Goal: Task Accomplishment & Management: Complete application form

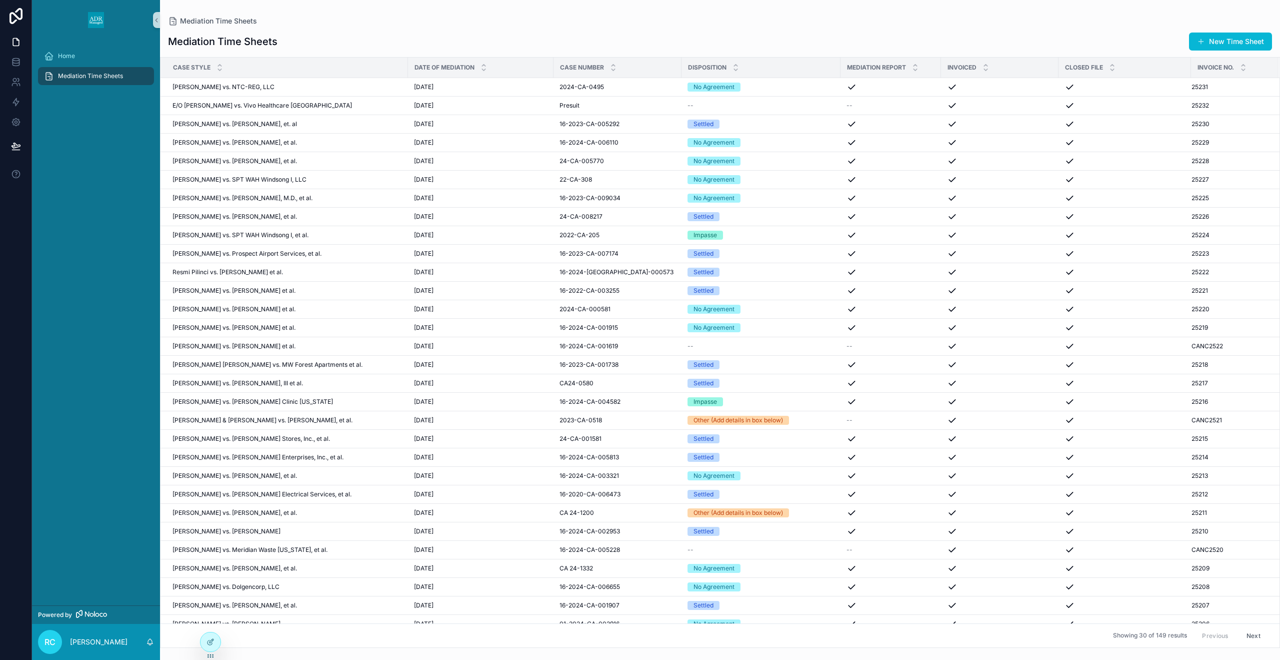
drag, startPoint x: 1251, startPoint y: 43, endPoint x: 1041, endPoint y: 82, distance: 213.6
click at [1251, 43] on button "New Time Sheet" at bounding box center [1230, 42] width 83 height 18
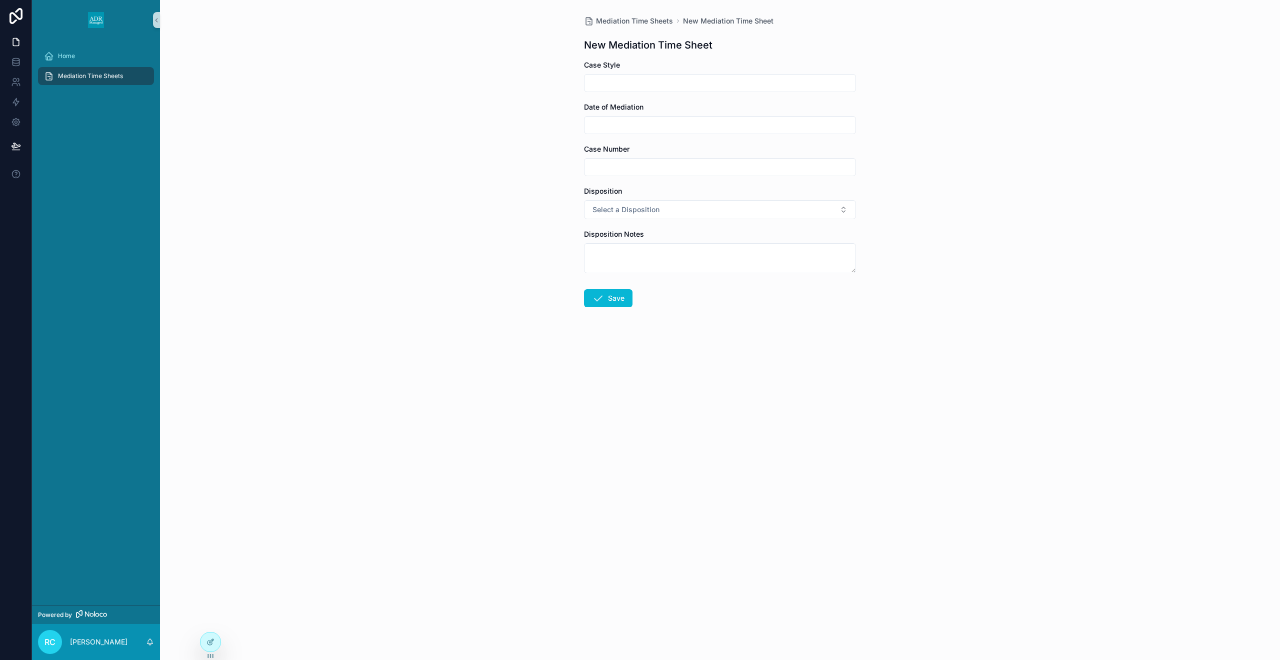
click at [783, 80] on input "scrollable content" at bounding box center [720, 83] width 271 height 14
click at [665, 80] on input "**********" at bounding box center [720, 83] width 271 height 14
drag, startPoint x: 778, startPoint y: 87, endPoint x: 572, endPoint y: 39, distance: 211.4
click at [778, 87] on input "**********" at bounding box center [720, 83] width 271 height 14
type input "**********"
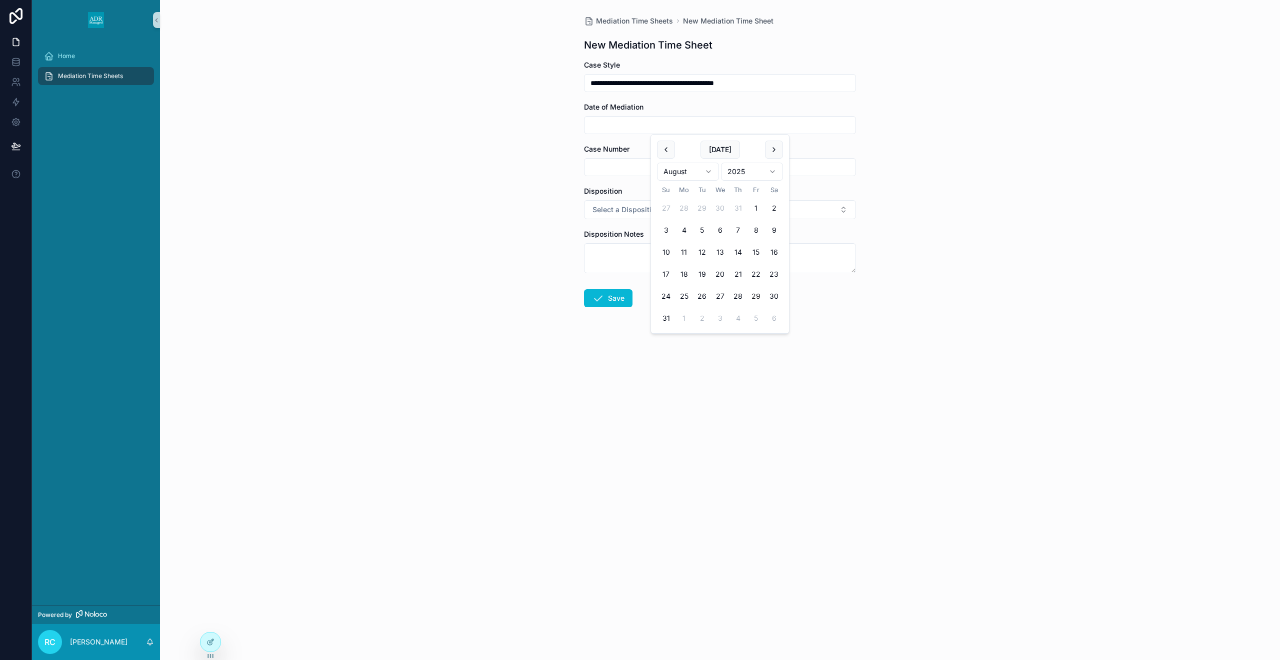
drag, startPoint x: 743, startPoint y: 295, endPoint x: 635, endPoint y: 191, distance: 150.3
click at [743, 294] on button "28" at bounding box center [738, 296] width 18 height 18
type input "*********"
click at [622, 171] on input "scrollable content" at bounding box center [720, 167] width 271 height 14
type input "**********"
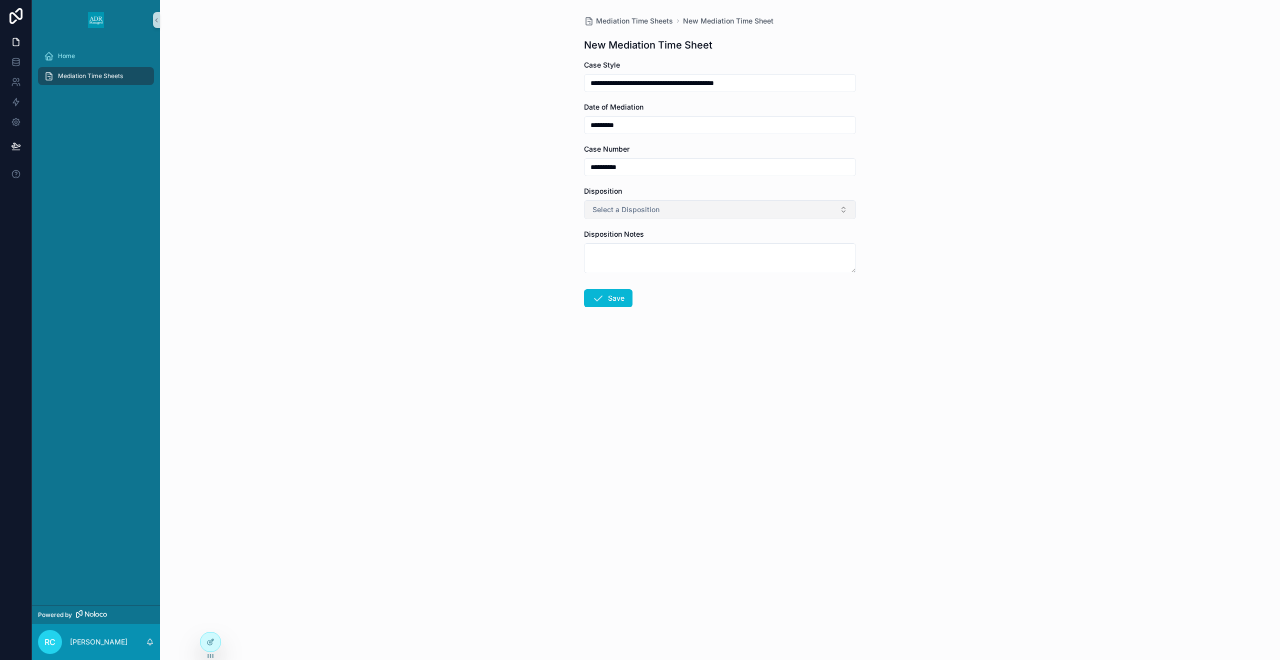
click at [687, 212] on button "Select a Disposition" at bounding box center [720, 209] width 272 height 19
drag, startPoint x: 629, startPoint y: 277, endPoint x: 590, endPoint y: 171, distance: 112.7
click at [629, 277] on div "Impasse" at bounding box center [720, 279] width 267 height 15
click at [611, 297] on button "Save" at bounding box center [608, 298] width 49 height 18
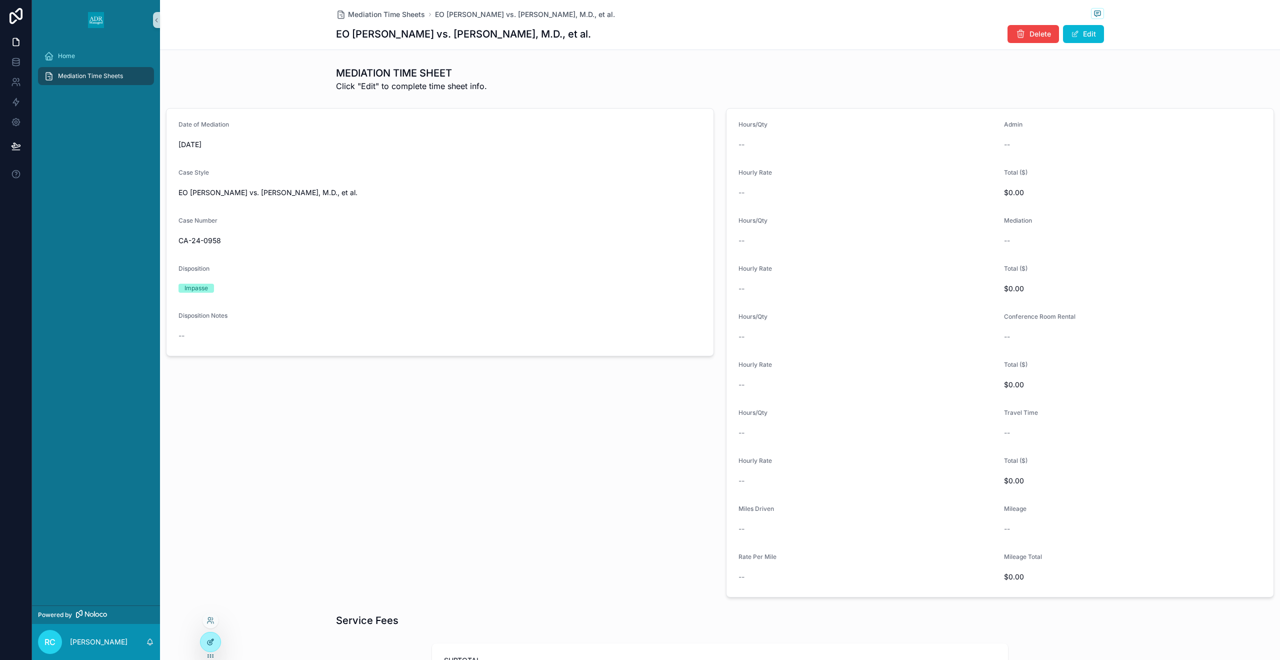
click at [218, 641] on div at bounding box center [211, 641] width 20 height 19
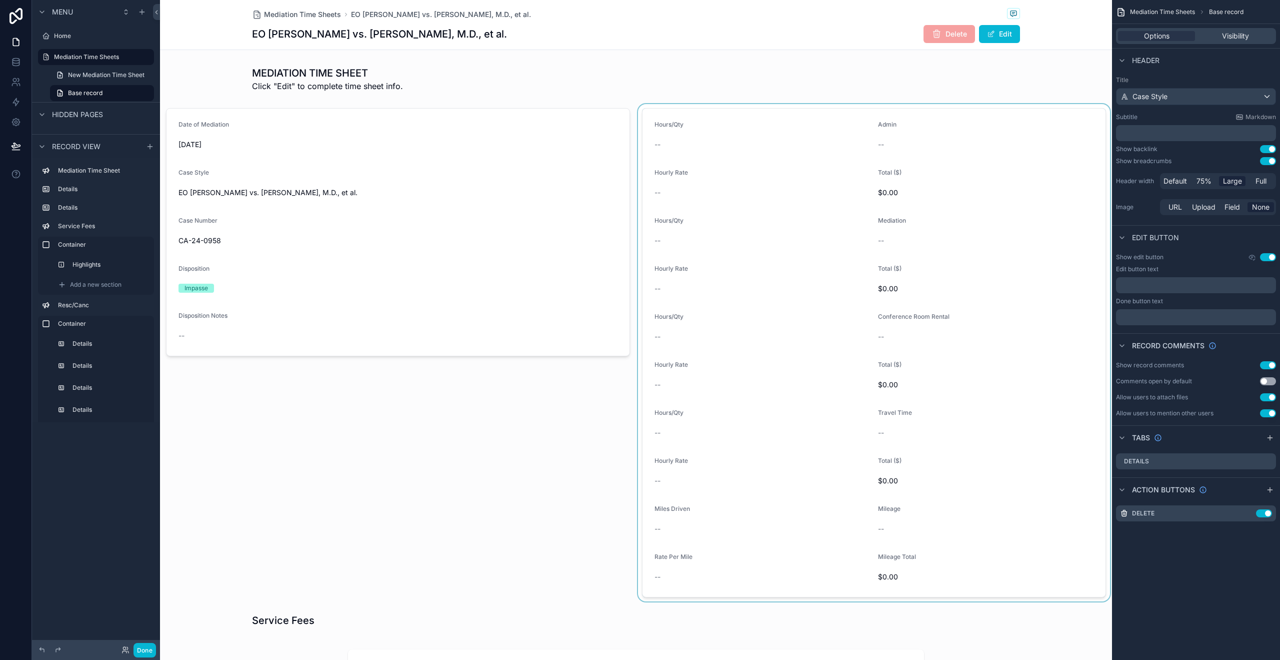
click at [689, 414] on div "scrollable content" at bounding box center [874, 352] width 476 height 497
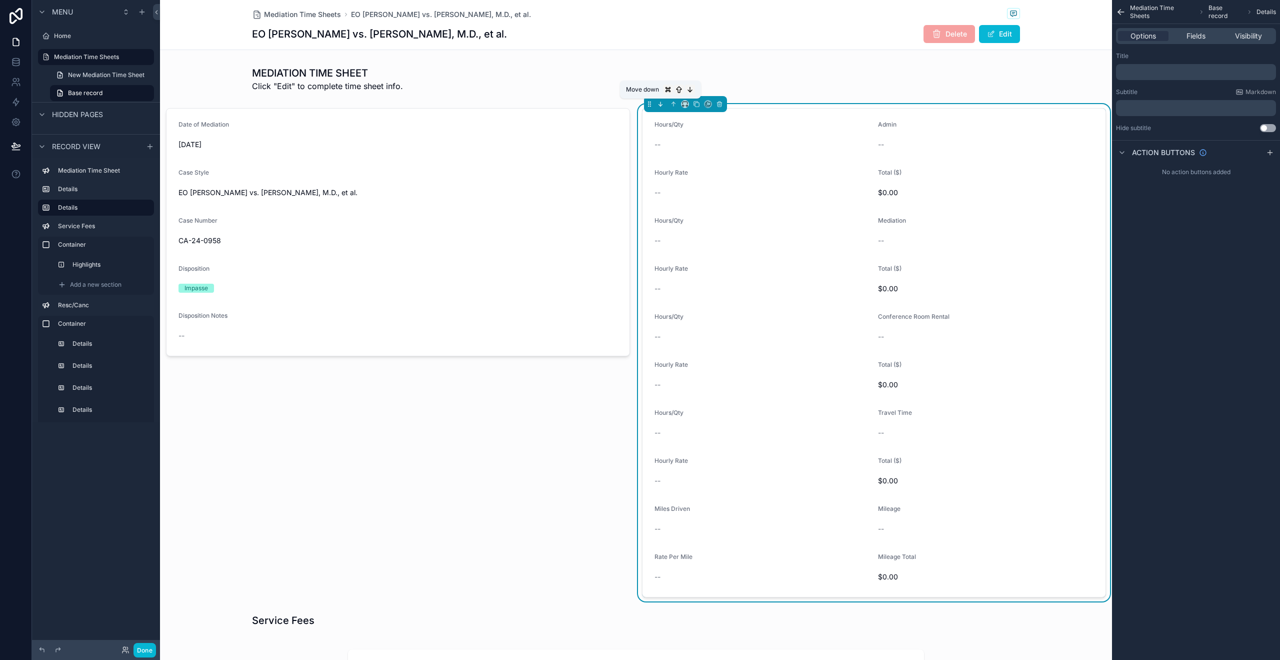
click at [663, 105] on icon "scrollable content" at bounding box center [660, 104] width 7 height 7
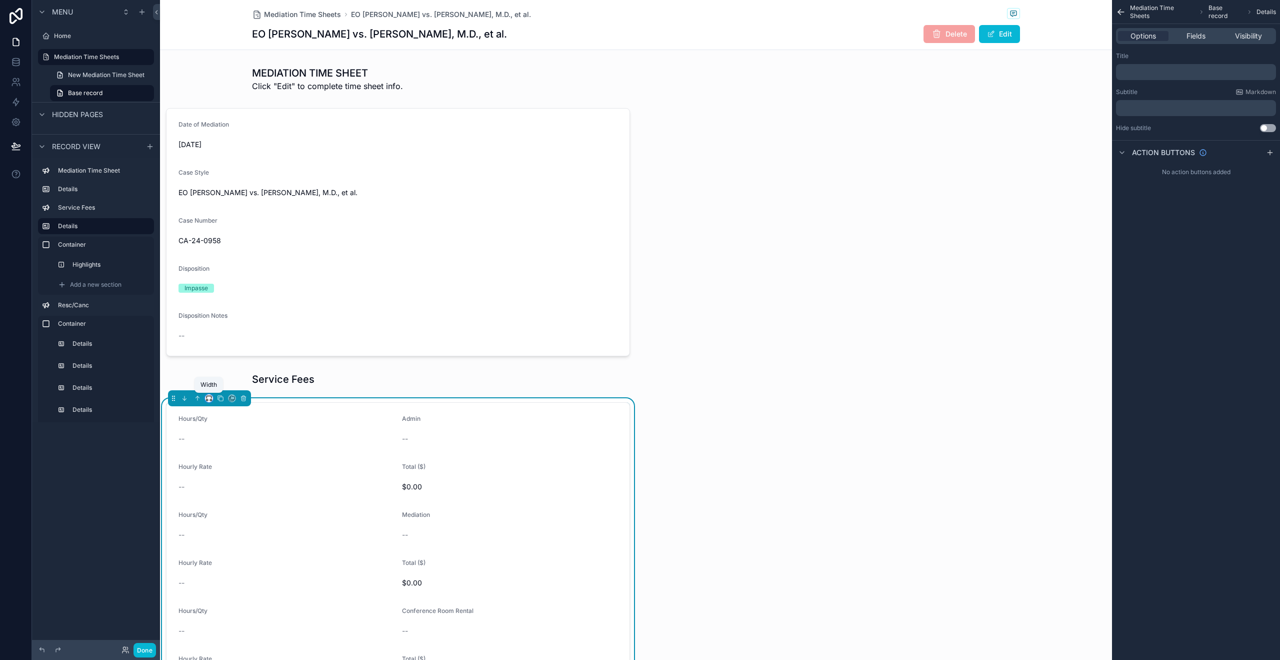
click at [208, 399] on icon "scrollable content" at bounding box center [209, 398] width 7 height 7
click at [224, 416] on span "Default" at bounding box center [226, 417] width 24 height 12
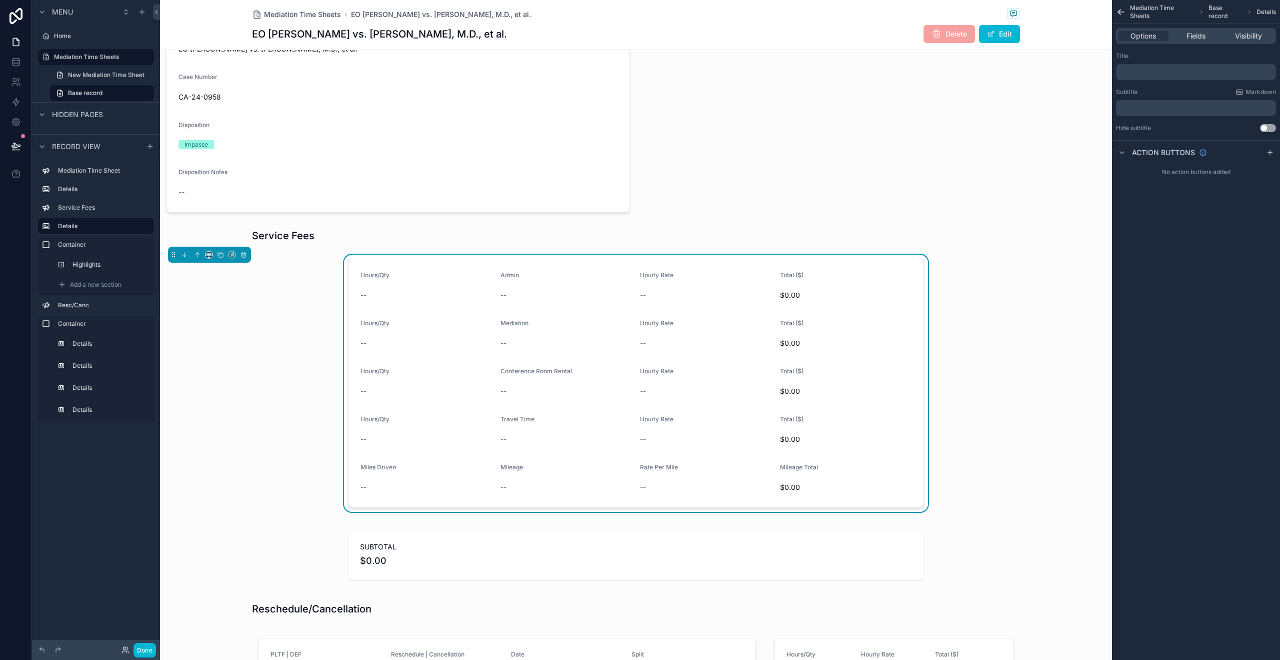
scroll to position [170, 0]
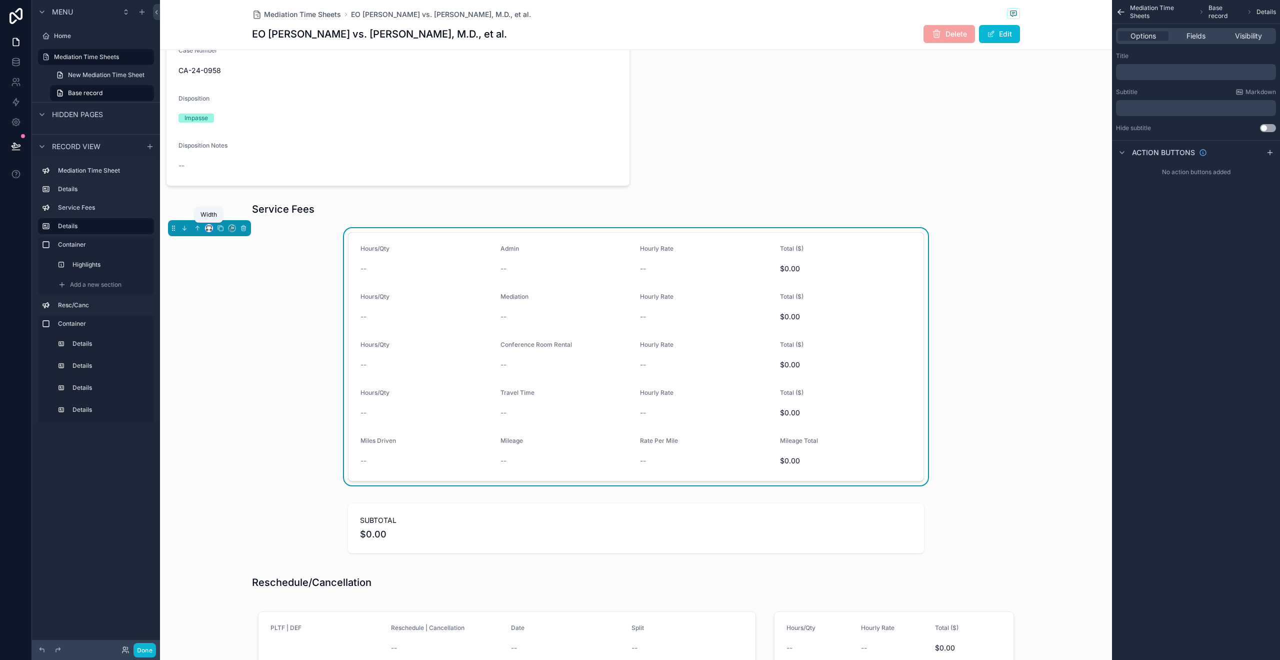
click at [208, 228] on icon "scrollable content" at bounding box center [209, 228] width 7 height 7
click at [239, 355] on span "Full width" at bounding box center [229, 361] width 31 height 12
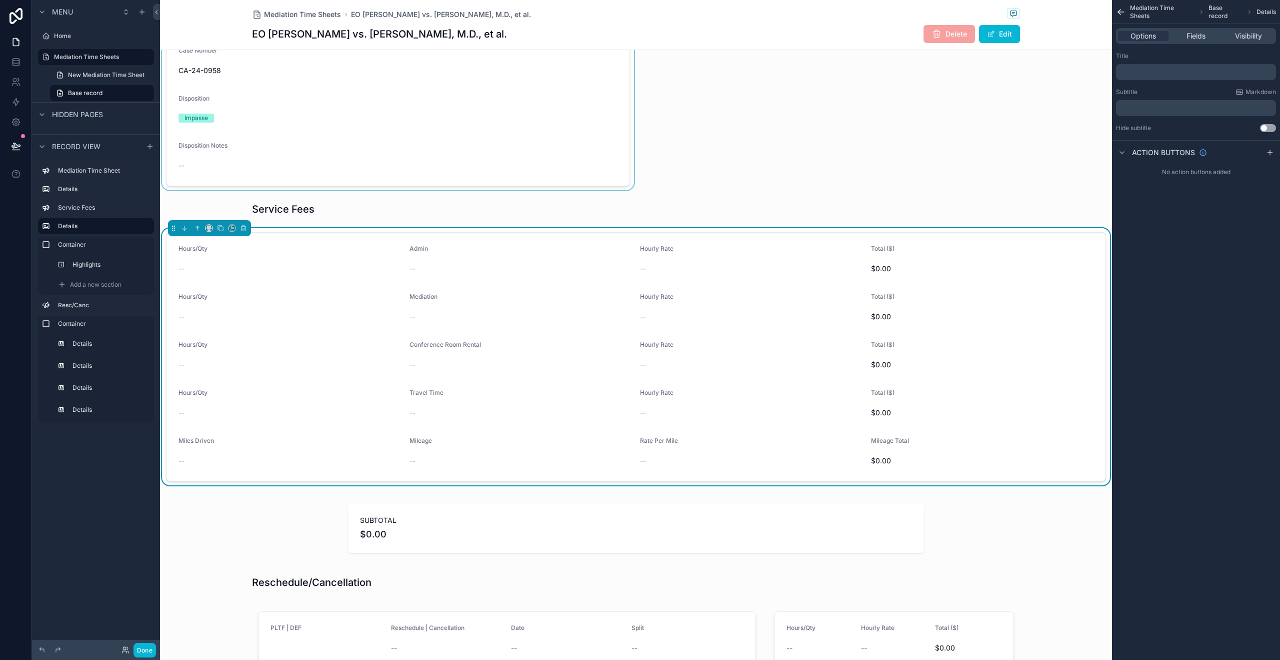
click at [488, 122] on div "scrollable content" at bounding box center [398, 62] width 476 height 256
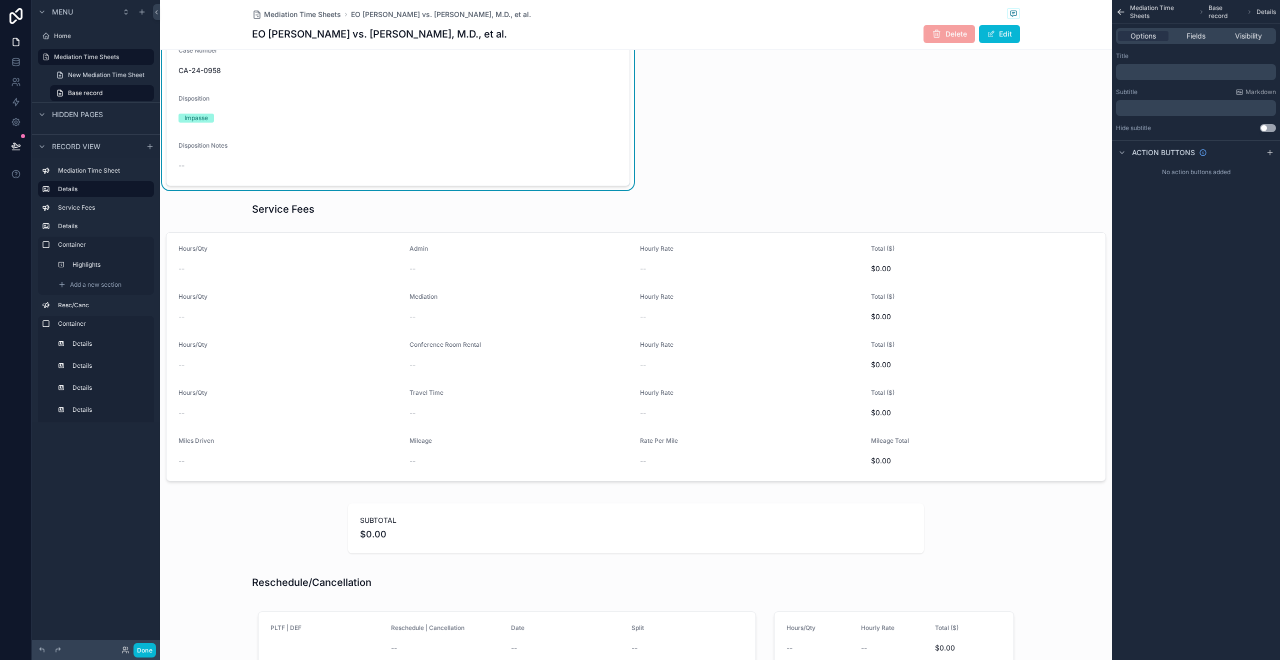
scroll to position [0, 0]
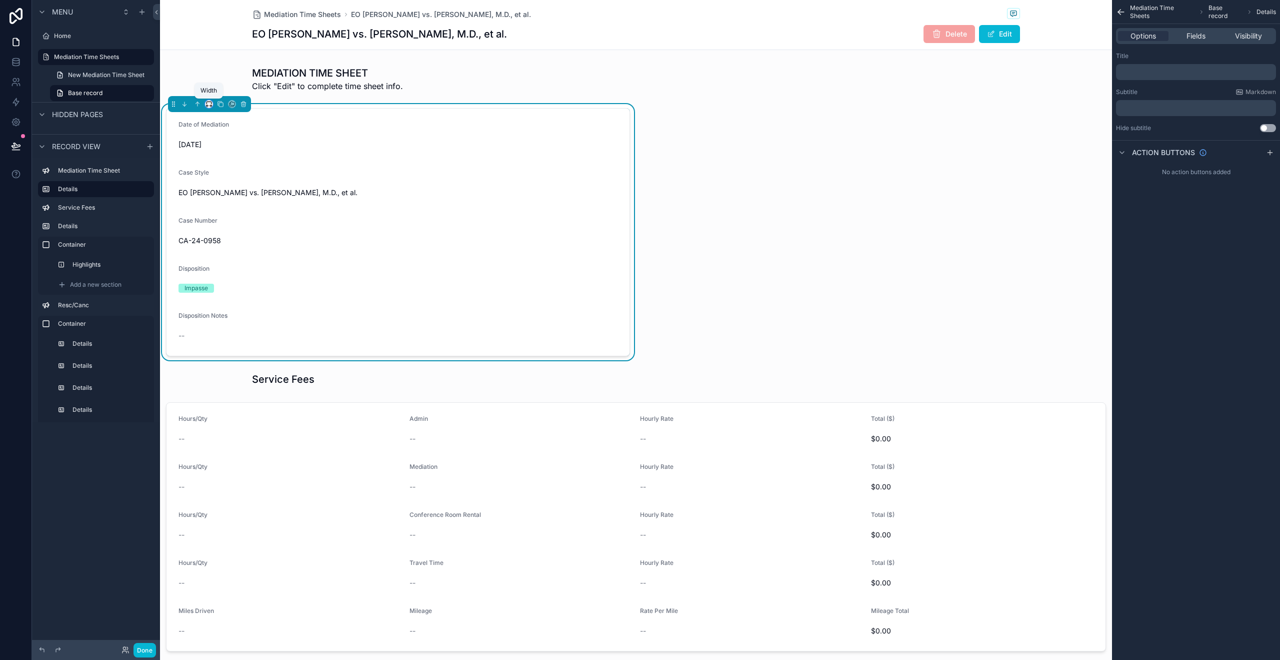
click at [206, 105] on icon "scrollable content" at bounding box center [209, 104] width 7 height 7
click at [241, 119] on div "Default" at bounding box center [229, 123] width 31 height 12
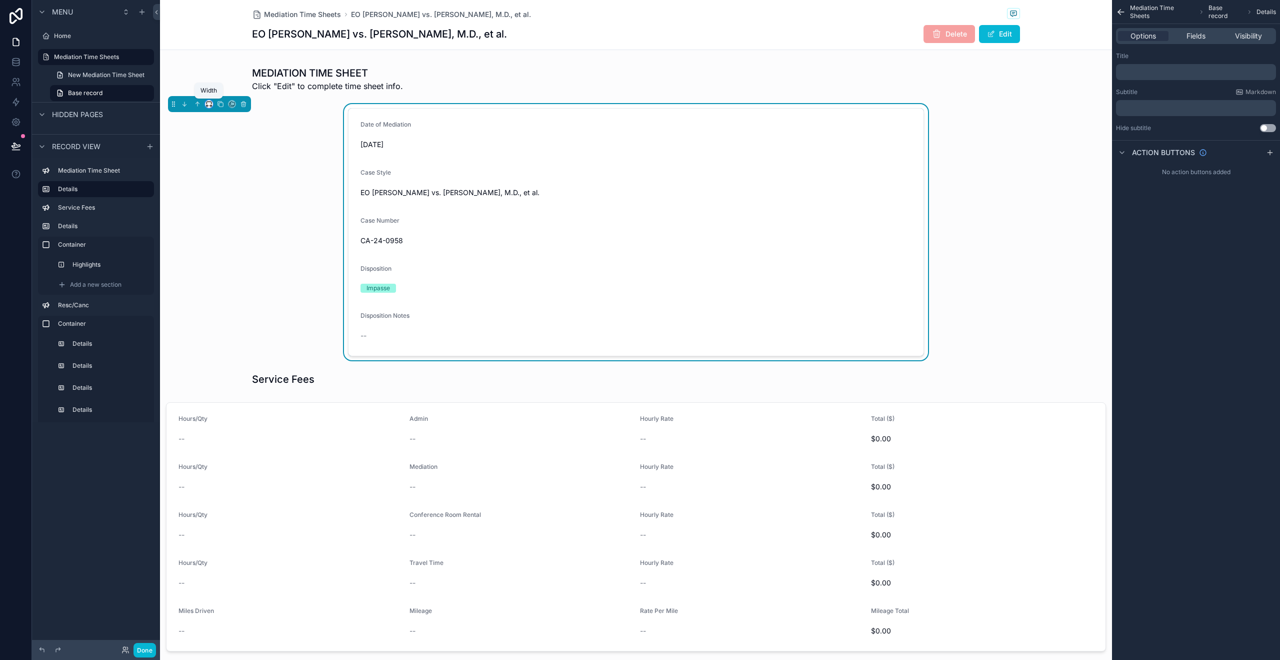
click at [210, 104] on icon "scrollable content" at bounding box center [209, 104] width 7 height 7
click at [228, 234] on span "Full width" at bounding box center [229, 237] width 31 height 12
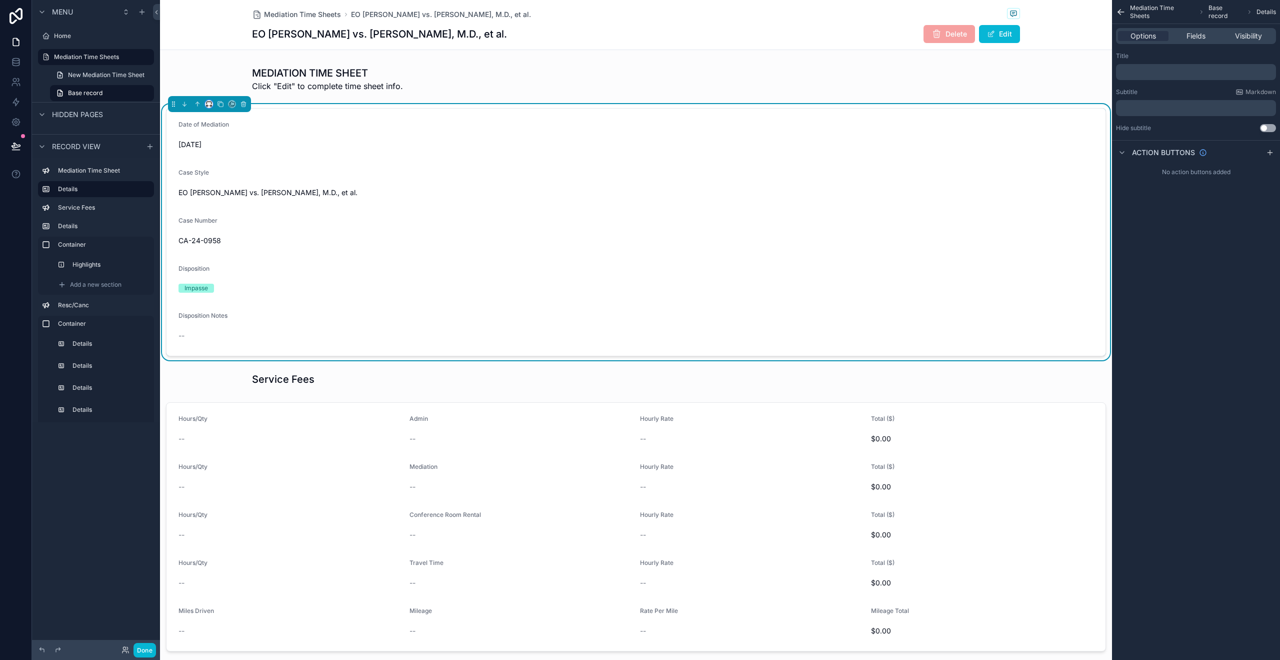
click at [210, 105] on icon "scrollable content" at bounding box center [209, 104] width 7 height 7
click at [239, 213] on div "75%" at bounding box center [231, 218] width 34 height 12
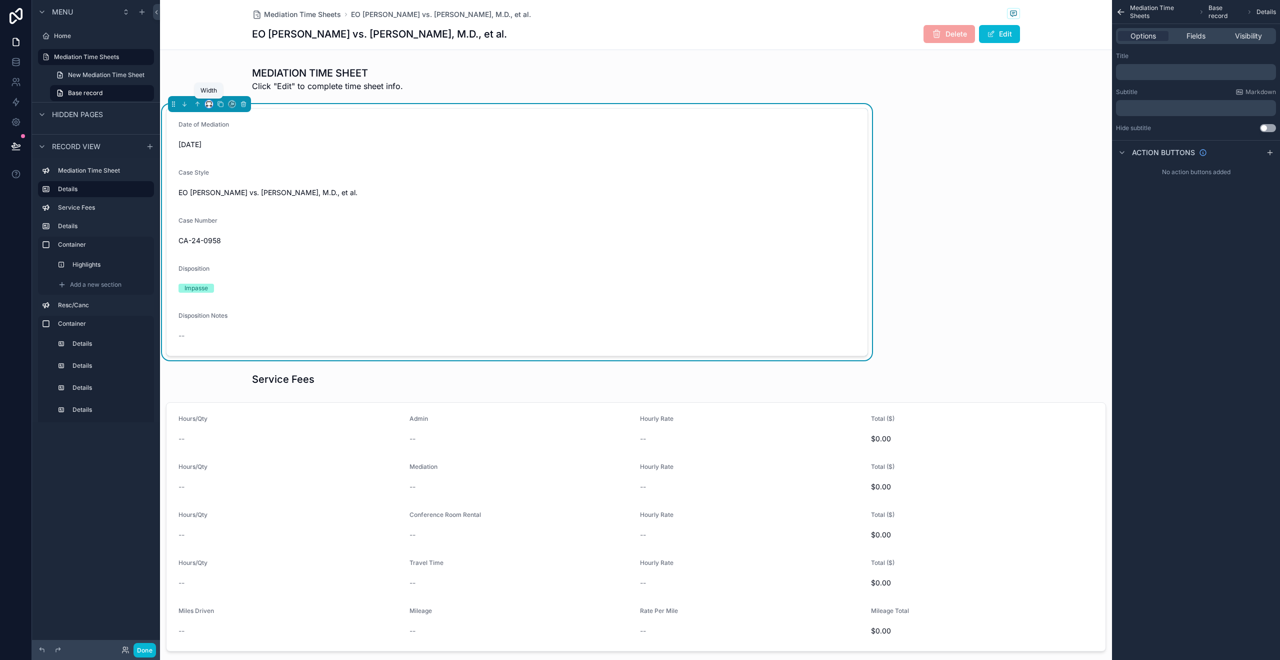
click at [211, 104] on icon "scrollable content" at bounding box center [209, 104] width 7 height 7
click at [231, 124] on span "Default" at bounding box center [226, 123] width 24 height 12
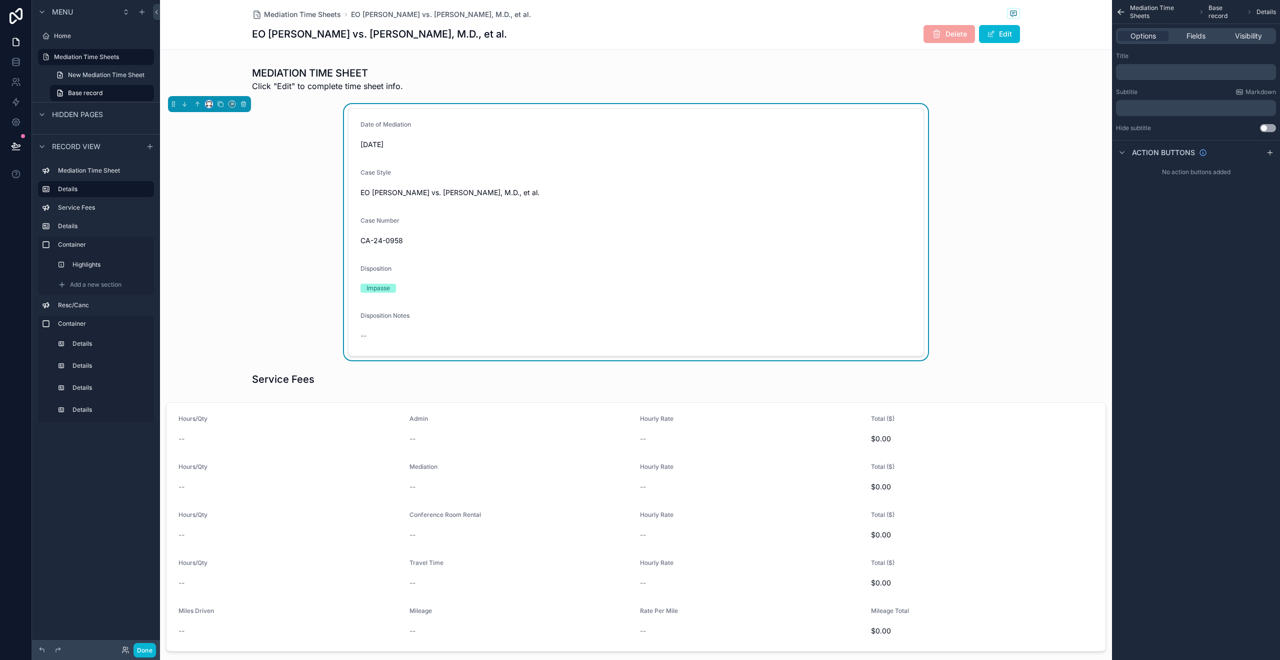
click at [208, 106] on icon "scrollable content" at bounding box center [208, 106] width 2 height 0
click at [233, 178] on div "50%" at bounding box center [229, 180] width 31 height 12
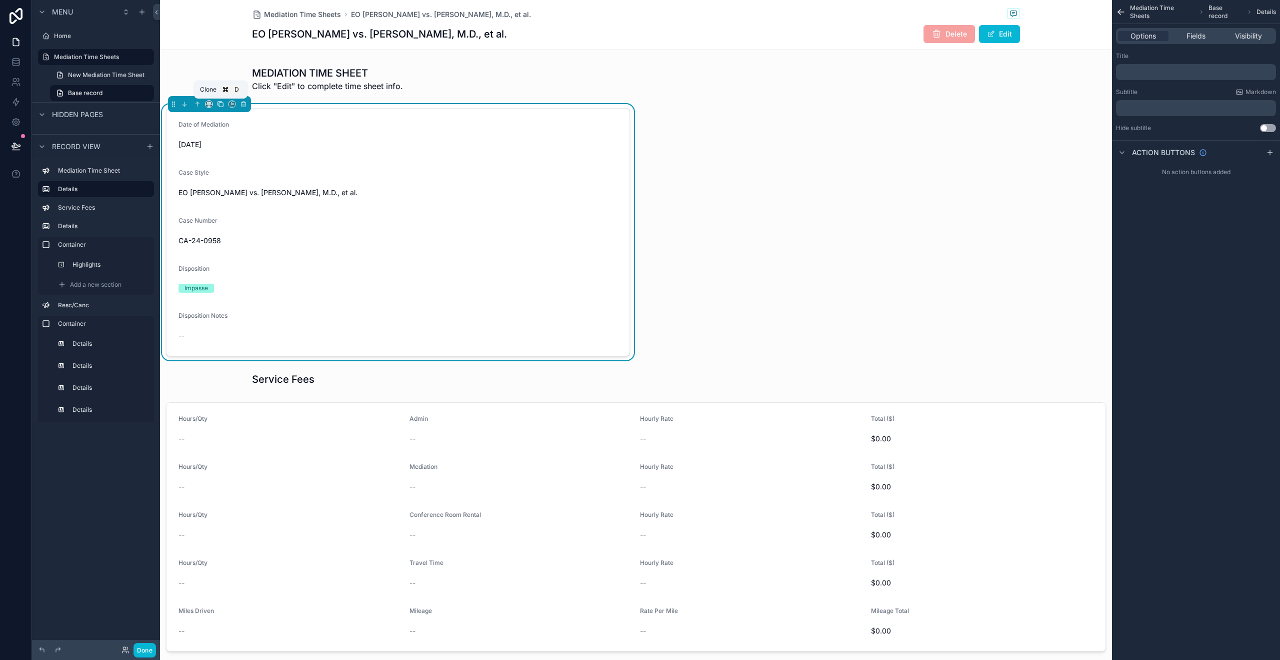
click at [221, 103] on icon "scrollable content" at bounding box center [220, 104] width 7 height 7
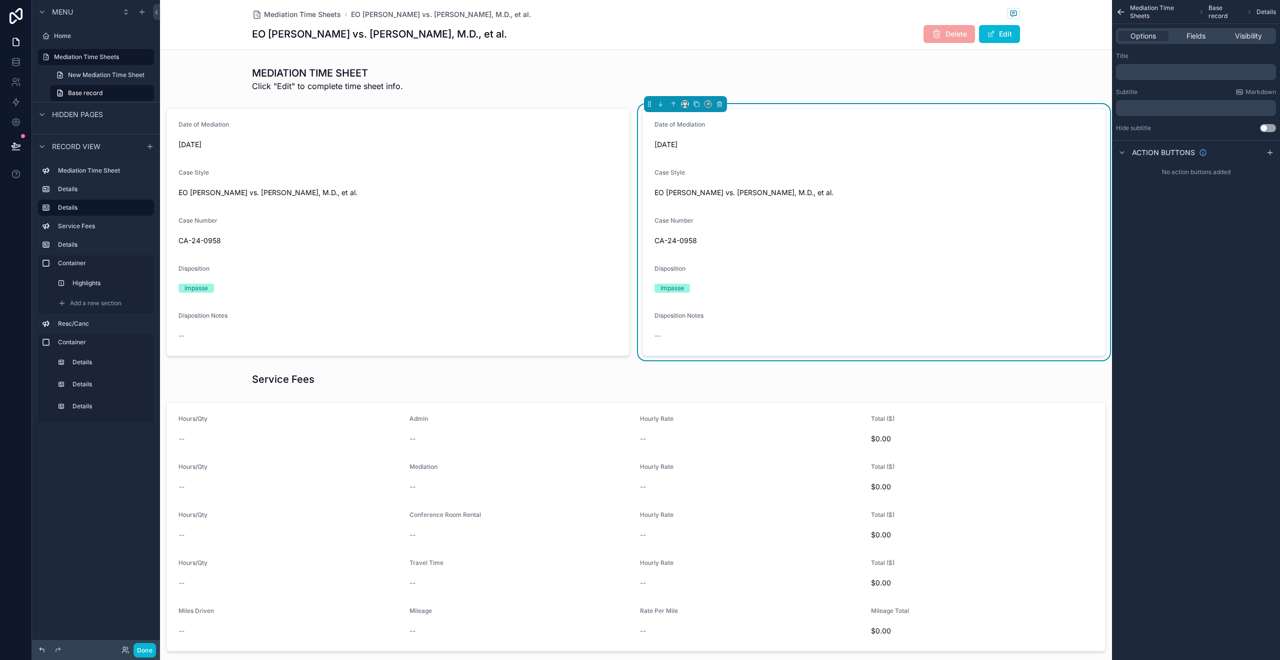
click at [43, 645] on div at bounding box center [42, 650] width 12 height 12
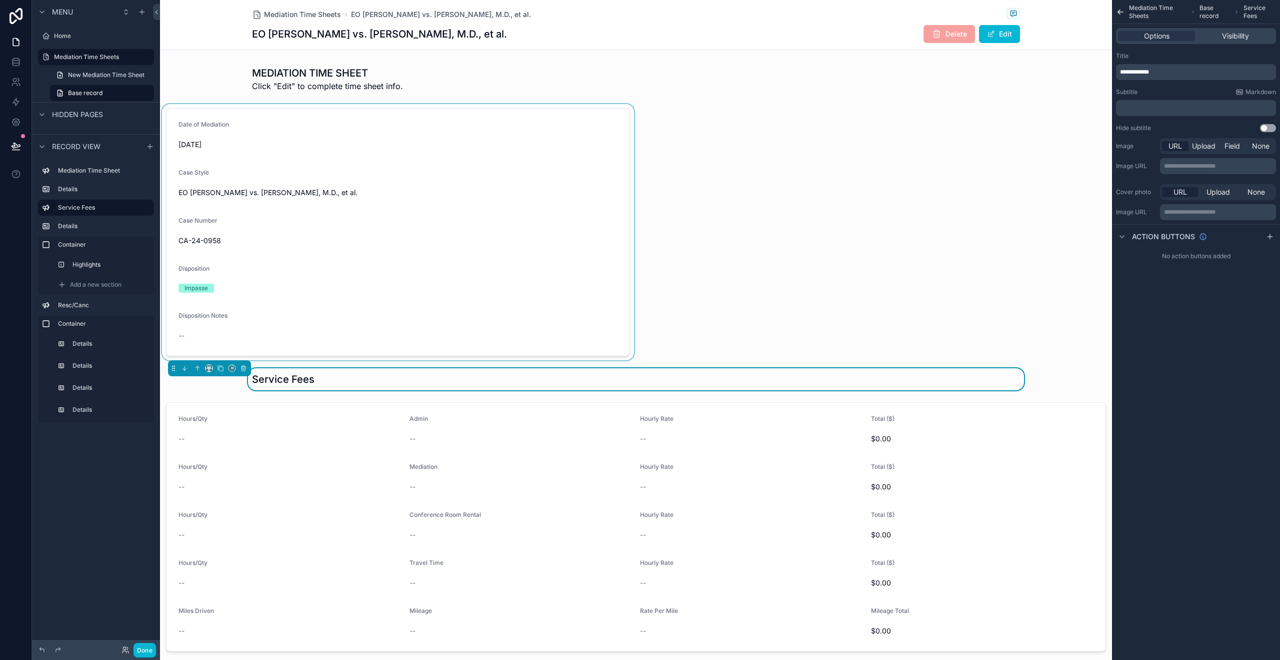
drag, startPoint x: 262, startPoint y: 165, endPoint x: 264, endPoint y: 152, distance: 13.6
click at [262, 165] on div "scrollable content" at bounding box center [398, 232] width 476 height 256
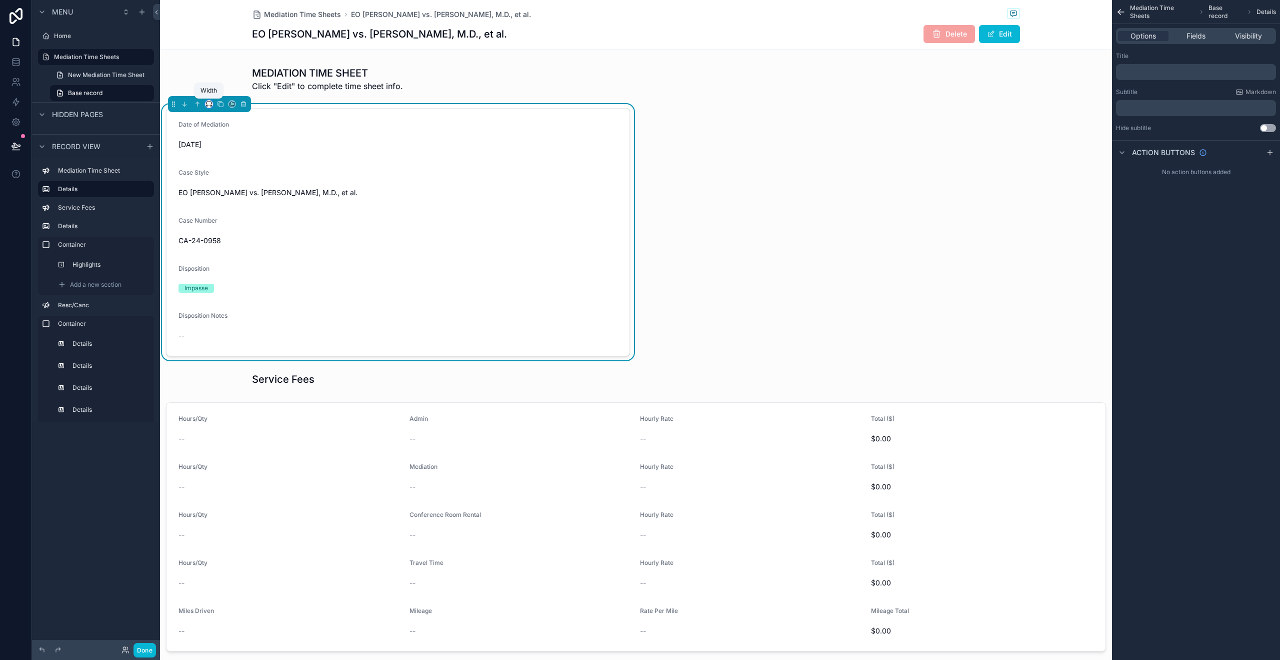
click at [206, 106] on icon "scrollable content" at bounding box center [209, 104] width 7 height 7
click at [241, 228] on div "Full width" at bounding box center [229, 237] width 43 height 18
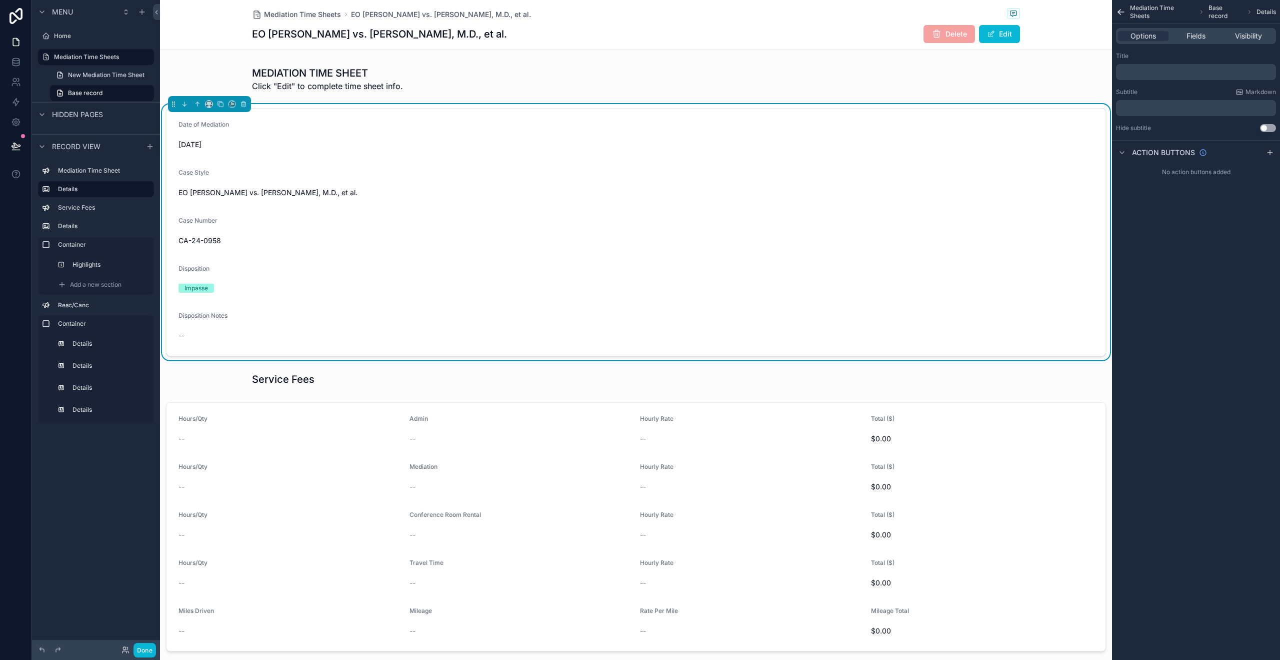
click at [298, 315] on div "Disposition Notes" at bounding box center [636, 318] width 915 height 12
click at [210, 105] on icon "scrollable content" at bounding box center [209, 104] width 7 height 7
click at [224, 122] on span "Default" at bounding box center [226, 123] width 24 height 12
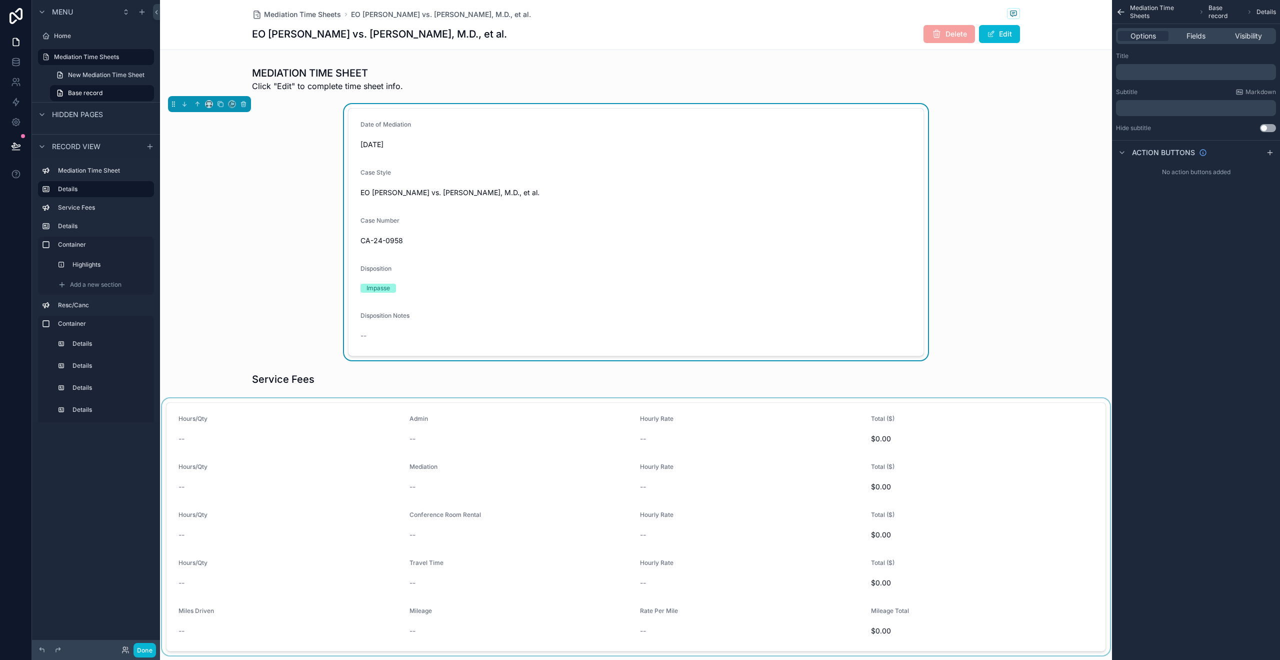
drag, startPoint x: 304, startPoint y: 411, endPoint x: 300, endPoint y: 402, distance: 9.4
click at [304, 411] on div "scrollable content" at bounding box center [636, 526] width 952 height 257
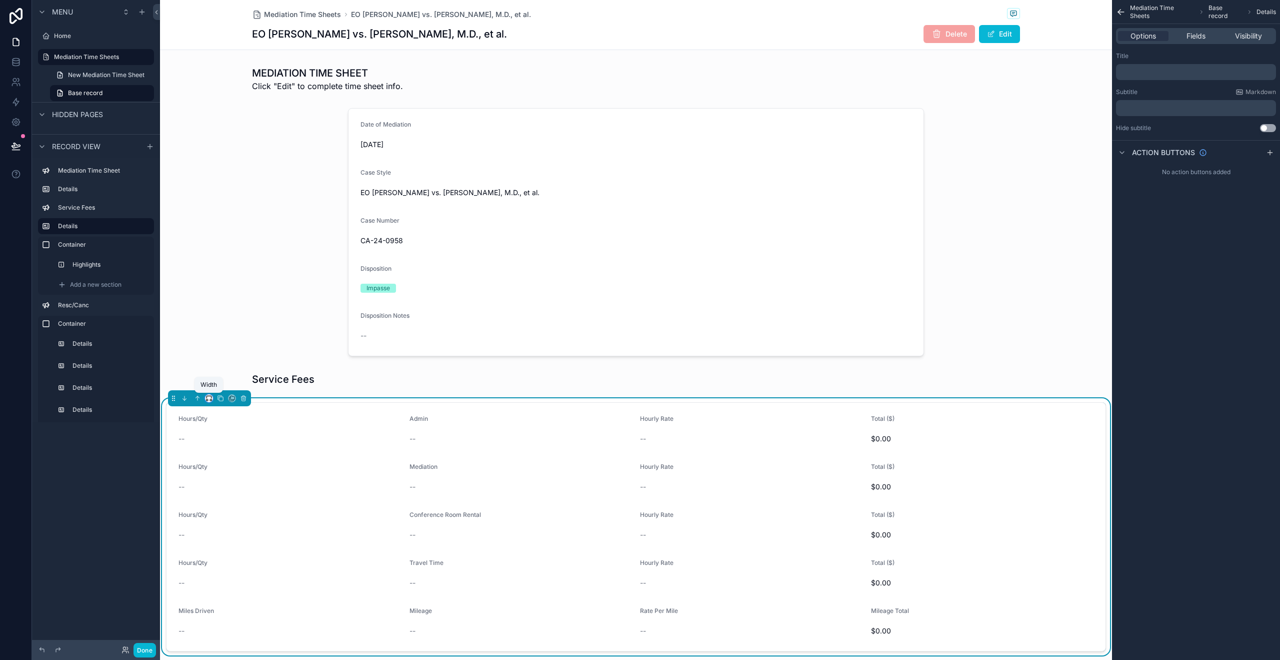
click at [209, 398] on icon "scrollable content" at bounding box center [209, 398] width 7 height 7
click at [228, 412] on span "Default" at bounding box center [226, 417] width 24 height 12
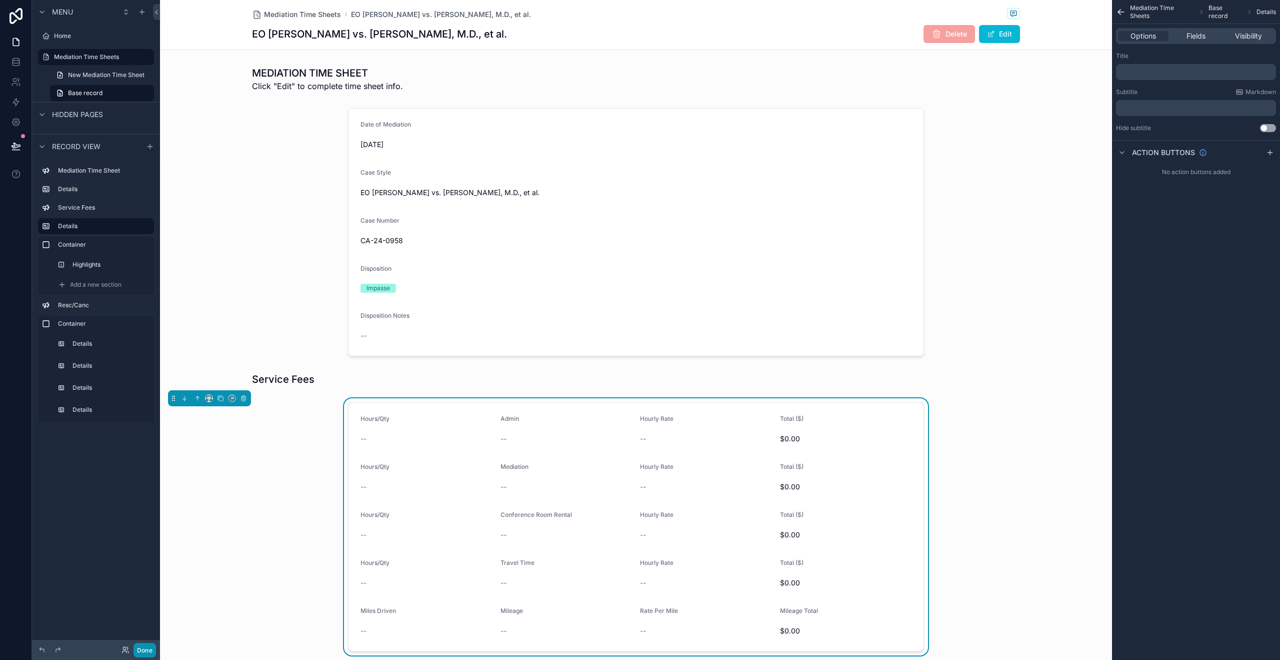
click at [144, 649] on button "Done" at bounding box center [145, 650] width 23 height 15
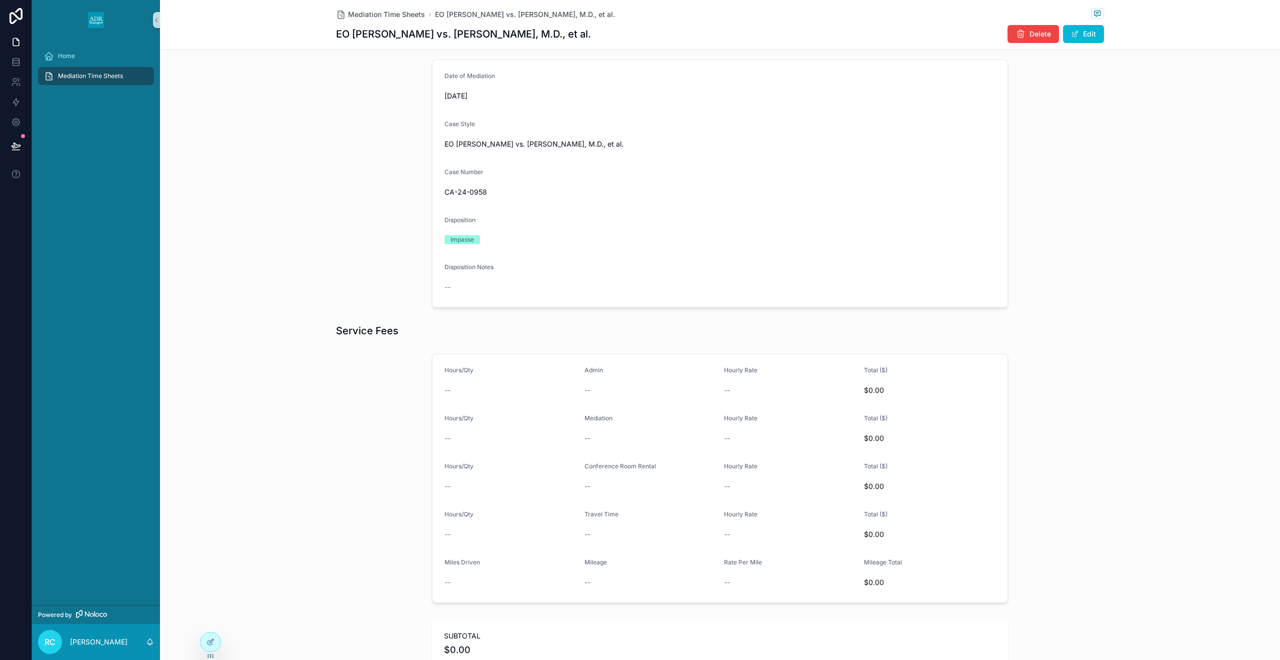
scroll to position [52, 0]
drag, startPoint x: 1083, startPoint y: 35, endPoint x: 1067, endPoint y: 48, distance: 20.6
click at [1083, 34] on button "Edit" at bounding box center [1083, 34] width 41 height 18
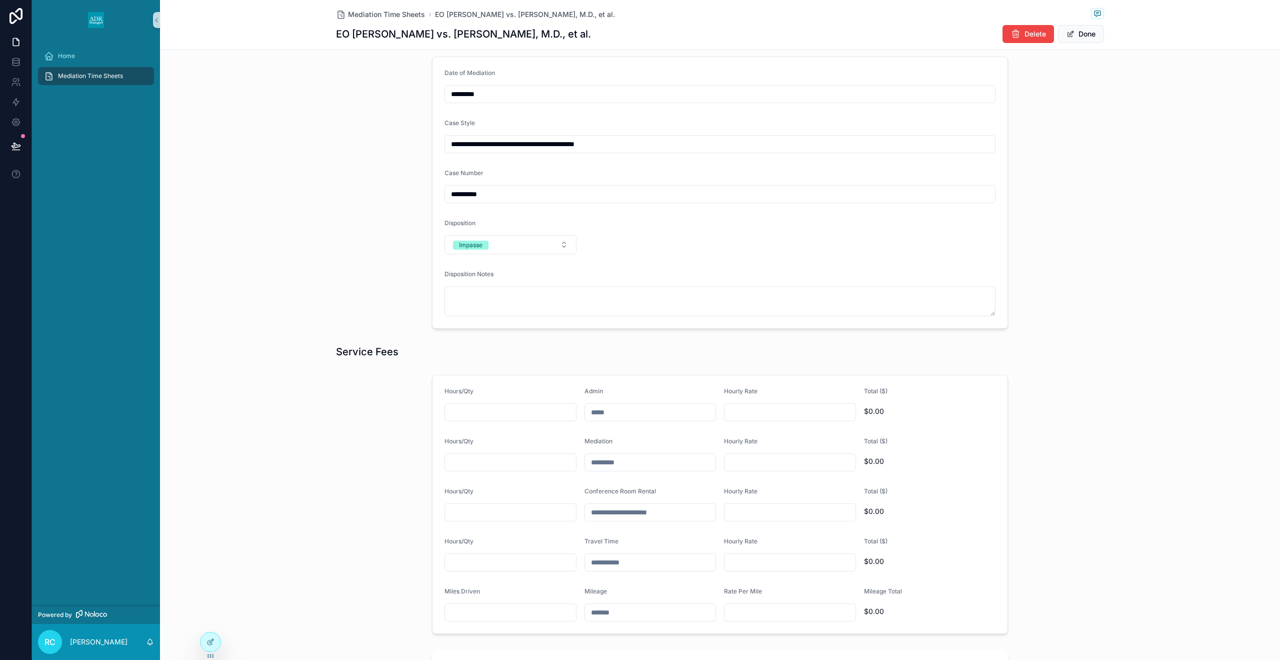
scroll to position [0, 0]
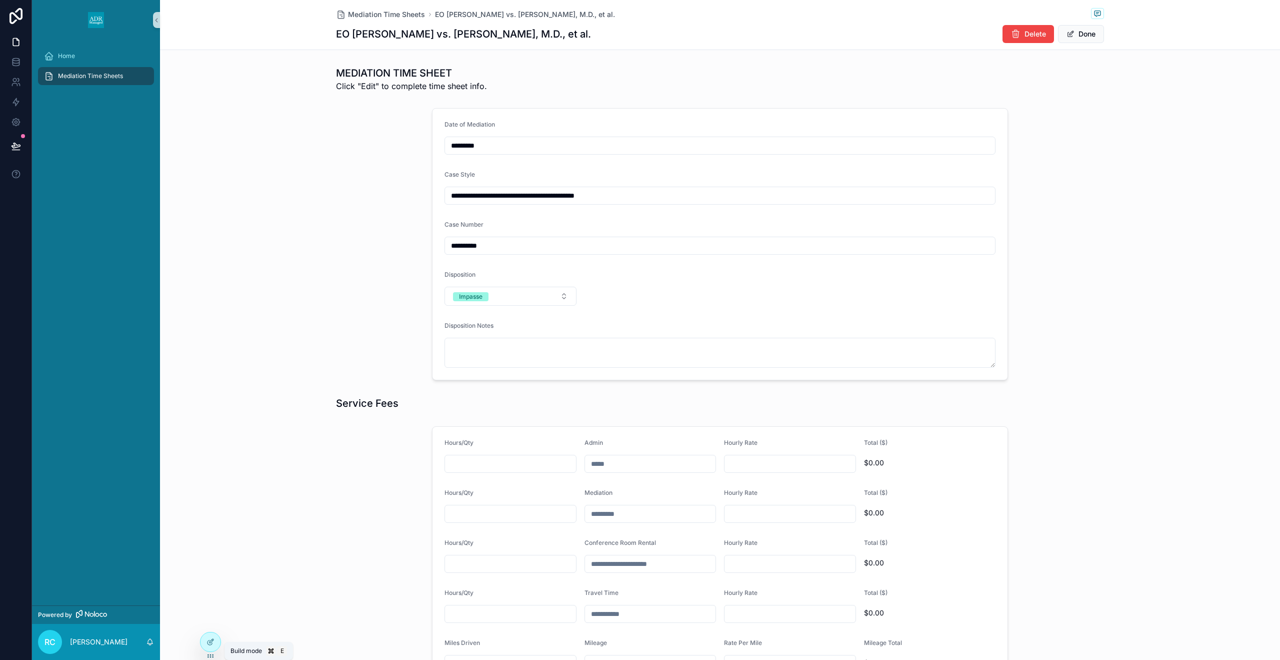
drag, startPoint x: 215, startPoint y: 641, endPoint x: 324, endPoint y: 541, distance: 147.9
click at [215, 641] on div at bounding box center [211, 641] width 20 height 19
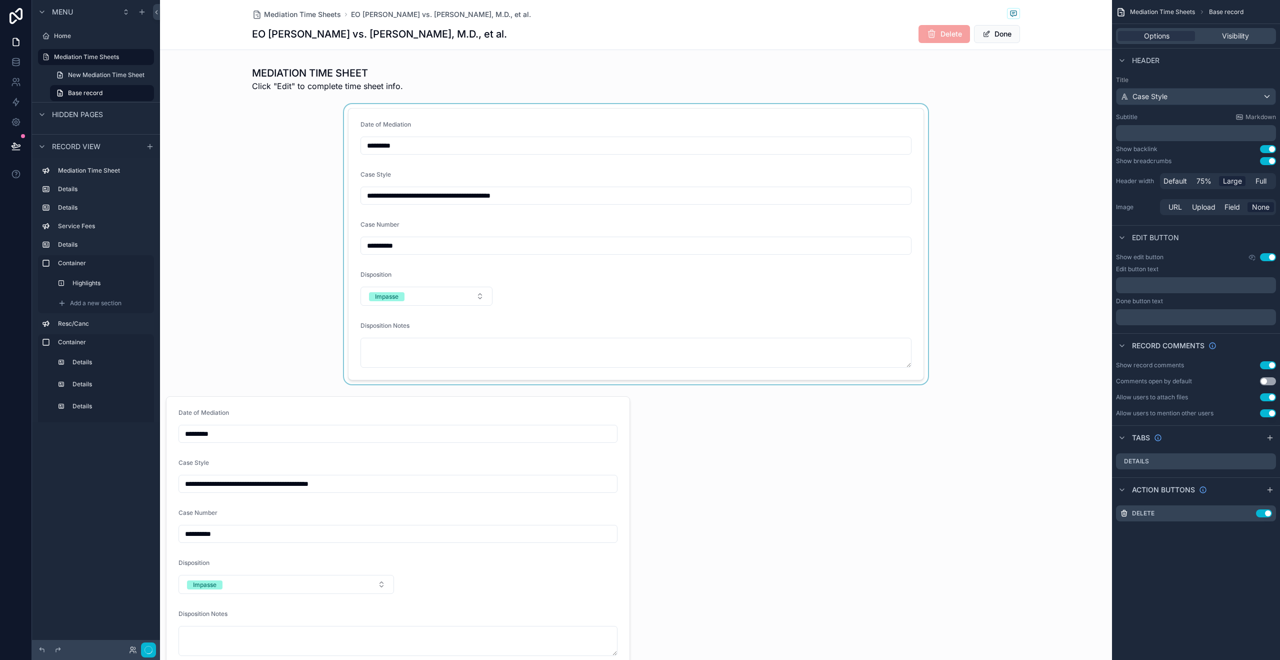
click at [407, 222] on div "scrollable content" at bounding box center [636, 244] width 952 height 280
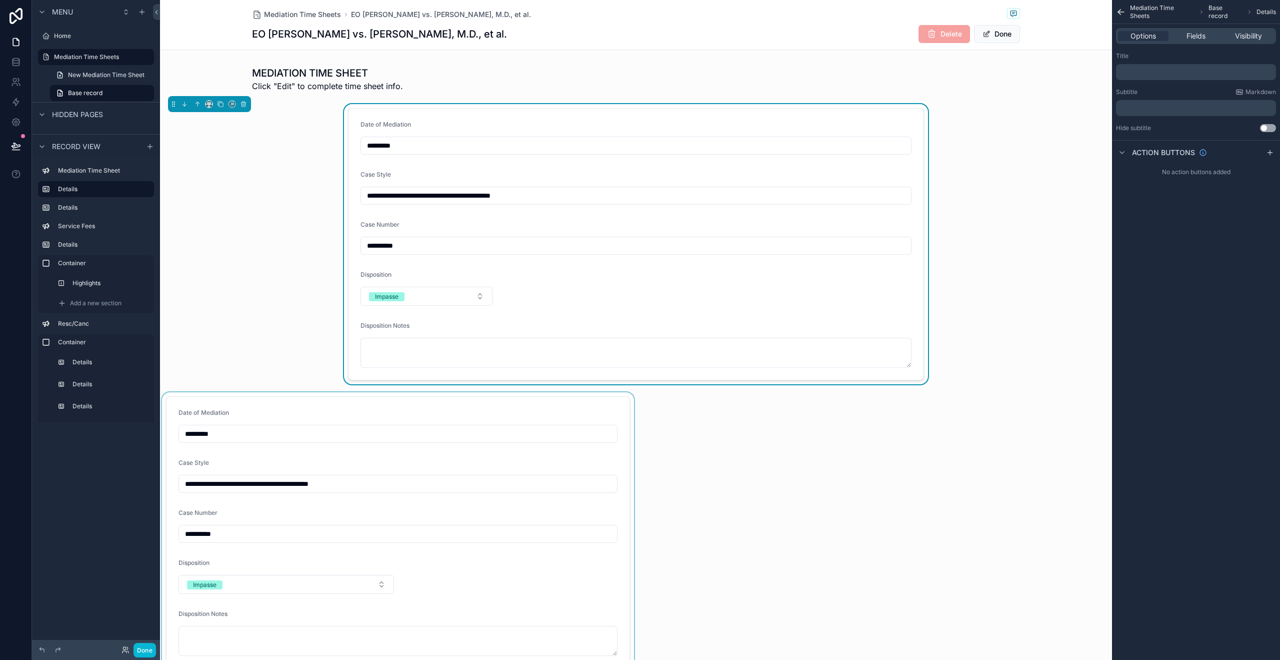
click at [471, 406] on div "scrollable content" at bounding box center [398, 532] width 476 height 280
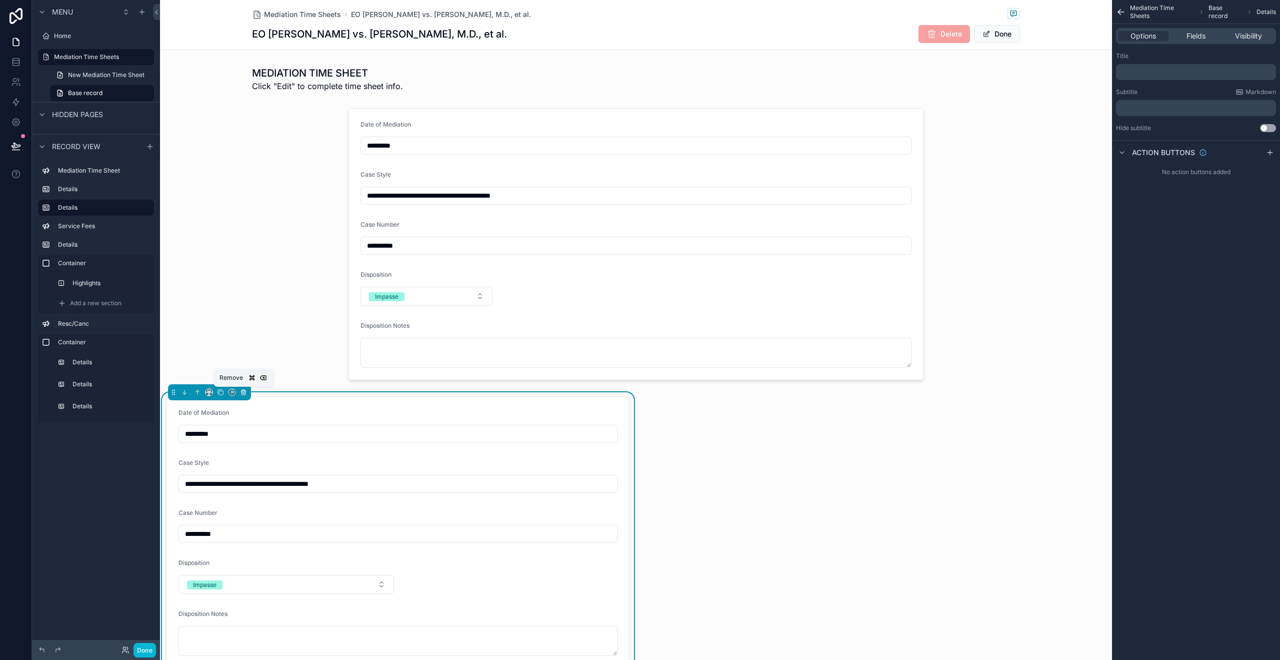
click at [245, 394] on icon "scrollable content" at bounding box center [244, 393] width 4 height 4
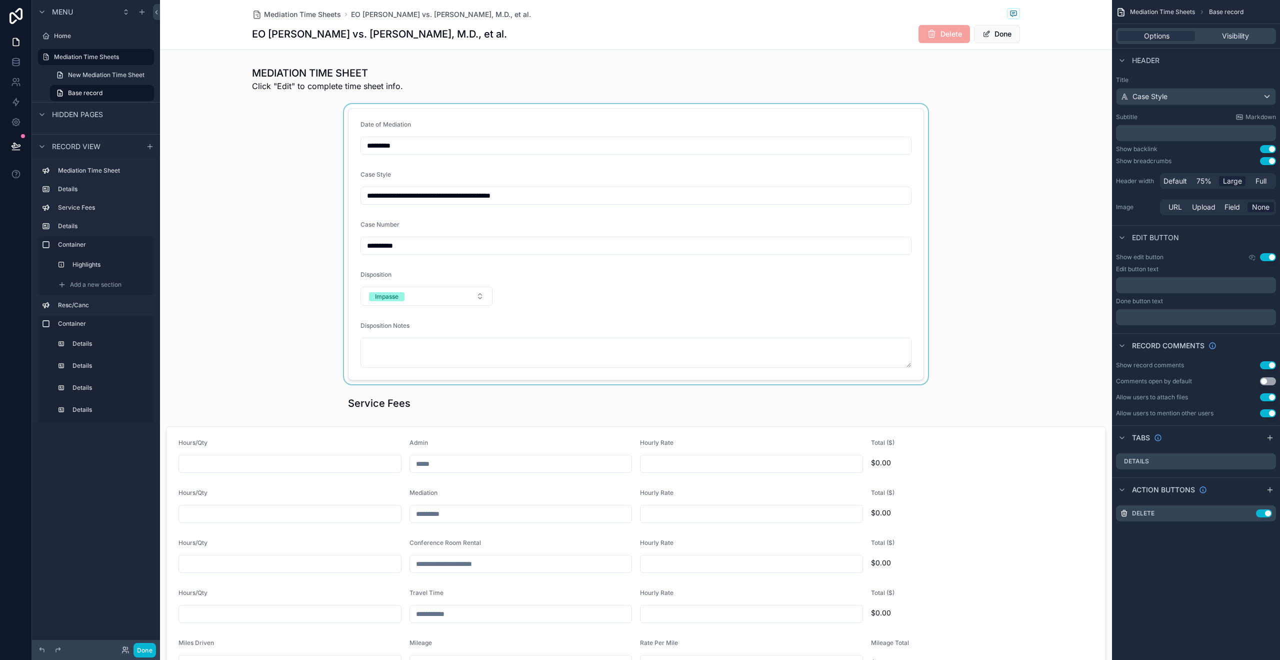
click at [560, 241] on div "scrollable content" at bounding box center [636, 244] width 952 height 280
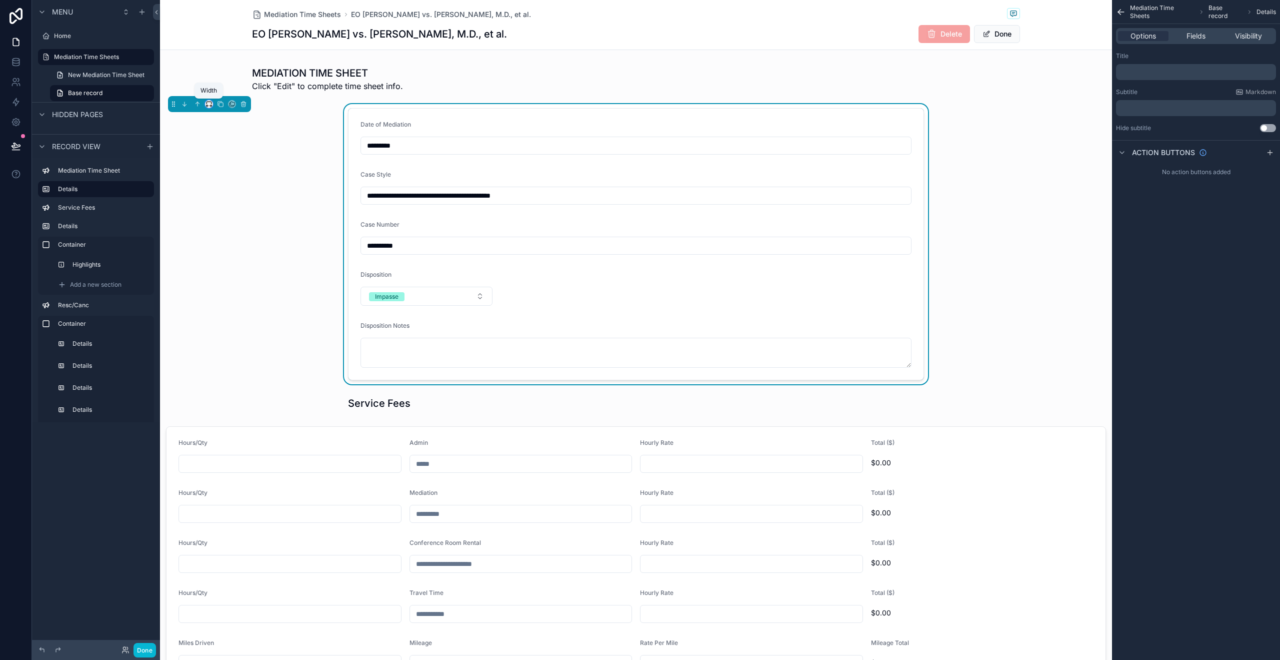
click at [209, 104] on icon "scrollable content" at bounding box center [209, 104] width 7 height 7
click at [238, 230] on div "Full width" at bounding box center [229, 237] width 43 height 18
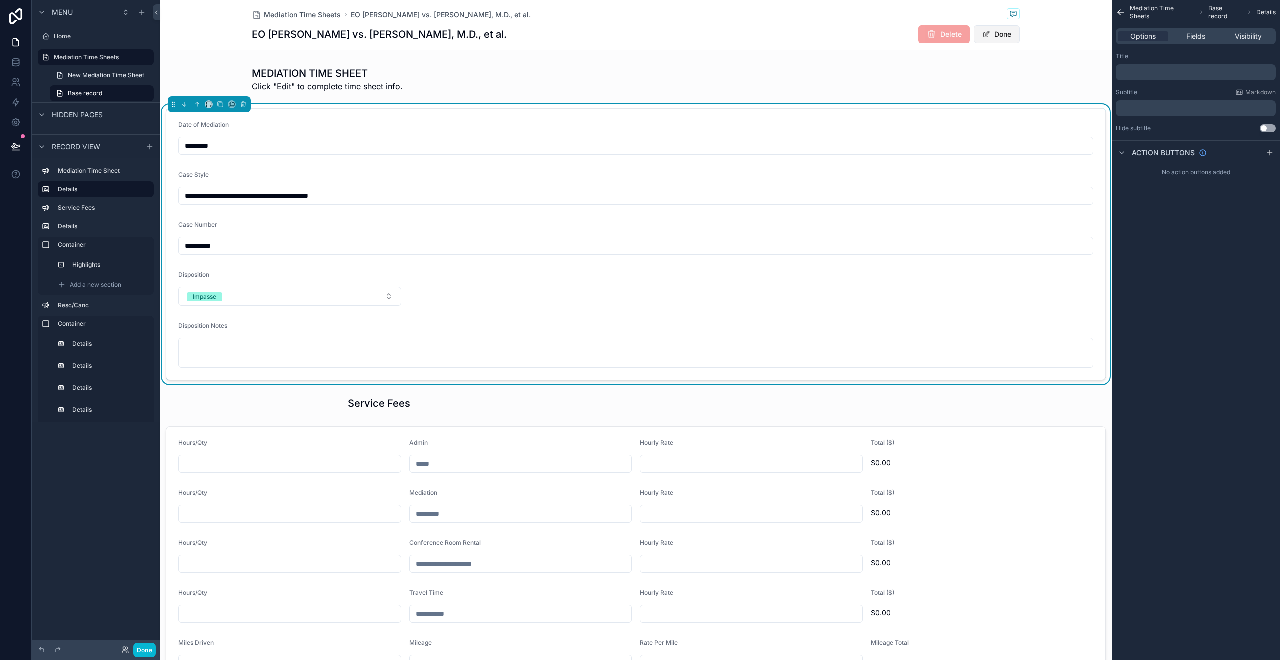
click at [1007, 36] on button "Done" at bounding box center [997, 34] width 46 height 18
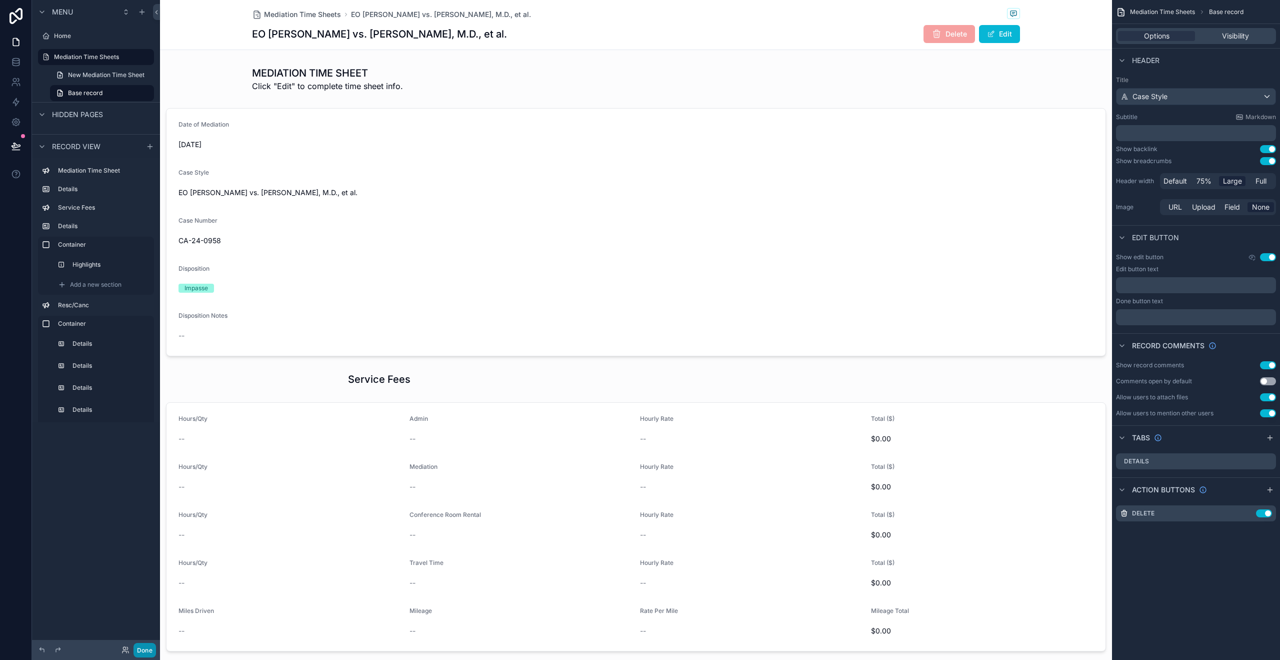
click at [147, 652] on button "Done" at bounding box center [145, 650] width 23 height 15
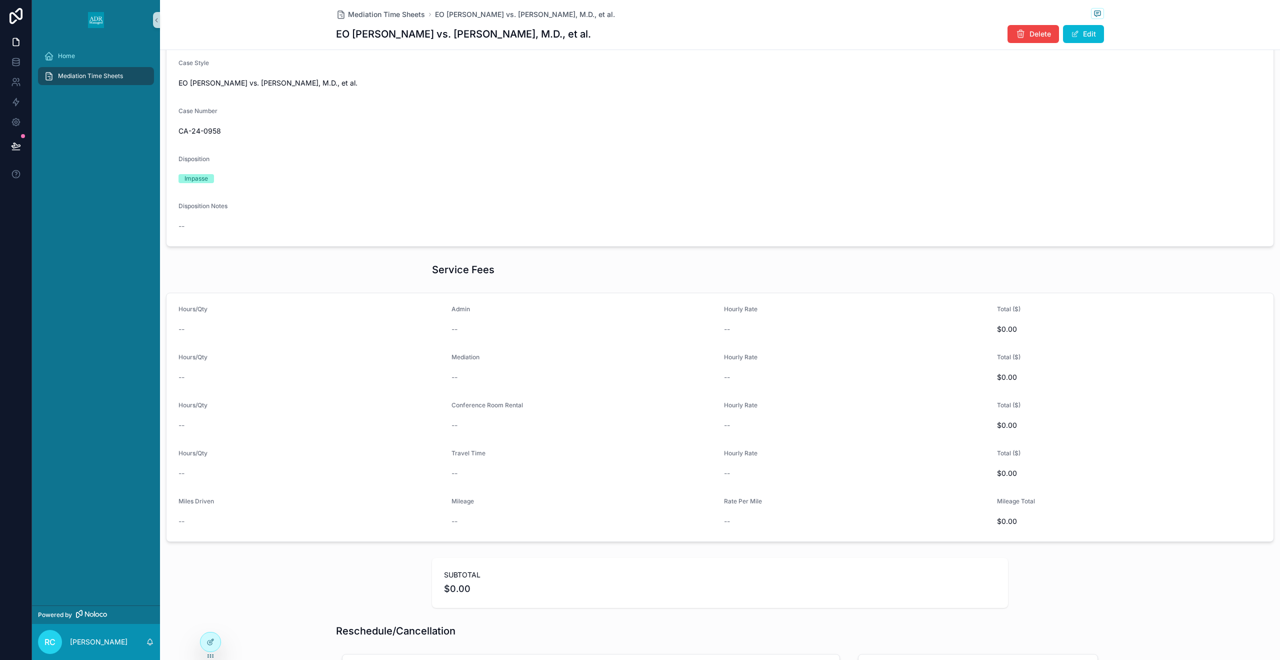
scroll to position [372, 0]
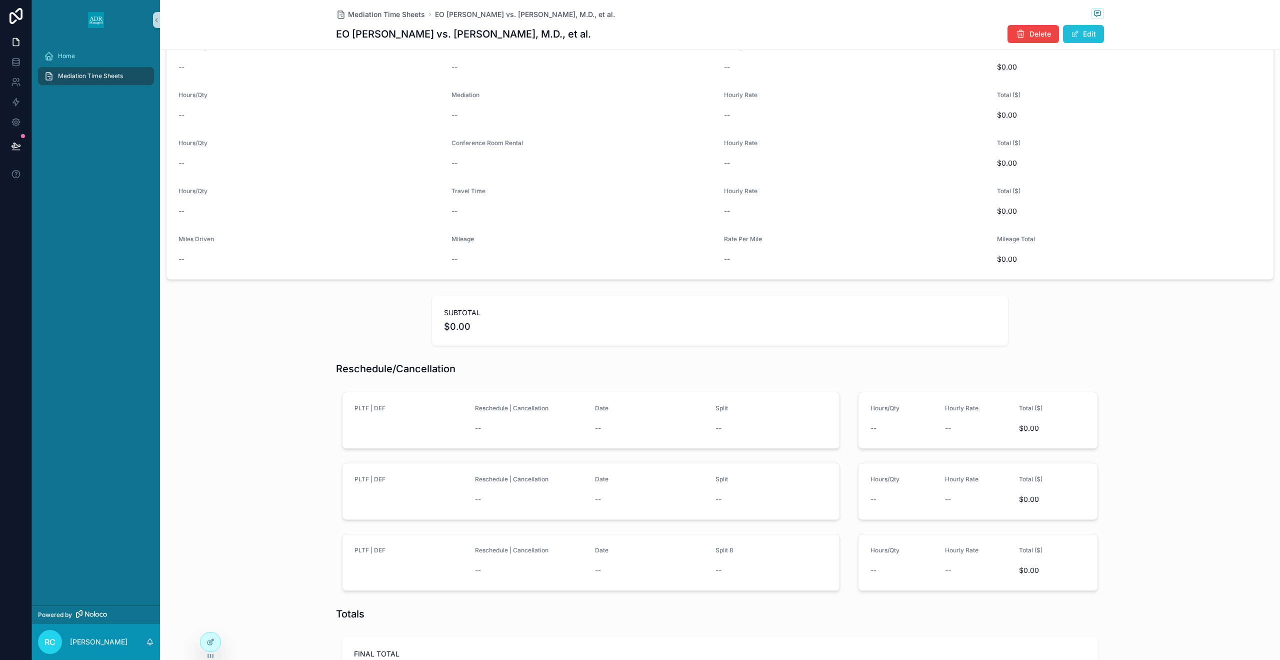
click at [1075, 34] on span "scrollable content" at bounding box center [1075, 34] width 8 height 8
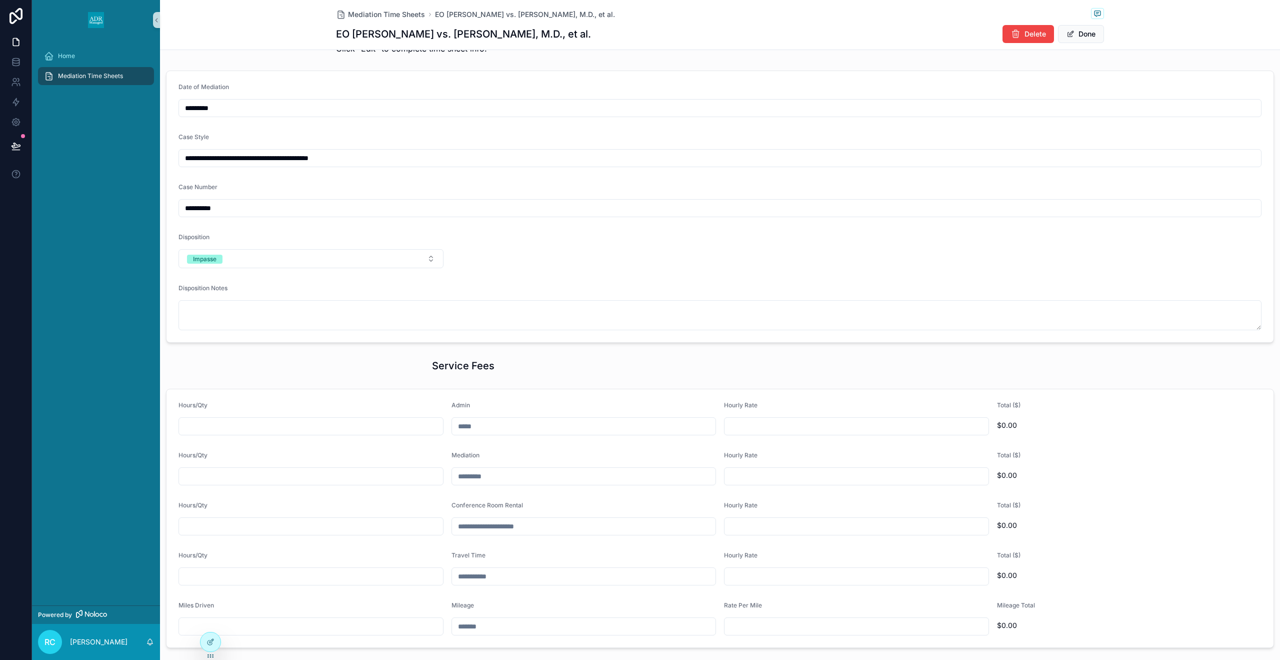
scroll to position [17, 0]
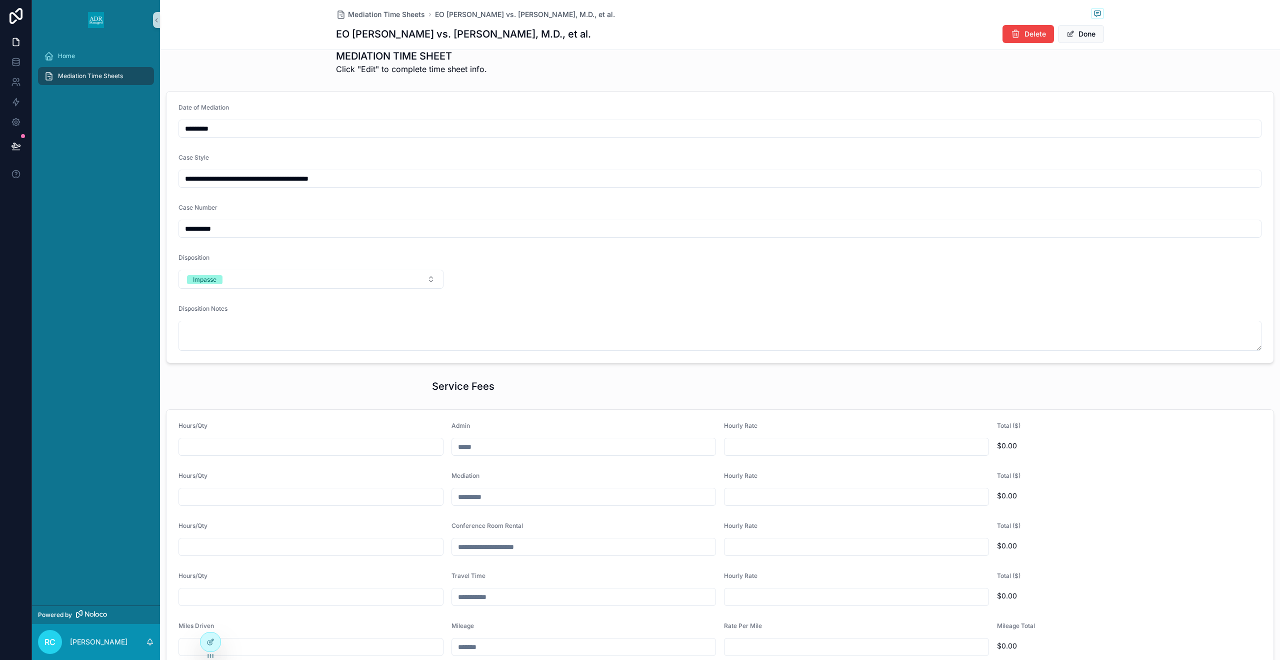
drag, startPoint x: 213, startPoint y: 644, endPoint x: 275, endPoint y: 628, distance: 63.6
click at [213, 644] on icon at bounding box center [211, 642] width 8 height 8
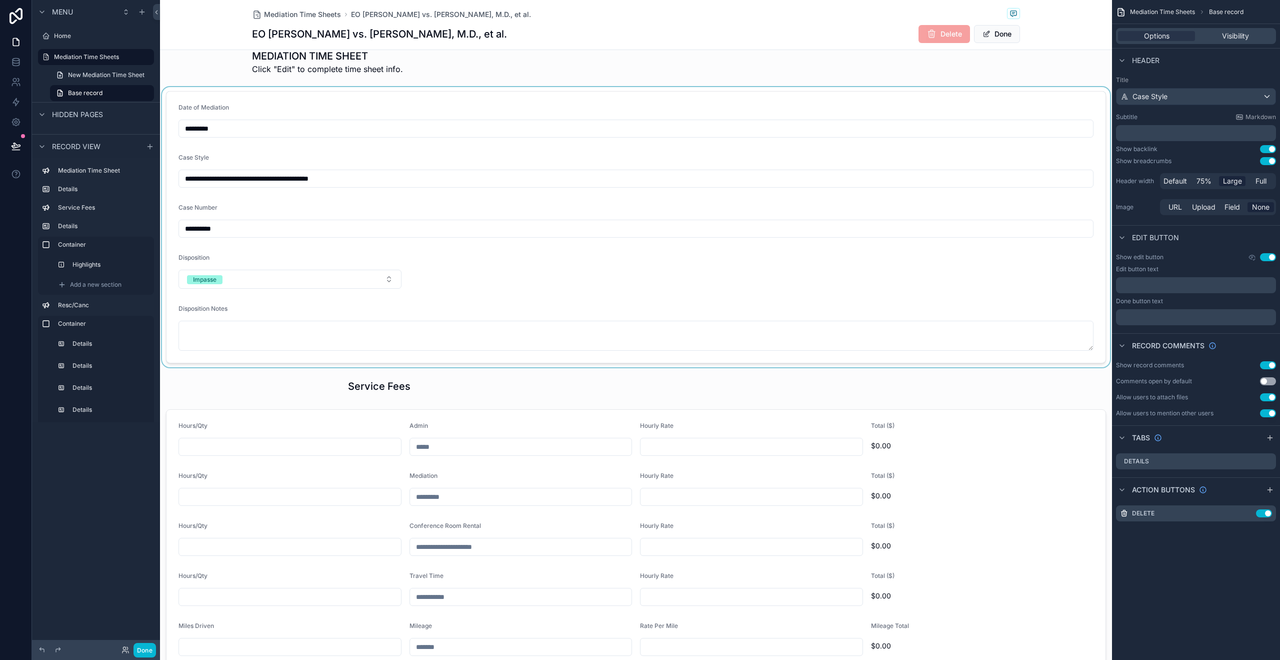
click at [484, 305] on div "scrollable content" at bounding box center [636, 227] width 952 height 280
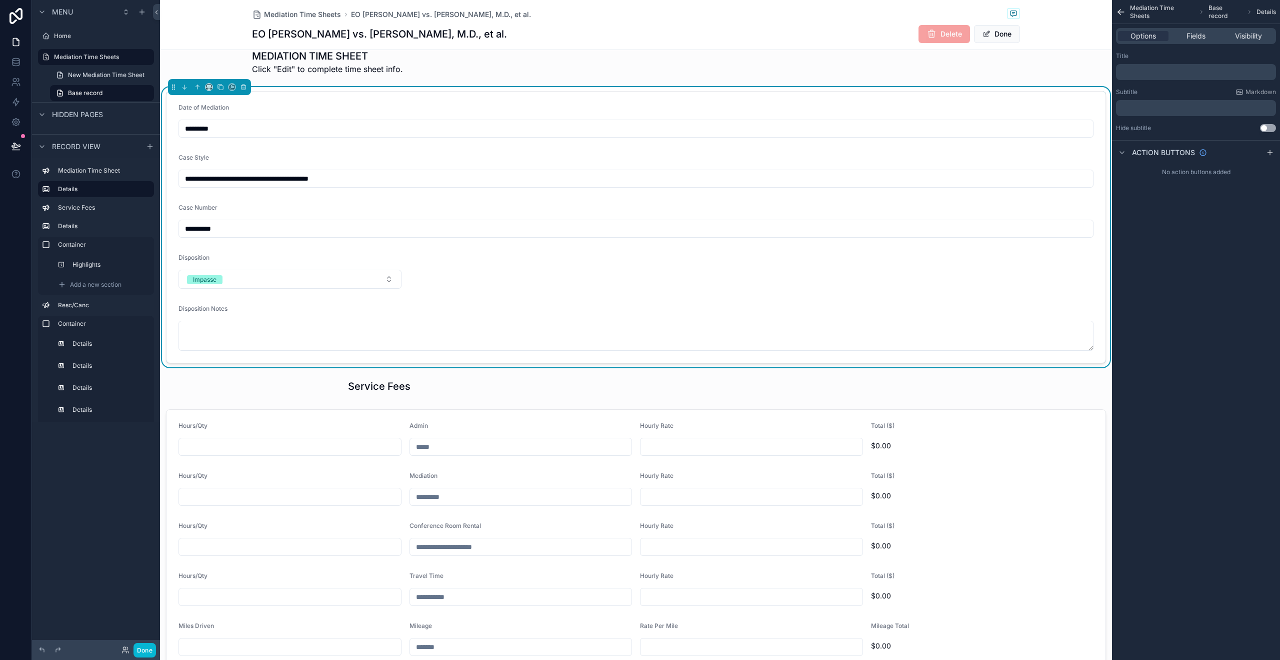
scroll to position [27, 0]
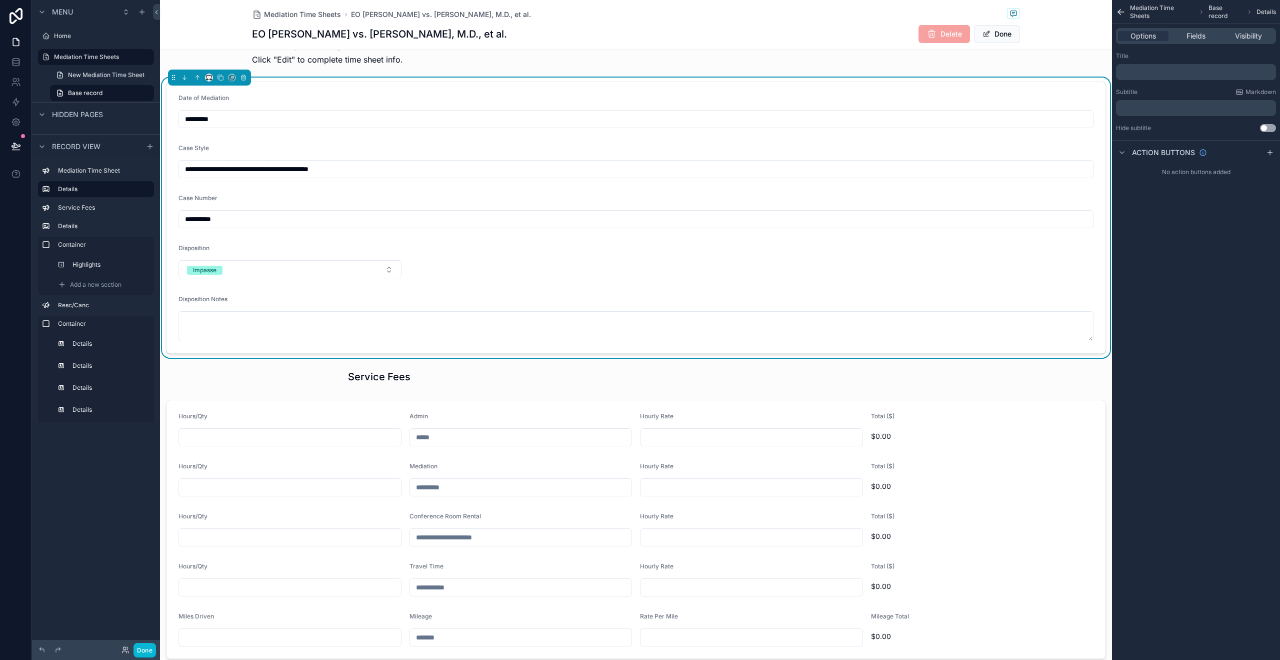
click at [213, 79] on div "scrollable content" at bounding box center [209, 78] width 83 height 16
click at [212, 79] on icon "scrollable content" at bounding box center [209, 77] width 7 height 7
click at [233, 199] on div "Large" at bounding box center [231, 202] width 34 height 12
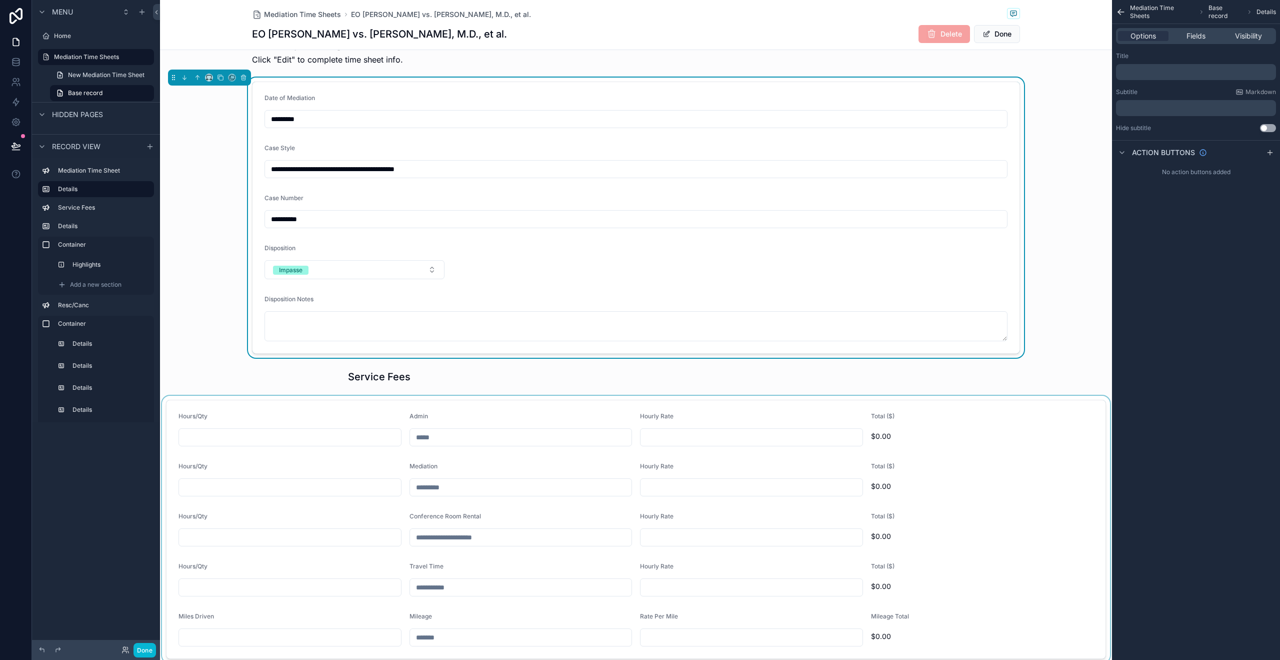
click at [298, 427] on div "scrollable content" at bounding box center [636, 529] width 952 height 267
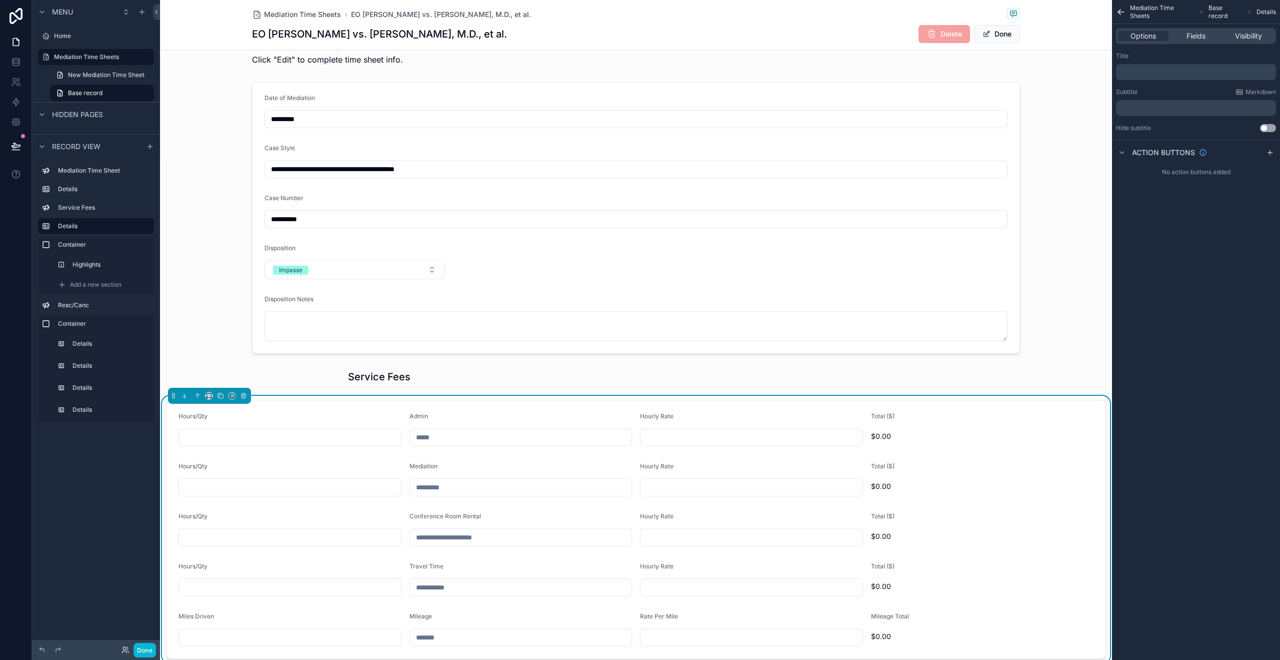
click at [204, 395] on div "scrollable content" at bounding box center [209, 396] width 83 height 16
click at [209, 396] on icon "scrollable content" at bounding box center [209, 395] width 7 height 7
click at [230, 518] on span "Large" at bounding box center [223, 520] width 19 height 12
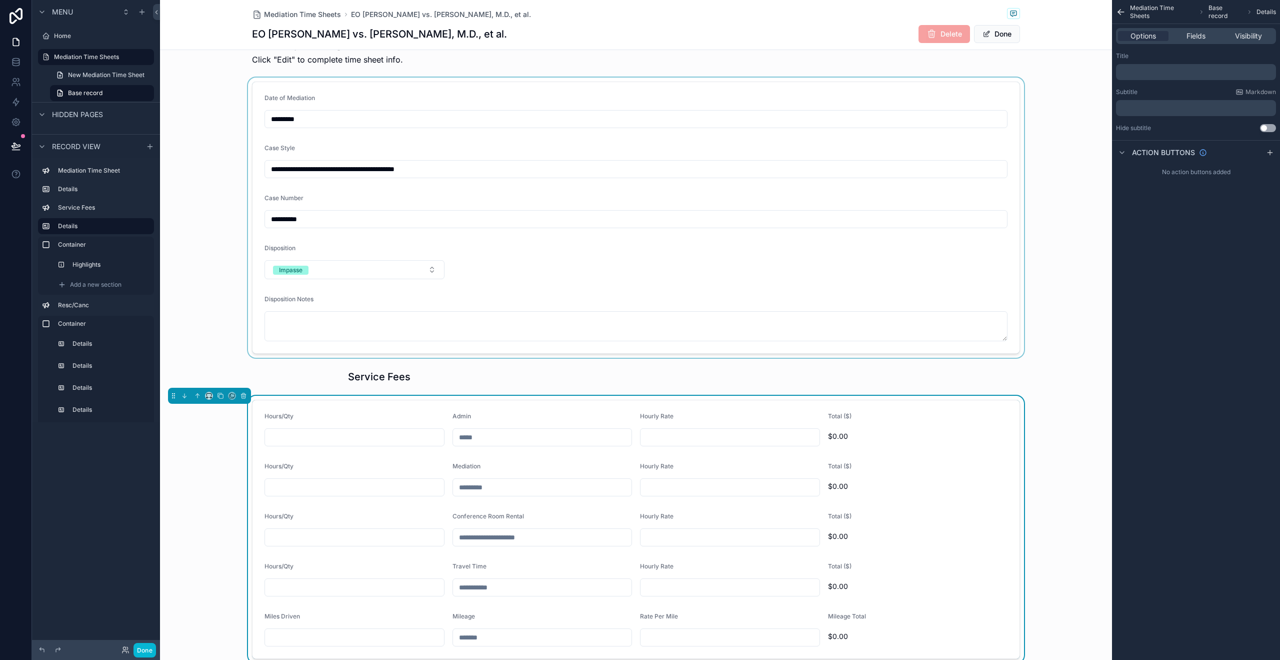
click at [1013, 32] on button "Done" at bounding box center [997, 34] width 46 height 18
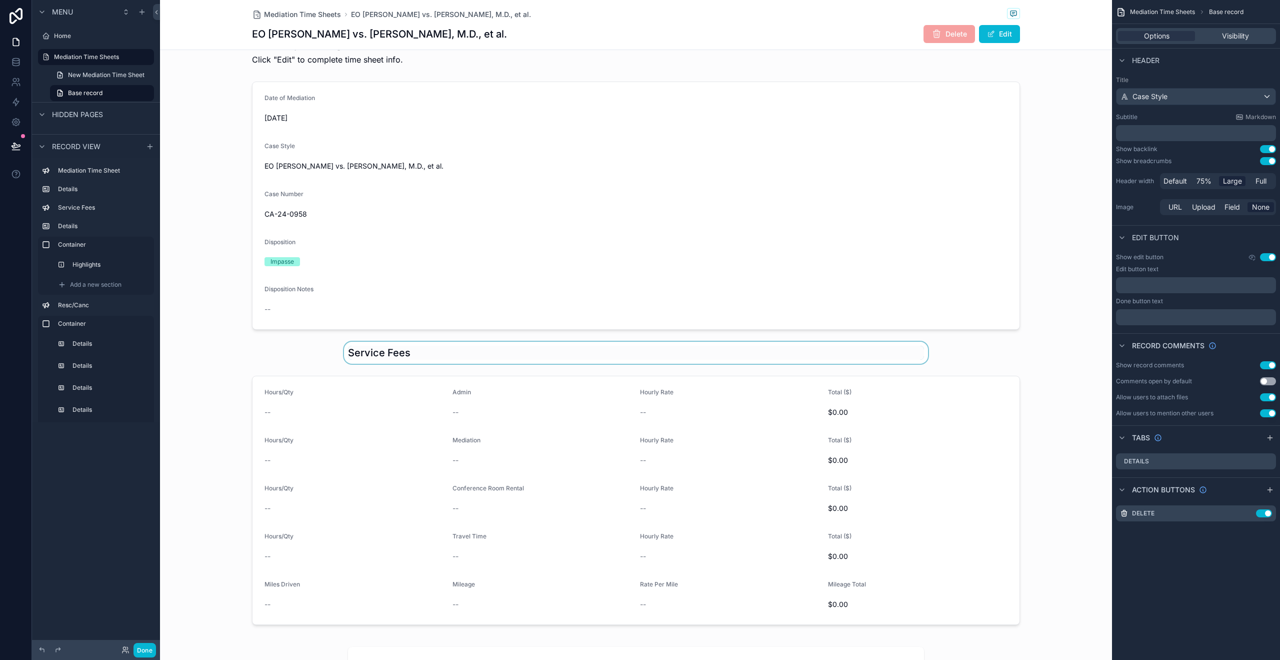
scroll to position [6, 0]
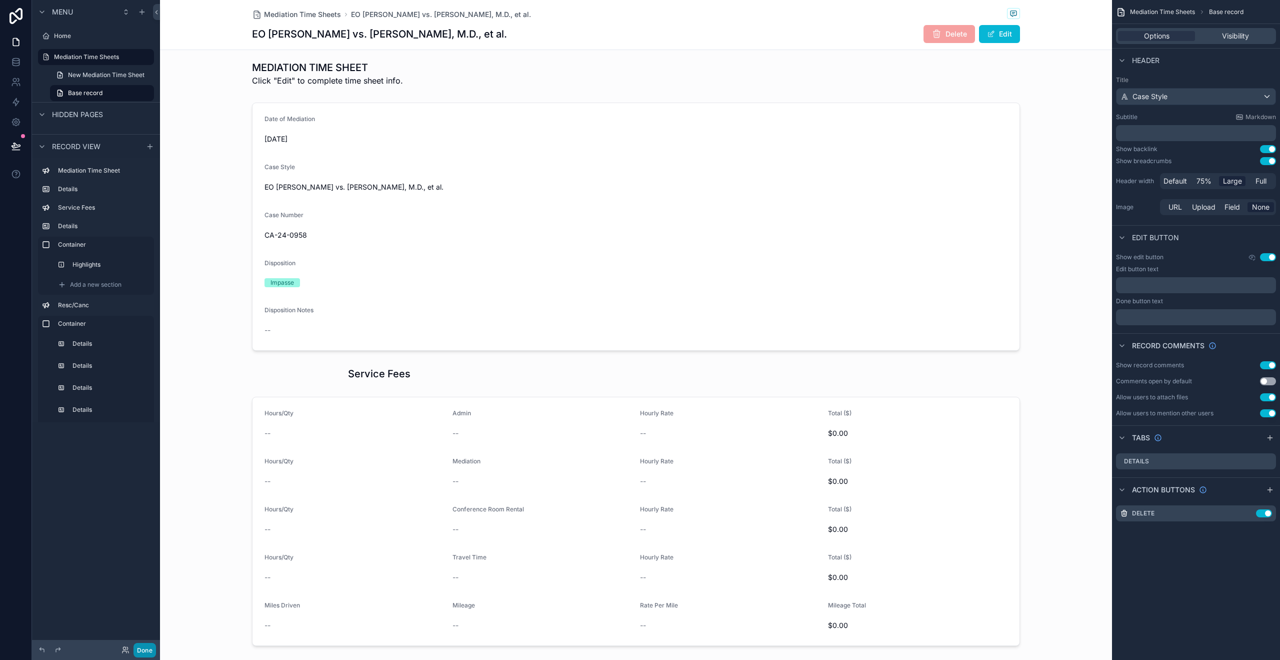
click at [148, 646] on button "Done" at bounding box center [145, 650] width 23 height 15
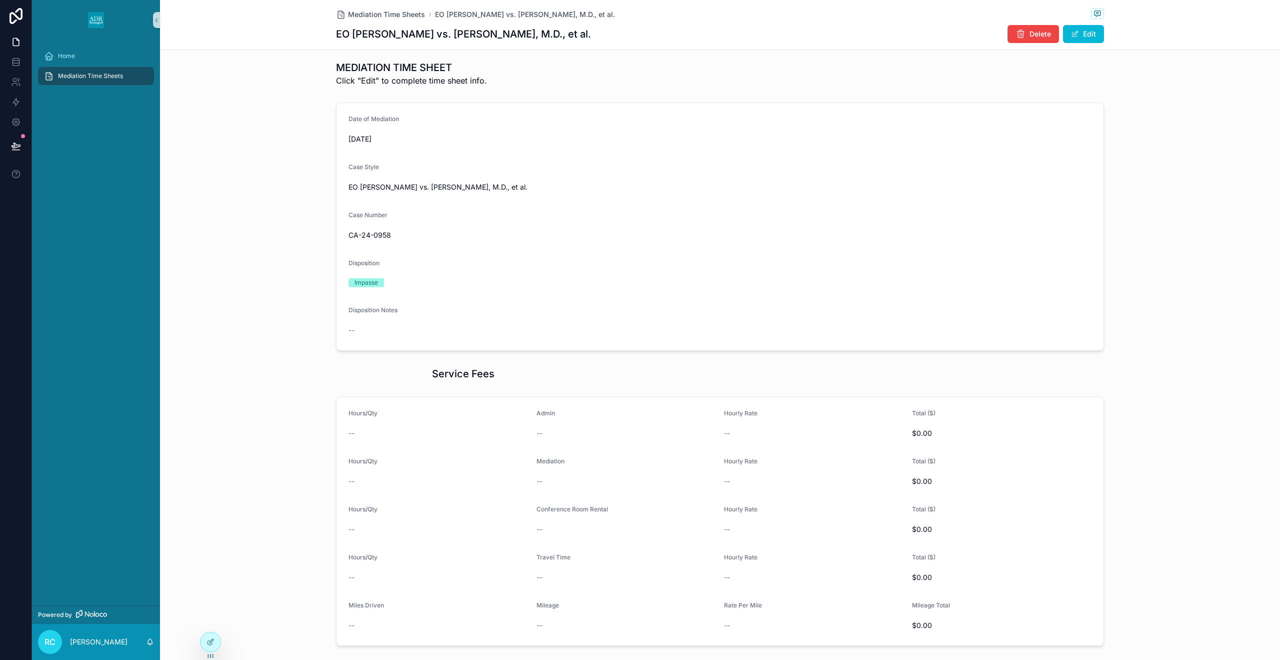
click at [1096, 37] on button "Edit" at bounding box center [1083, 34] width 41 height 18
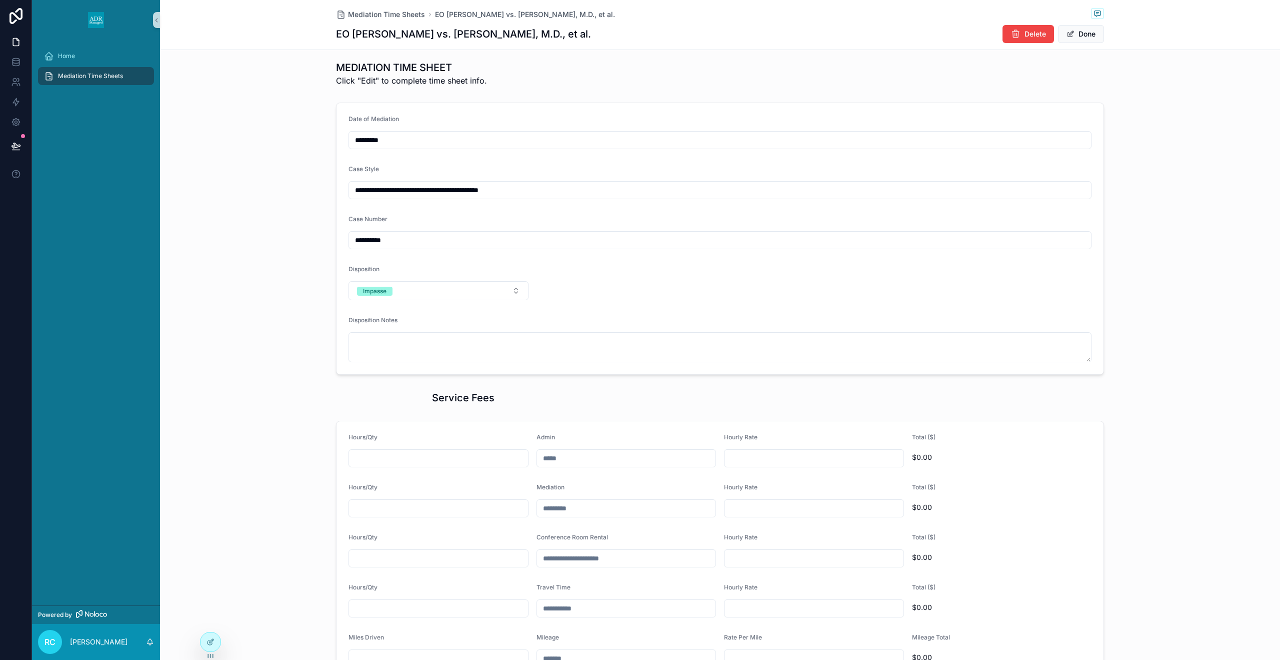
scroll to position [100, 0]
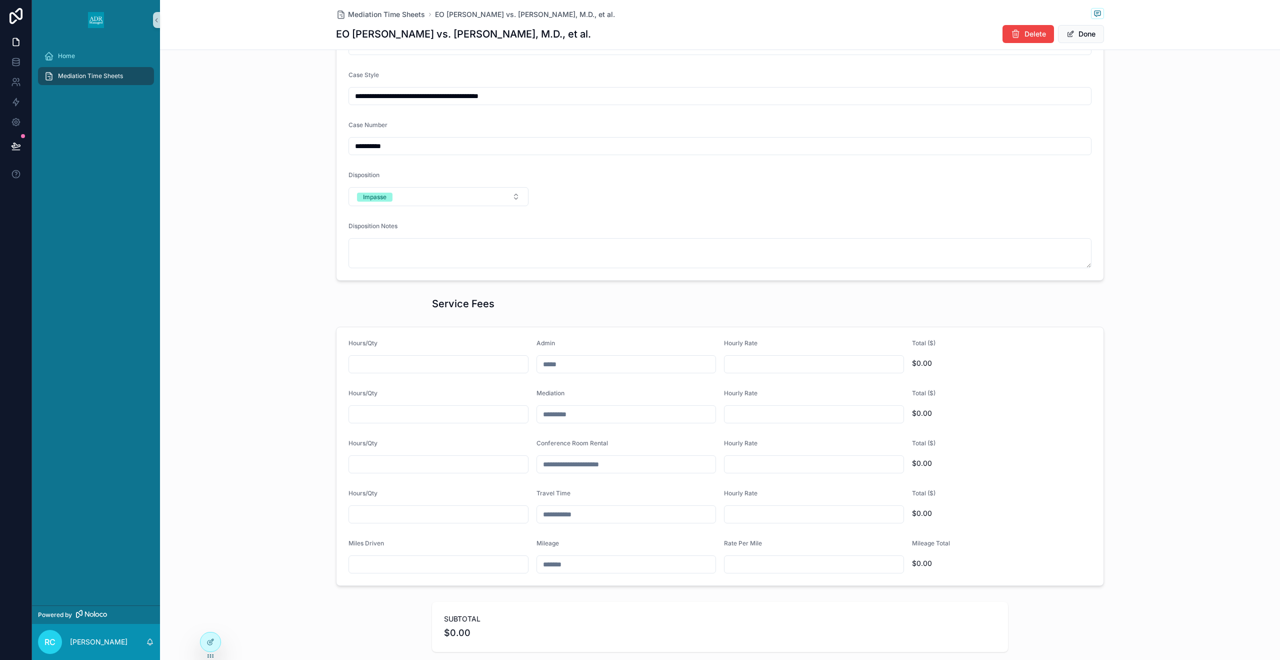
click at [407, 359] on input "scrollable content" at bounding box center [438, 364] width 179 height 14
type input "****"
type input "*******"
type input "****"
type input "*******"
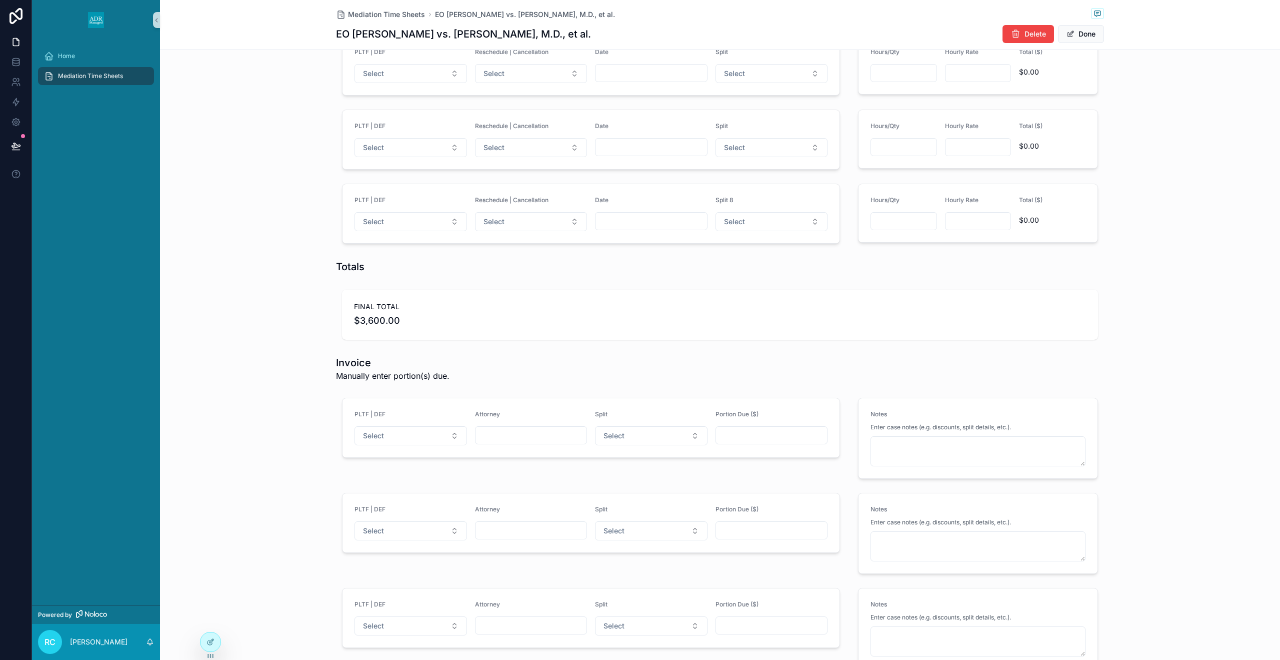
scroll to position [791, 0]
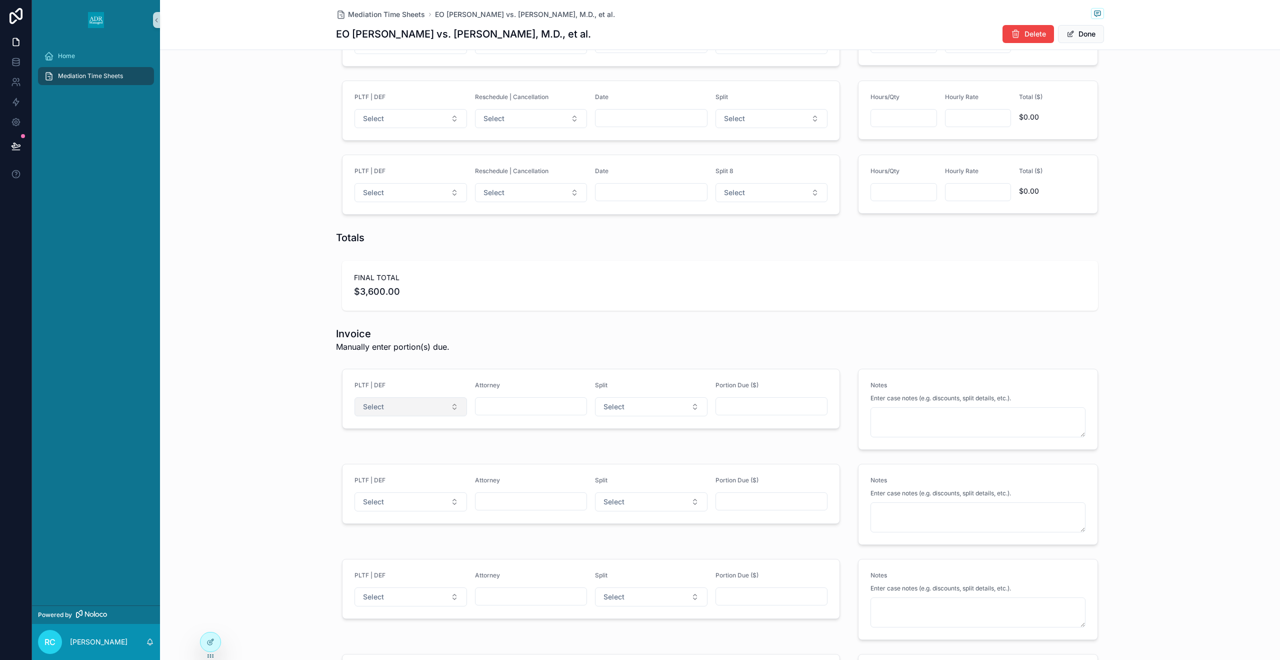
click at [423, 408] on button "Select" at bounding box center [411, 406] width 113 height 19
drag, startPoint x: 388, startPoint y: 444, endPoint x: 414, endPoint y: 499, distance: 61.1
click at [388, 444] on div "Plaintiff" at bounding box center [411, 446] width 120 height 15
click at [416, 500] on button "Select" at bounding box center [411, 501] width 113 height 19
drag, startPoint x: 400, startPoint y: 553, endPoint x: 527, endPoint y: 399, distance: 200.0
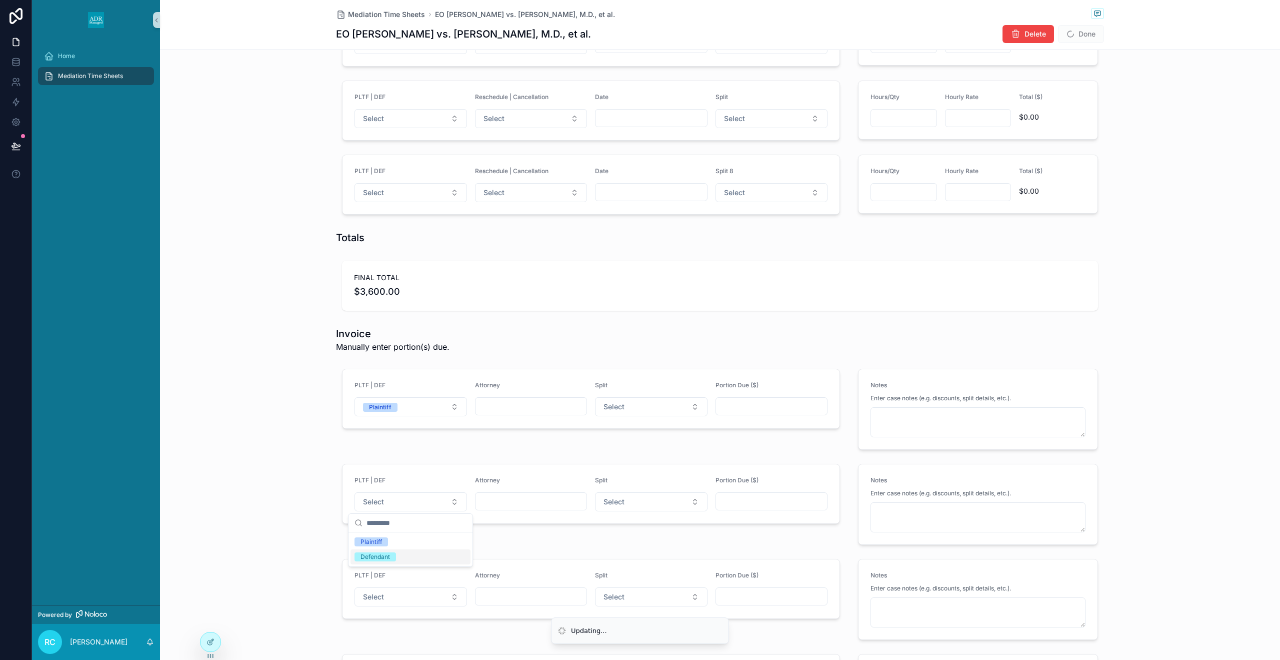
click at [401, 553] on div "Defendant" at bounding box center [411, 556] width 120 height 15
click at [526, 400] on input "scrollable content" at bounding box center [532, 406] width 112 height 14
type input "**********"
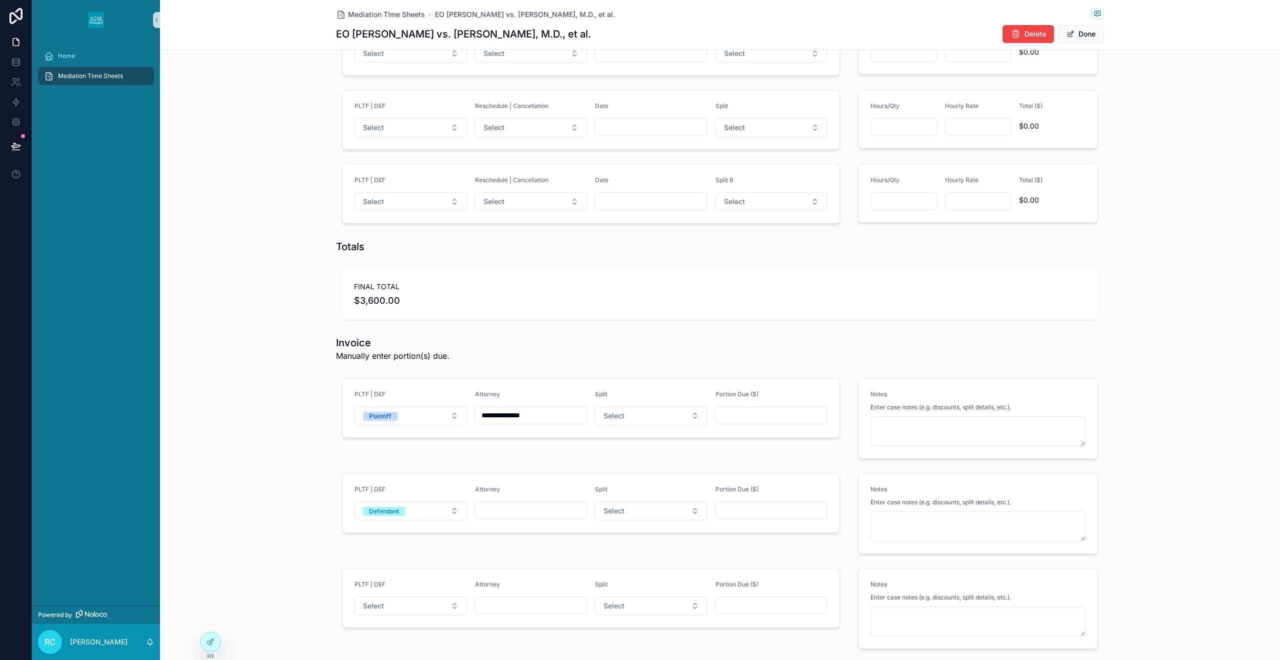
click at [509, 510] on input "scrollable content" at bounding box center [532, 510] width 112 height 14
paste input "**********"
type input "**********"
drag, startPoint x: 424, startPoint y: 574, endPoint x: 430, endPoint y: 596, distance: 22.3
click at [424, 575] on form "PLTF | DEF Select Attorney Split Select Portion Due ($)" at bounding box center [591, 597] width 497 height 59
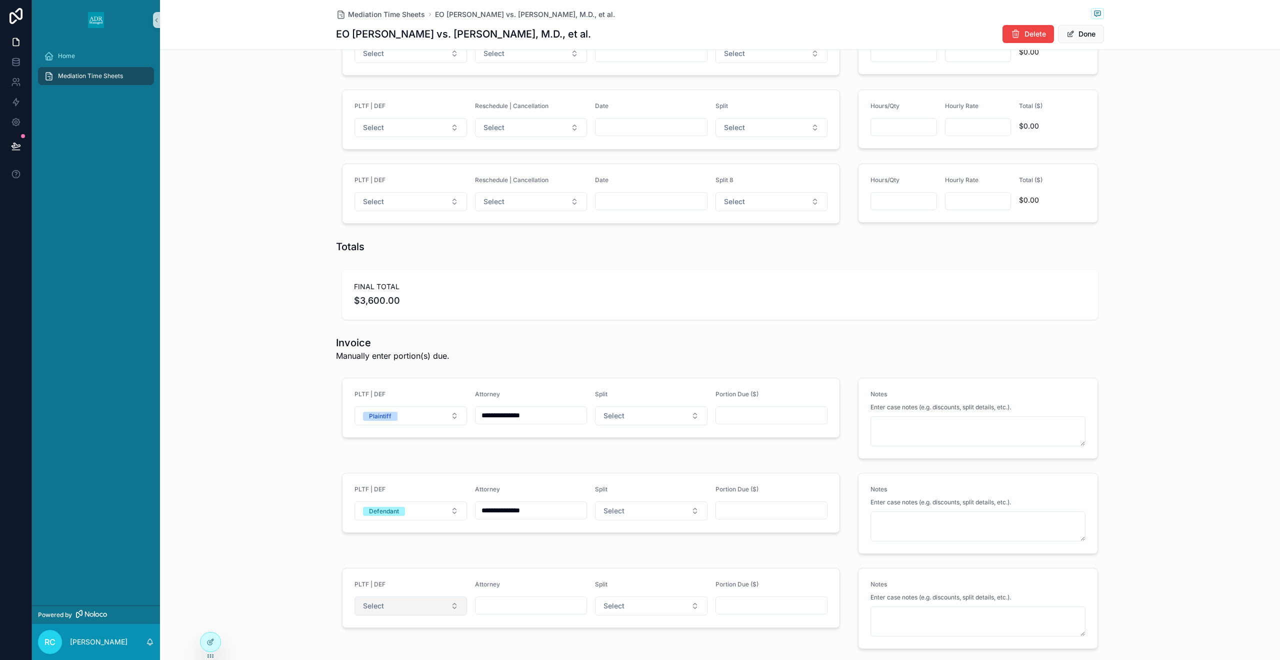
click at [431, 606] on button "Select" at bounding box center [411, 605] width 113 height 19
click at [384, 585] on div "Defendant" at bounding box center [376, 584] width 30 height 9
click at [547, 604] on input "scrollable content" at bounding box center [532, 605] width 112 height 14
paste input "**********"
type input "**********"
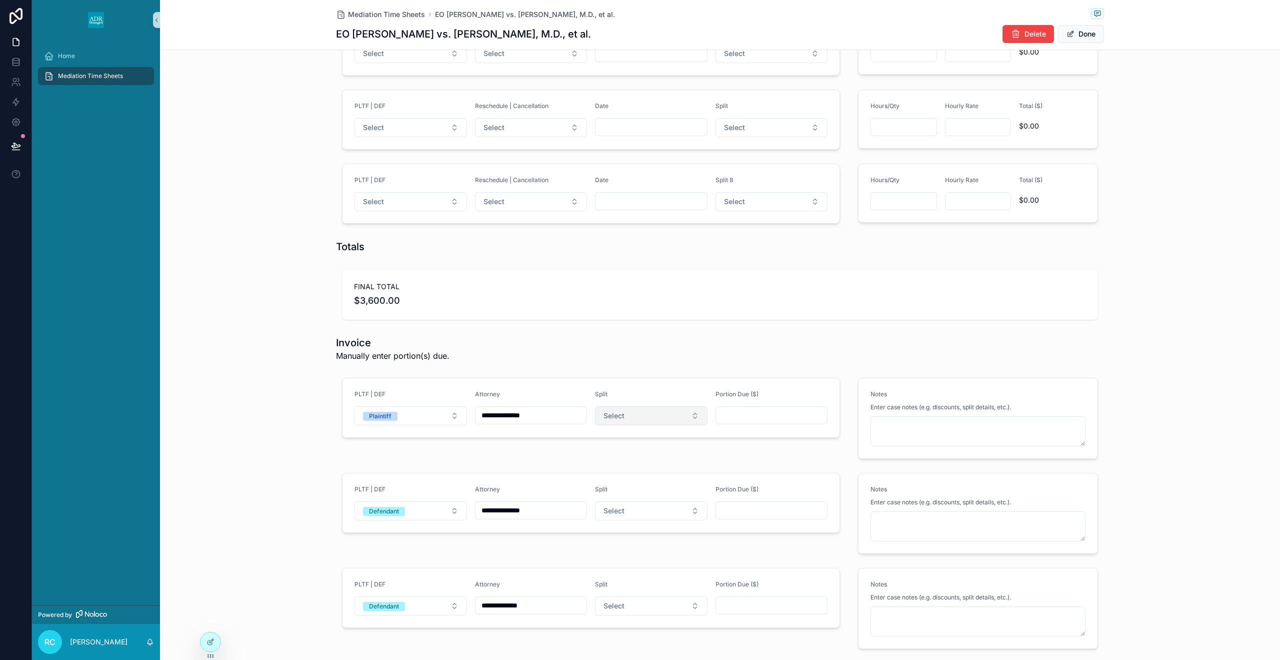
click at [629, 423] on button "Select" at bounding box center [651, 415] width 113 height 19
drag, startPoint x: 627, startPoint y: 480, endPoint x: 630, endPoint y: 473, distance: 7.0
click at [628, 480] on div "1/3" at bounding box center [651, 485] width 120 height 15
click at [629, 496] on div "Split" at bounding box center [651, 491] width 113 height 12
click at [634, 506] on button "Select" at bounding box center [651, 510] width 113 height 19
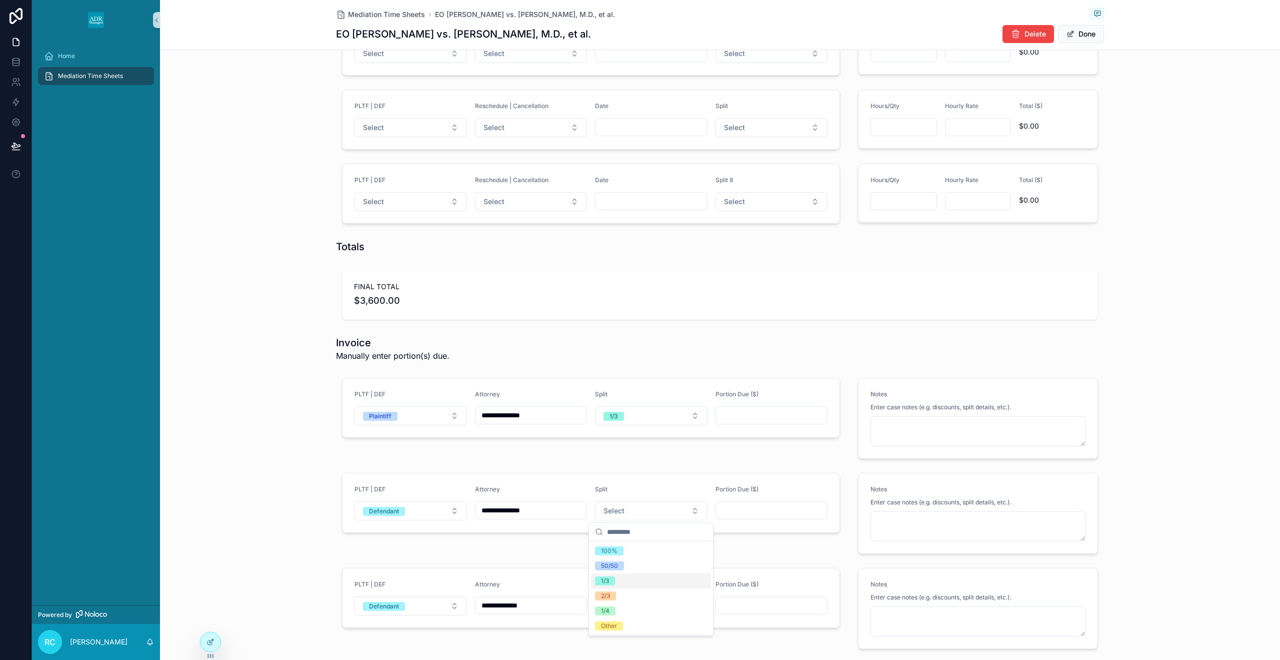
click at [621, 585] on div "1/3" at bounding box center [651, 580] width 120 height 15
click at [617, 617] on li "Updating..." at bounding box center [640, 630] width 178 height 27
click at [619, 603] on span "Select" at bounding box center [614, 606] width 21 height 10
click at [611, 535] on span "1/3" at bounding box center [605, 539] width 20 height 9
drag, startPoint x: 742, startPoint y: 418, endPoint x: 739, endPoint y: 428, distance: 10.3
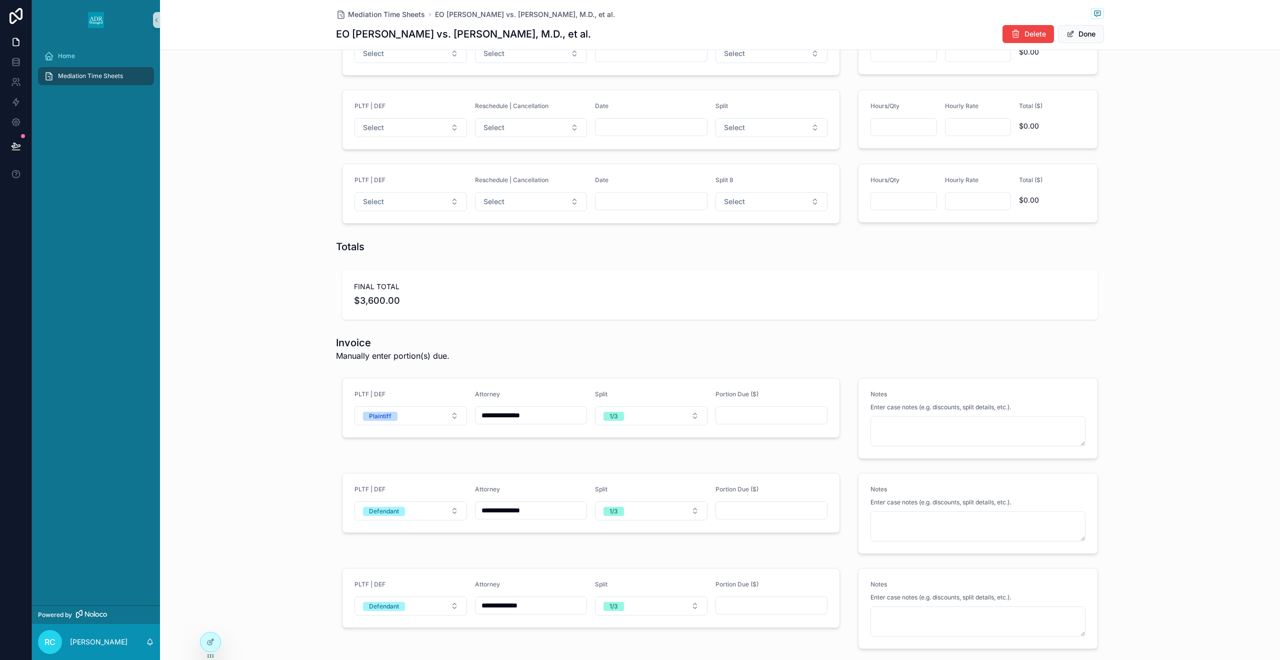
click at [742, 418] on input "scrollable content" at bounding box center [772, 415] width 112 height 14
type input "*********"
click at [797, 412] on input "*********" at bounding box center [772, 415] width 112 height 14
click at [797, 413] on input "*********" at bounding box center [772, 415] width 112 height 14
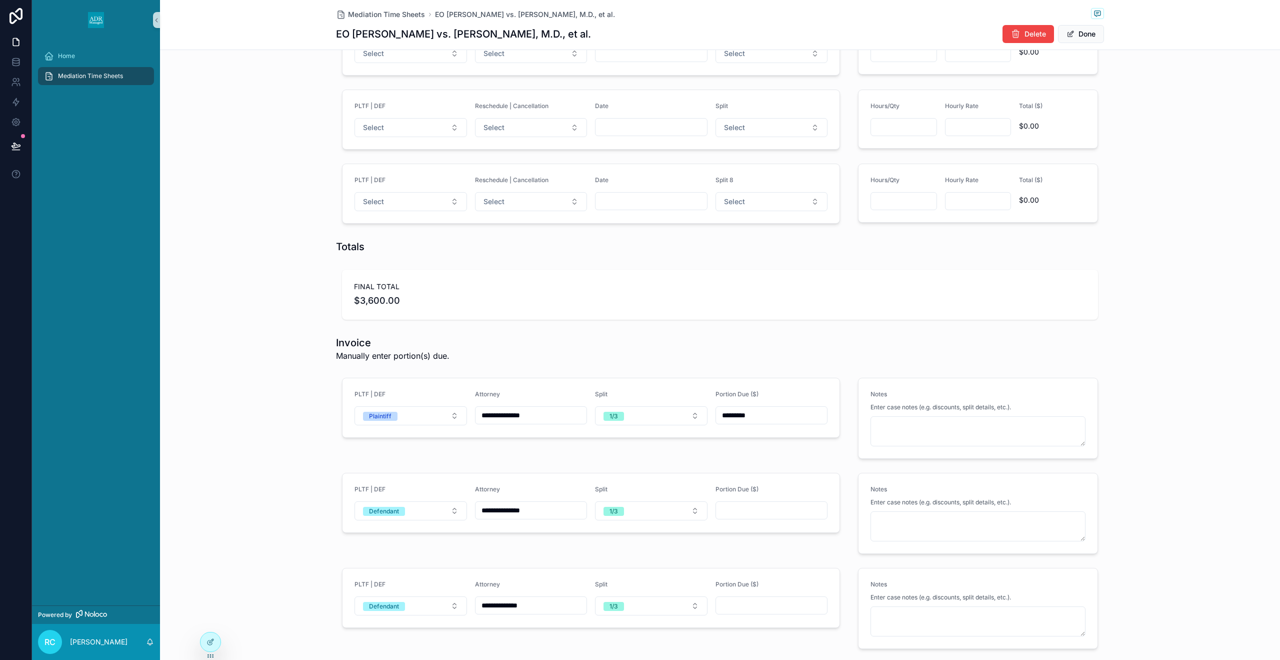
click at [753, 507] on input "scrollable content" at bounding box center [772, 510] width 112 height 14
paste input "*********"
type input "*********"
drag, startPoint x: 767, startPoint y: 603, endPoint x: 792, endPoint y: 542, distance: 65.7
click at [767, 603] on input "scrollable content" at bounding box center [772, 605] width 112 height 14
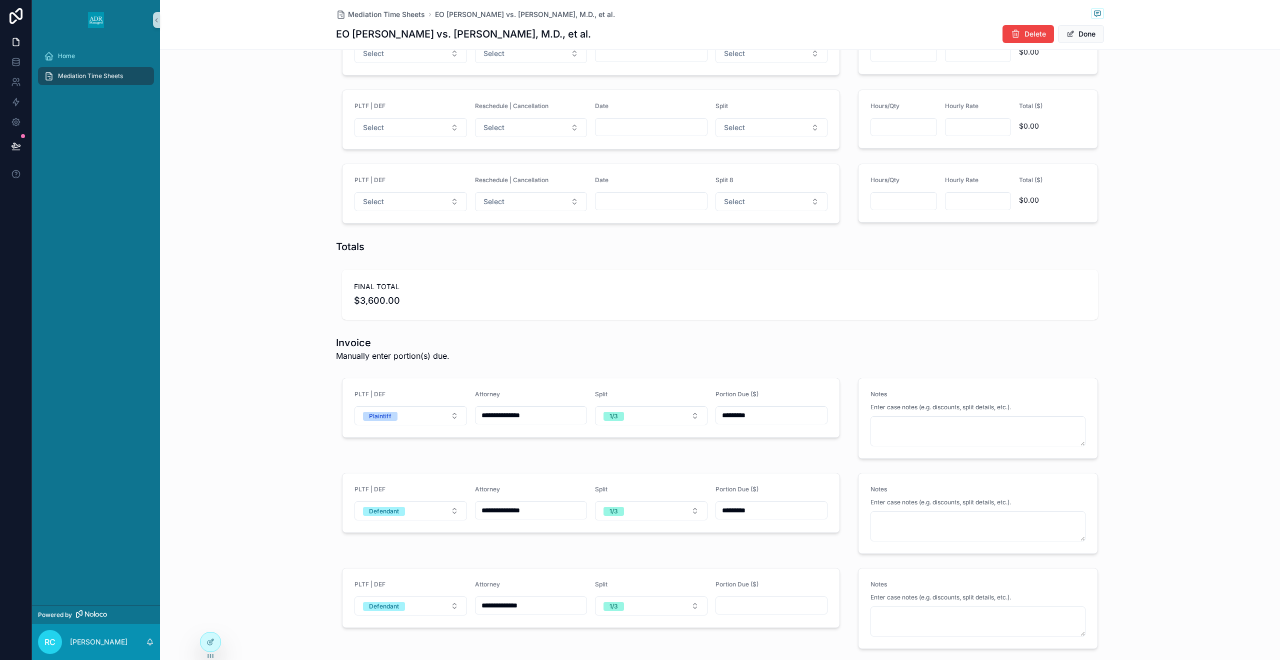
paste input "*********"
type input "*********"
drag, startPoint x: 947, startPoint y: 345, endPoint x: 956, endPoint y: 344, distance: 8.6
click at [948, 344] on div "Invoice Manually enter portion(s) due." at bounding box center [720, 349] width 768 height 26
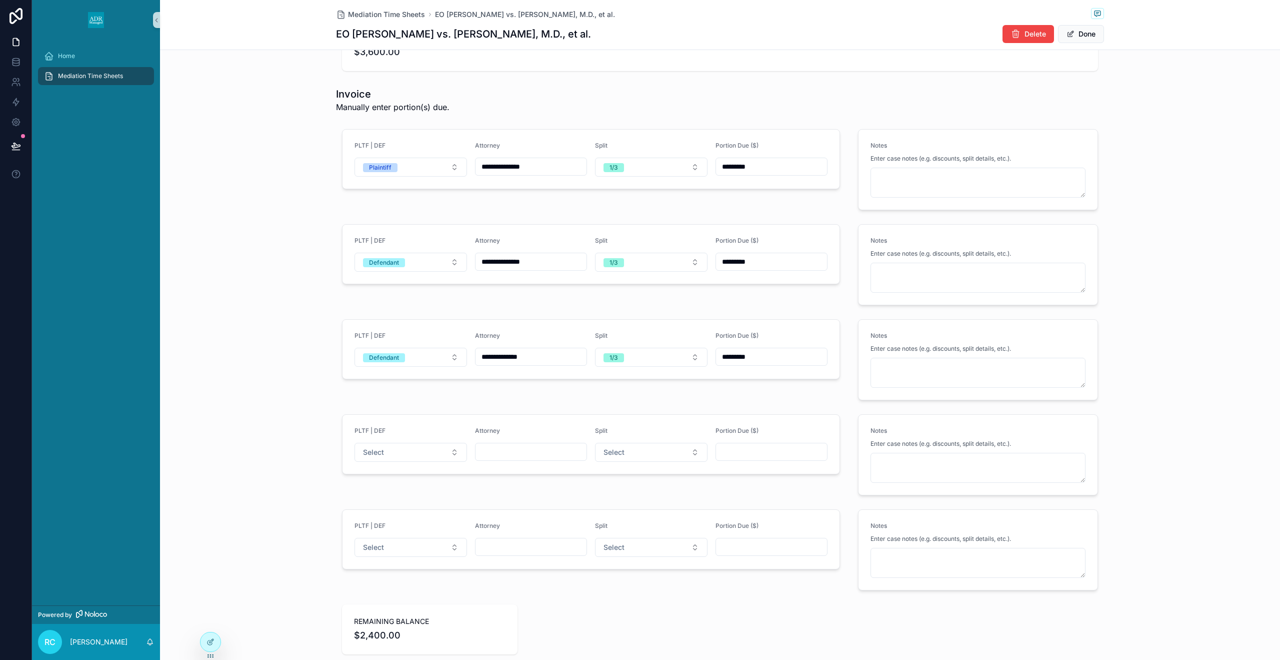
scroll to position [1173, 0]
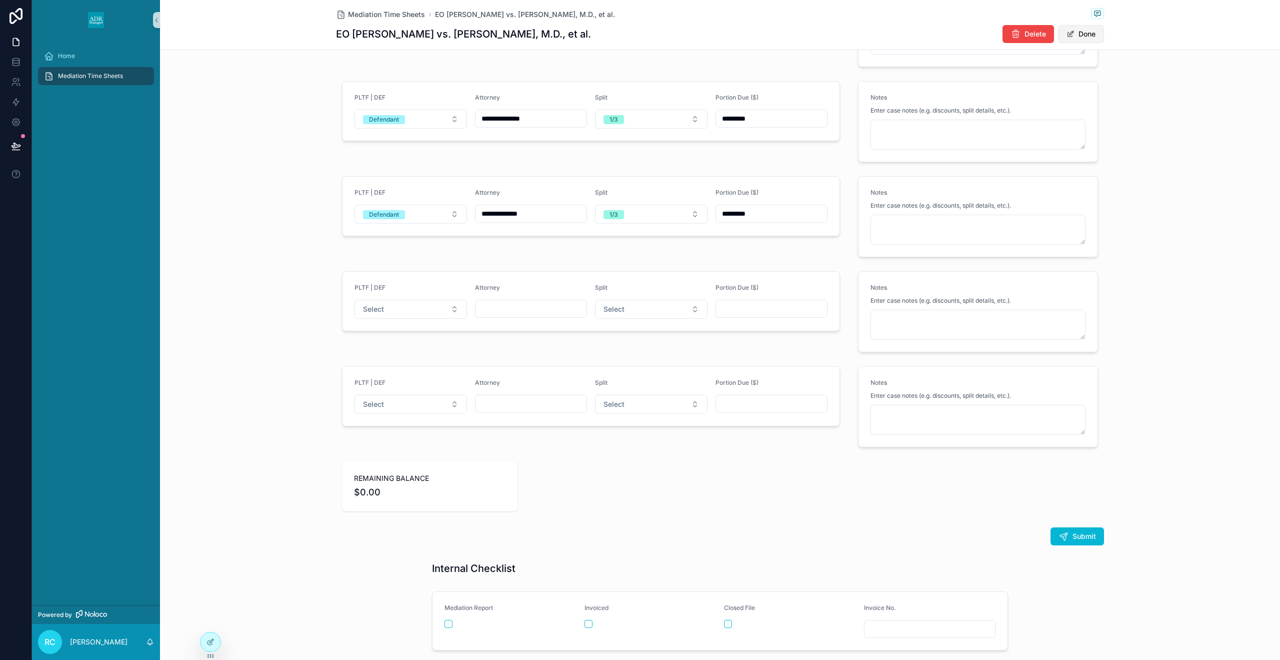
click at [1094, 35] on button "Done" at bounding box center [1081, 34] width 46 height 18
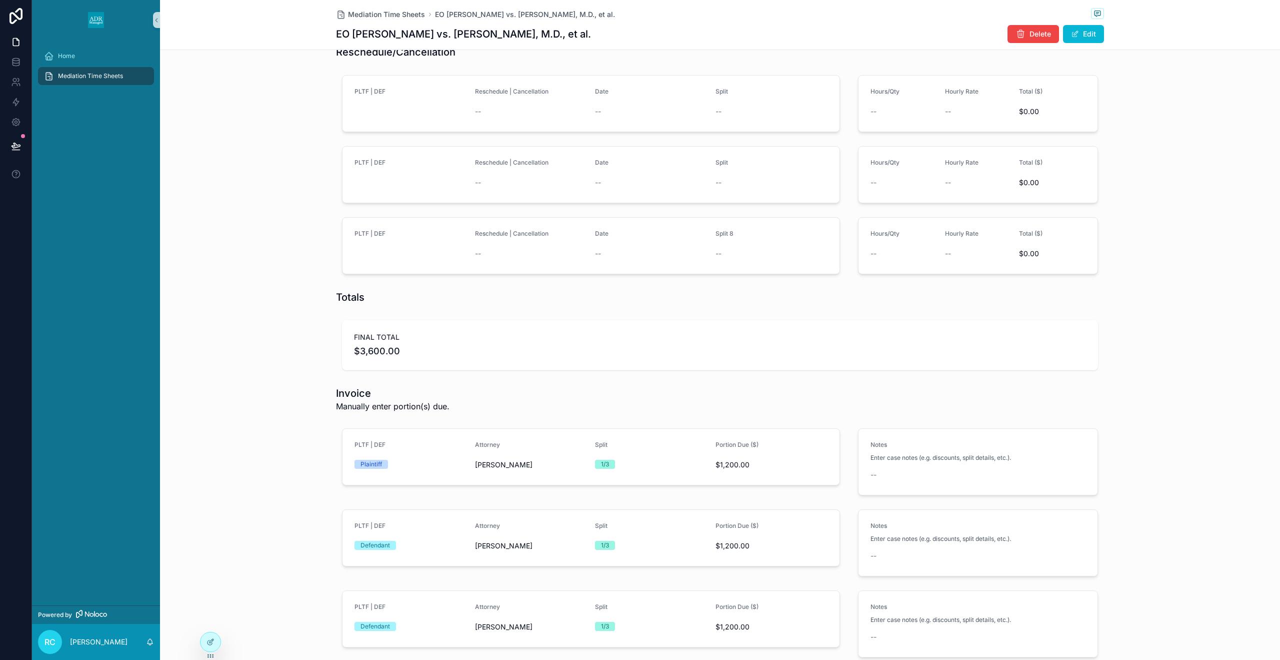
scroll to position [1085, 0]
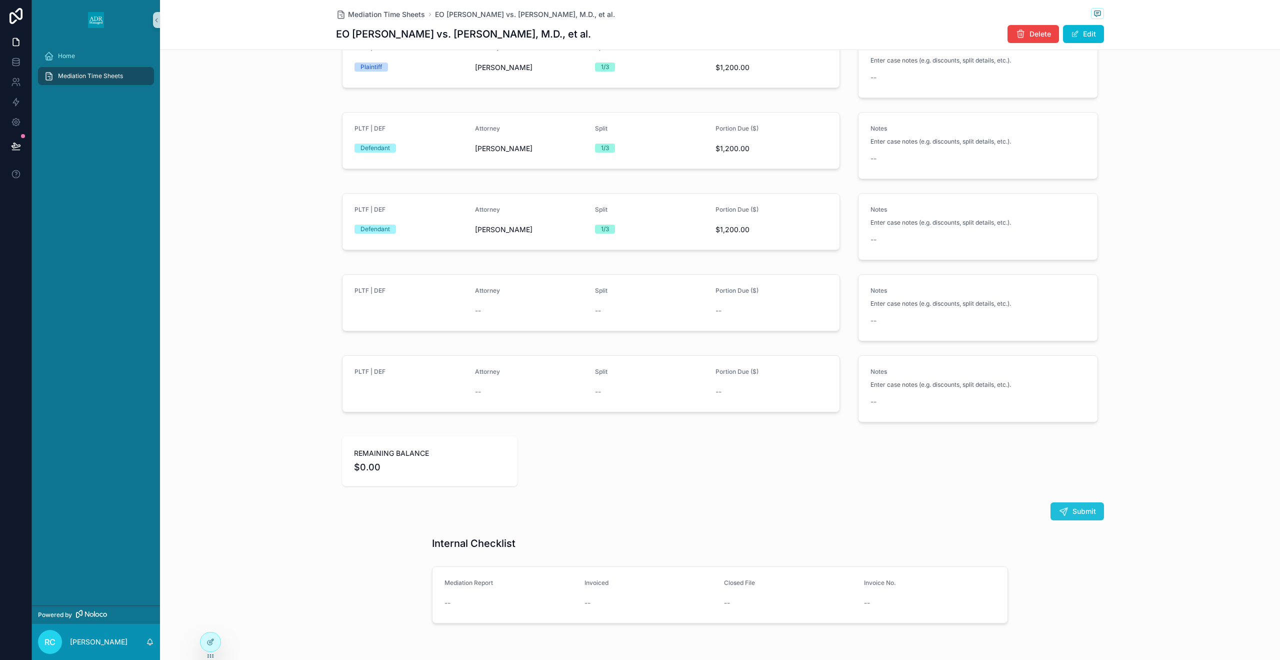
click at [1061, 507] on icon "scrollable content" at bounding box center [1064, 511] width 10 height 10
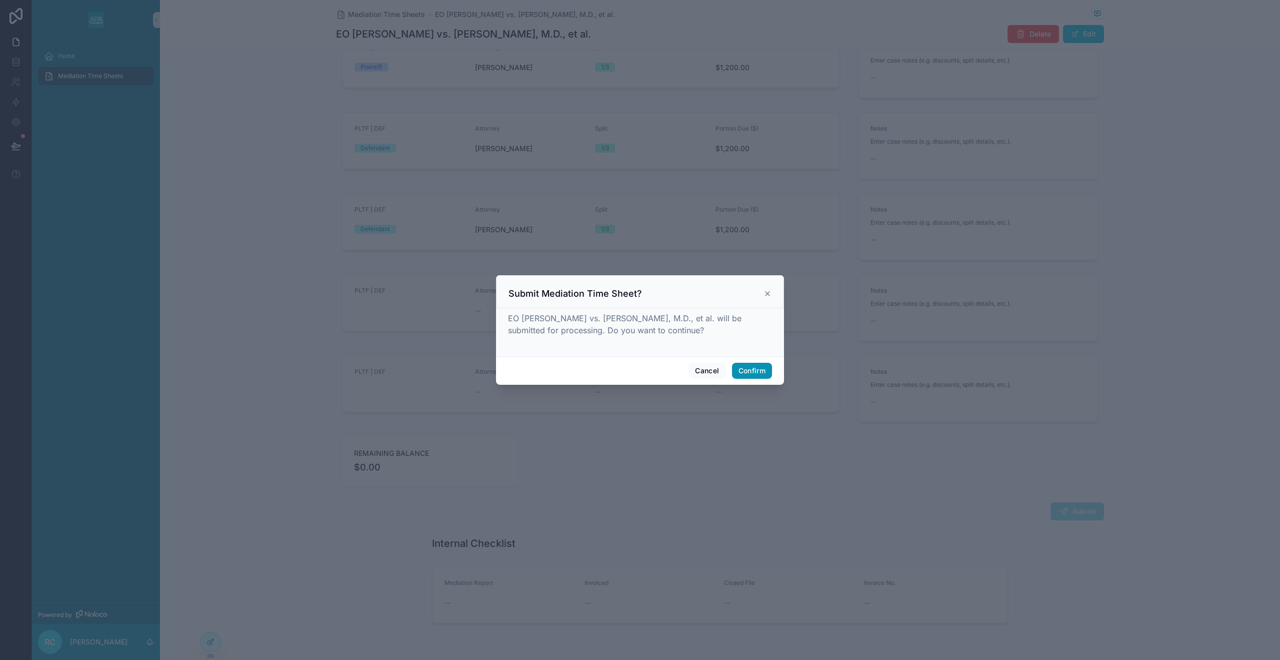
click at [764, 352] on div "EO [PERSON_NAME] vs. [PERSON_NAME], M.D., et al. will be submitted for processi…" at bounding box center [640, 332] width 288 height 48
drag, startPoint x: 766, startPoint y: 369, endPoint x: 619, endPoint y: 164, distance: 252.3
click at [766, 369] on button "Confirm" at bounding box center [752, 371] width 40 height 16
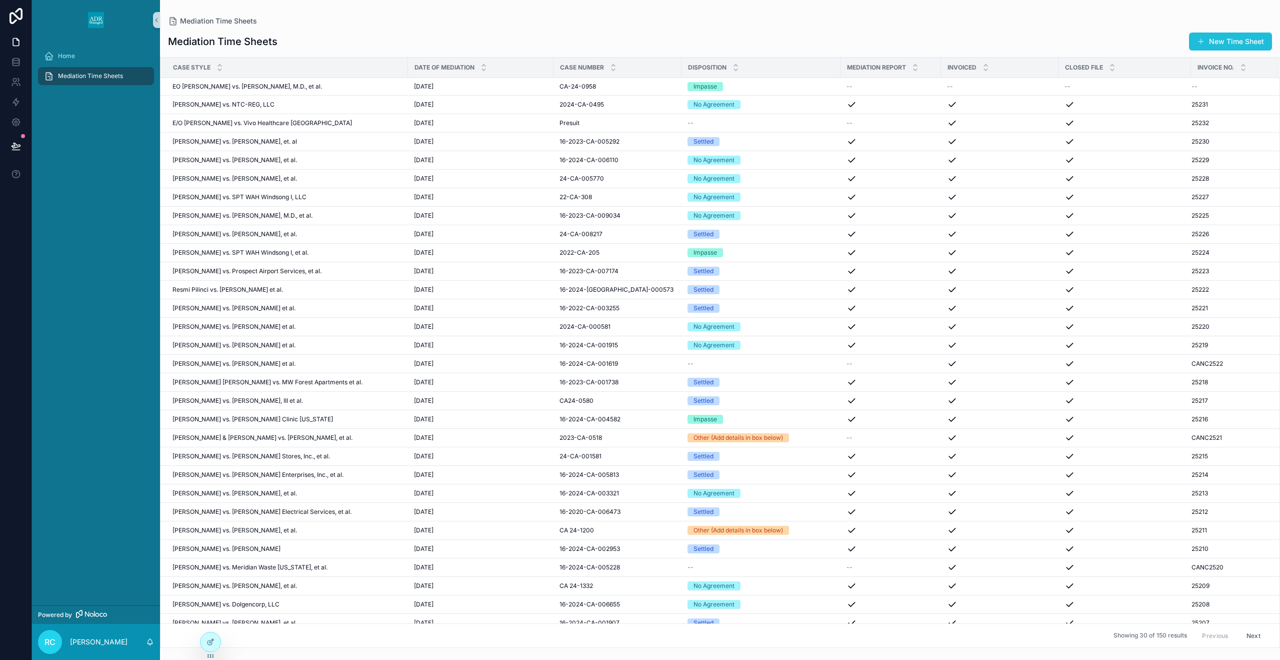
click at [1199, 50] on div "New Time Sheet" at bounding box center [1226, 41] width 91 height 19
drag, startPoint x: 1259, startPoint y: 38, endPoint x: 1134, endPoint y: 35, distance: 125.0
click at [1258, 38] on button "New Time Sheet" at bounding box center [1230, 42] width 83 height 18
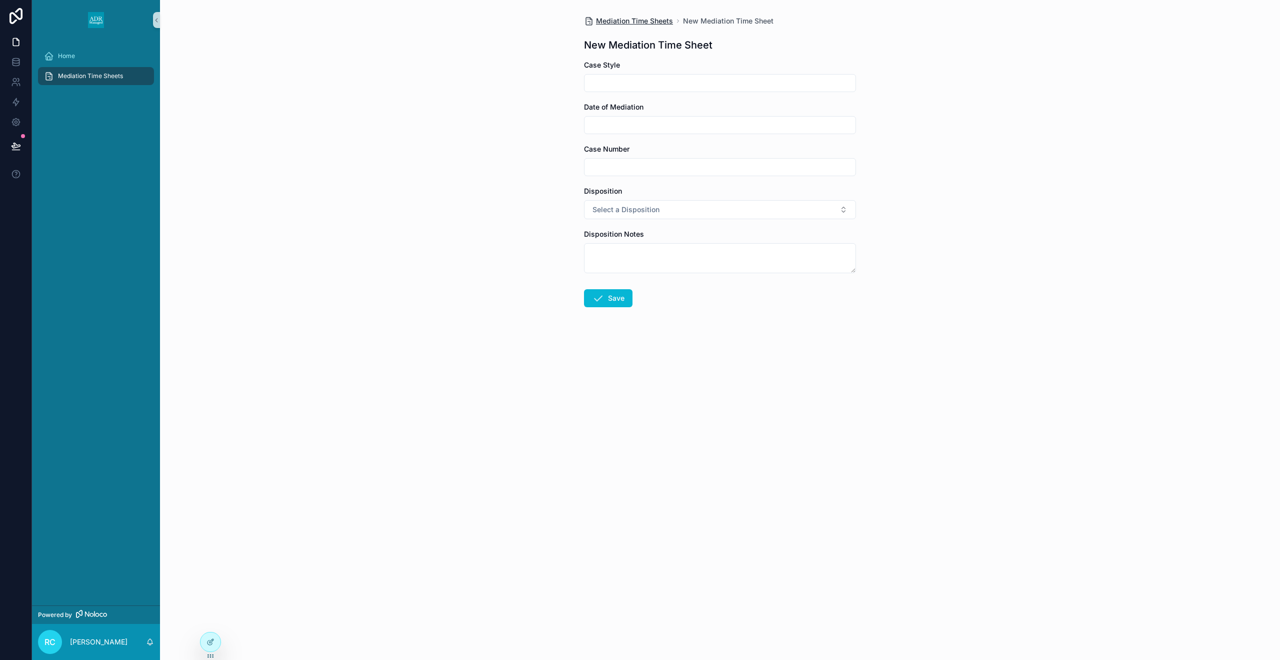
click at [596, 19] on span "Mediation Time Sheets" at bounding box center [634, 21] width 77 height 10
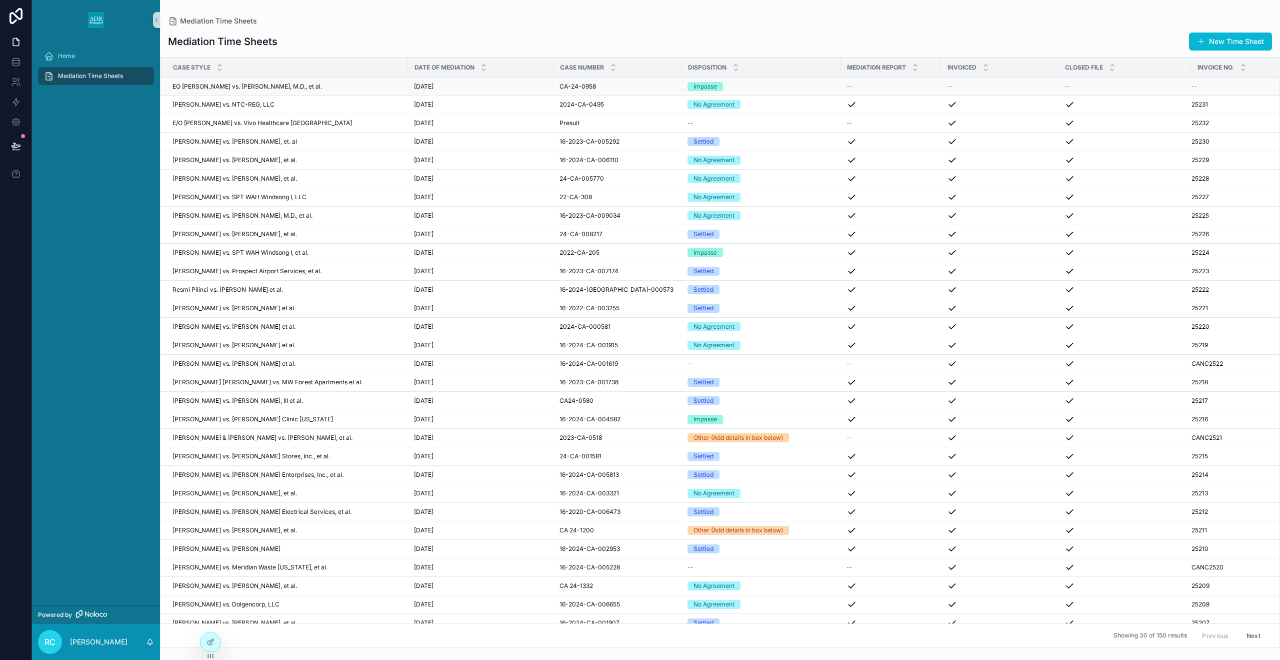
click at [640, 83] on div "CA-24-0958 CA-24-0958" at bounding box center [618, 87] width 116 height 8
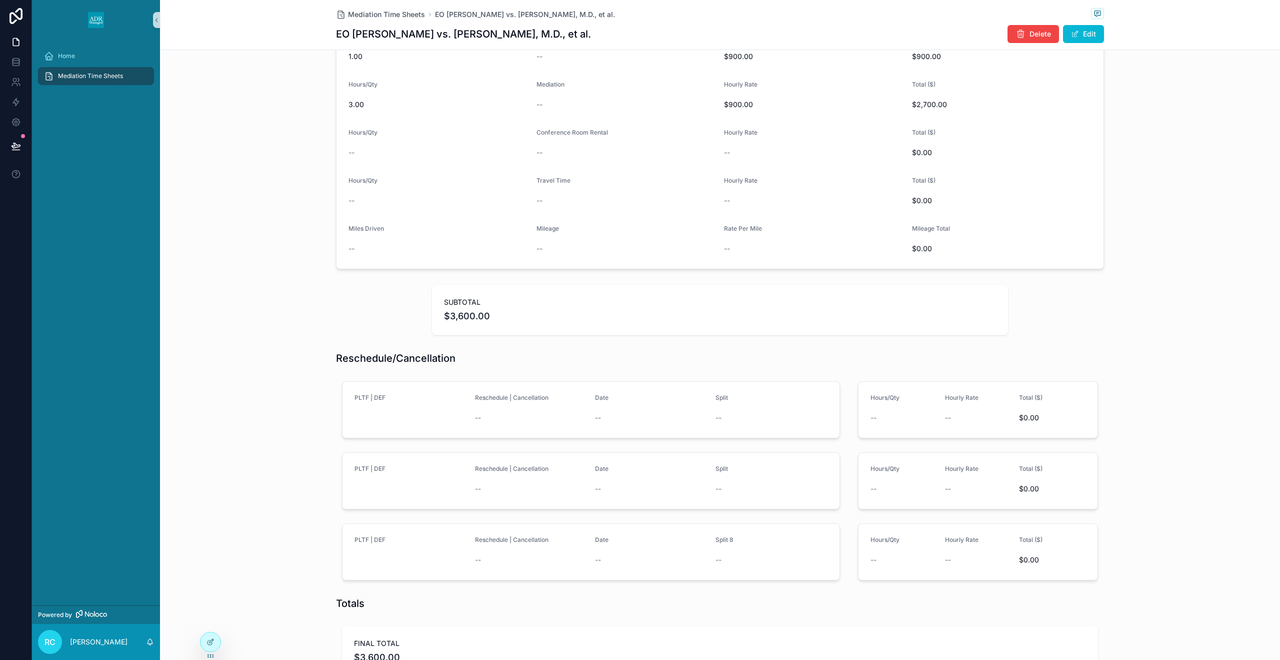
scroll to position [383, 0]
click at [206, 649] on div at bounding box center [211, 641] width 20 height 19
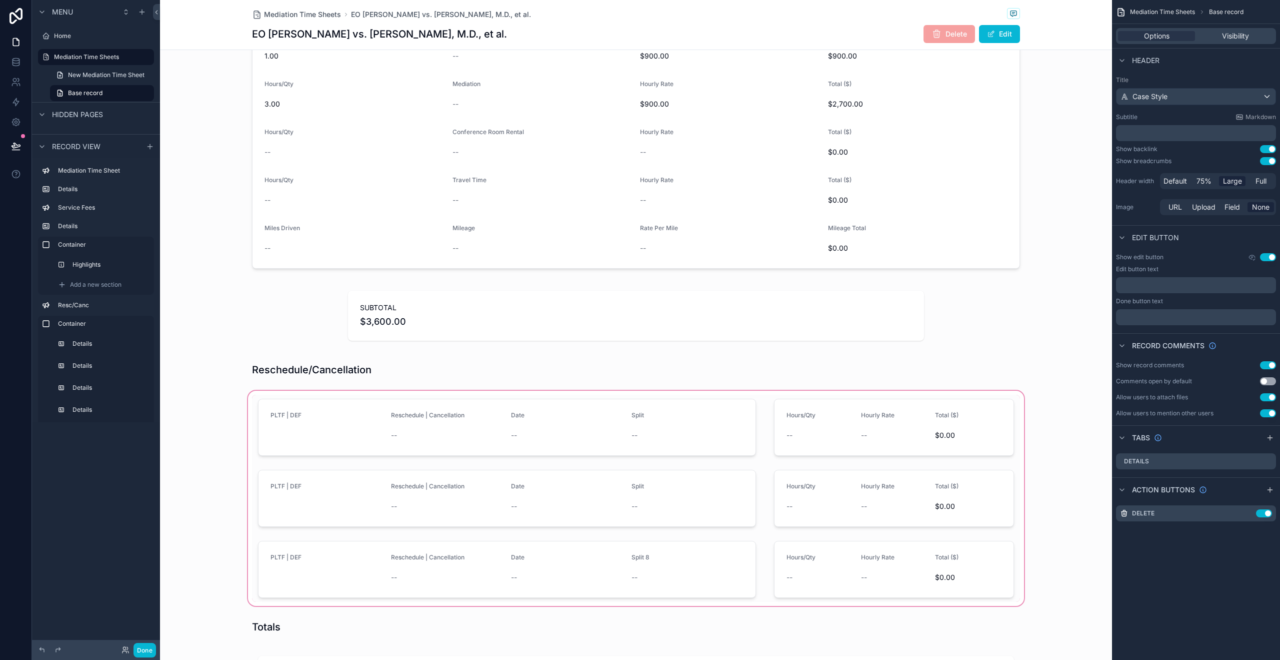
click at [709, 553] on div "scrollable content" at bounding box center [636, 498] width 952 height 219
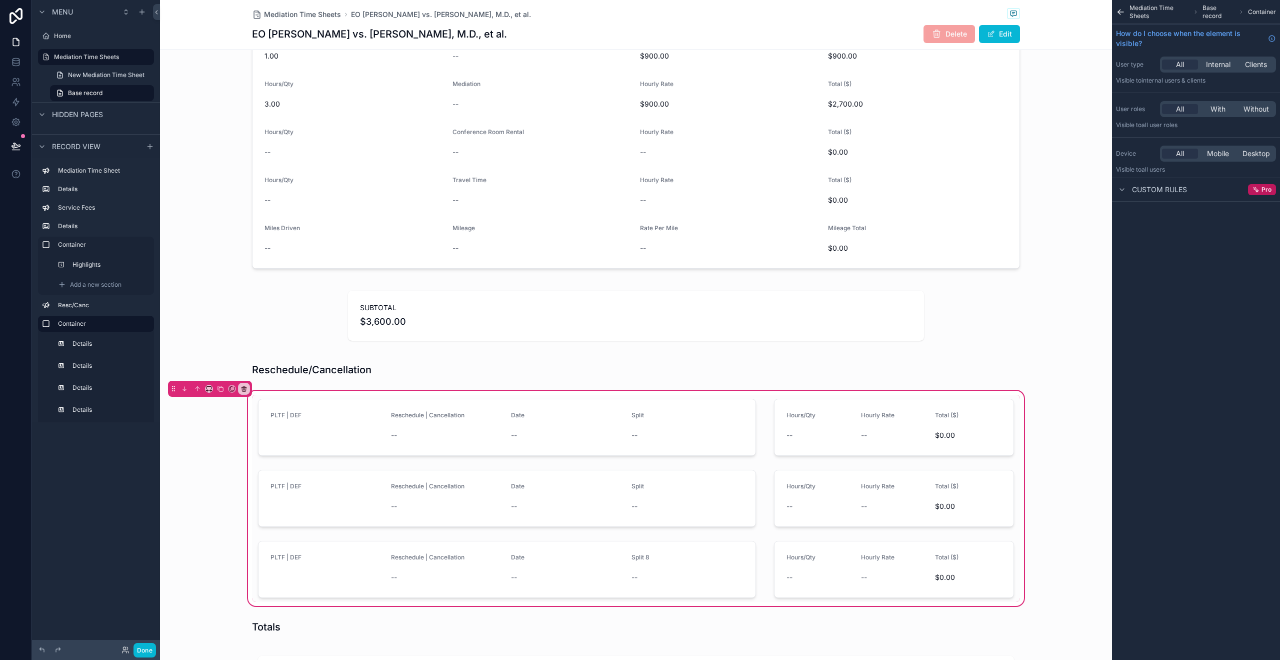
click at [709, 553] on div "scrollable content" at bounding box center [507, 569] width 510 height 65
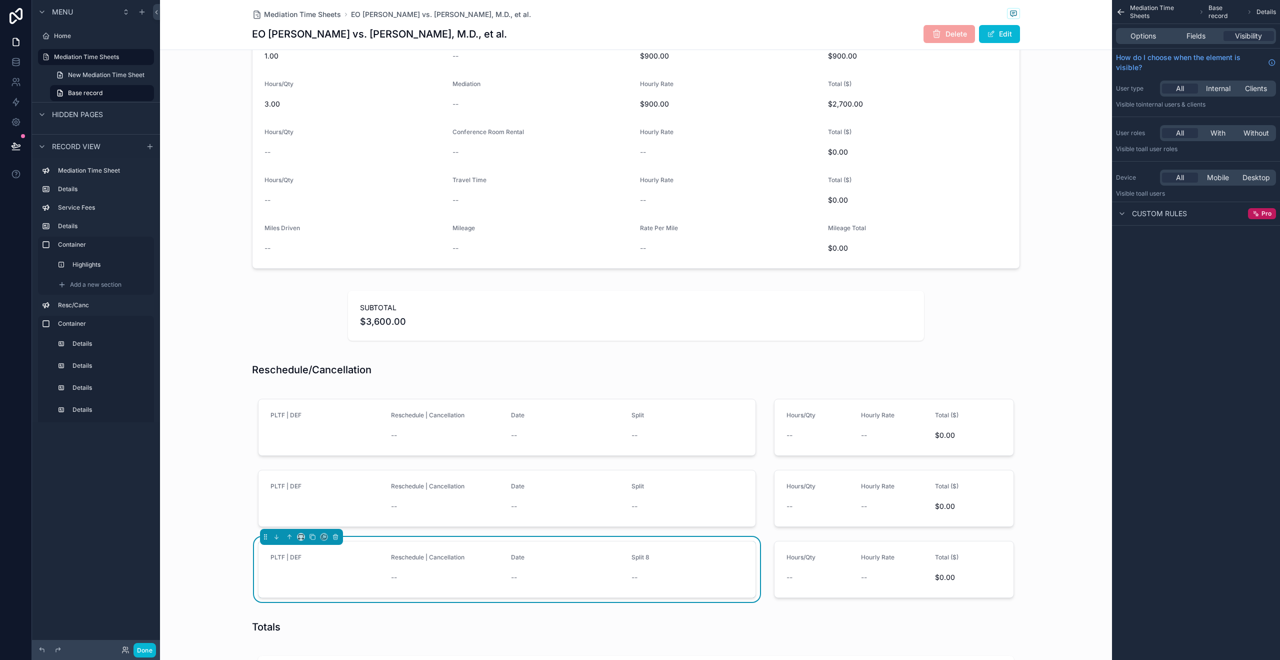
drag, startPoint x: 1194, startPoint y: 39, endPoint x: 1194, endPoint y: 48, distance: 9.0
click at [1194, 39] on span "Fields" at bounding box center [1196, 36] width 19 height 10
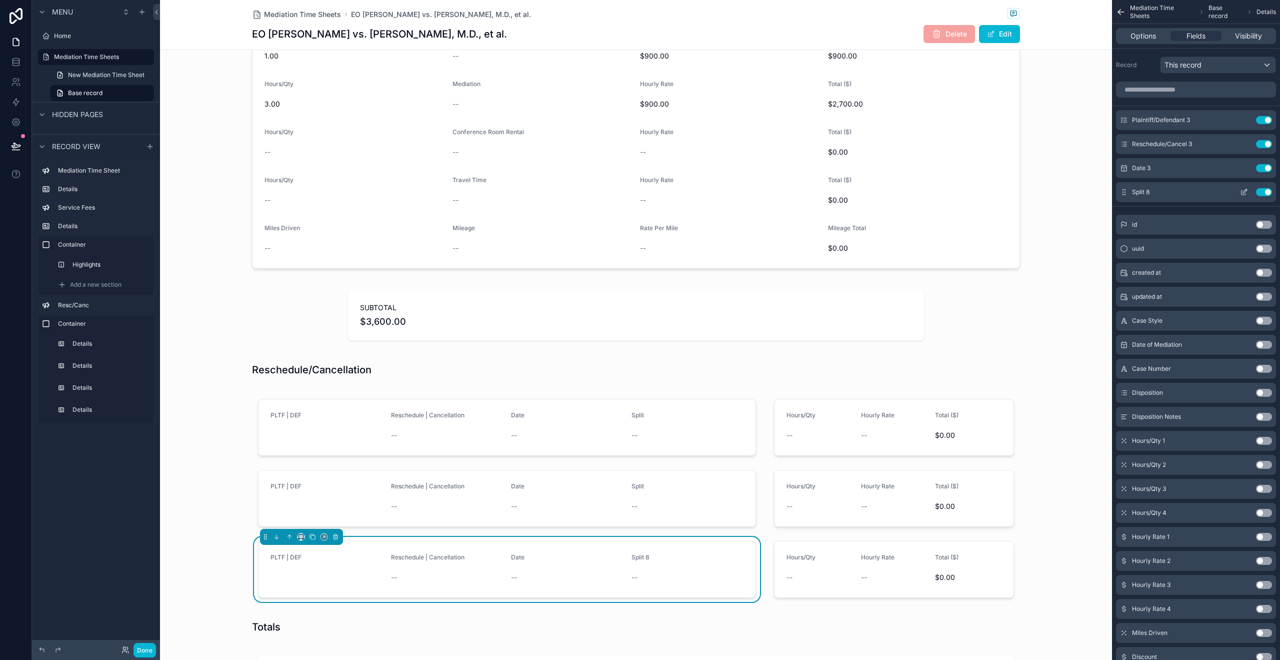
click at [1240, 189] on icon "scrollable content" at bounding box center [1244, 192] width 8 height 8
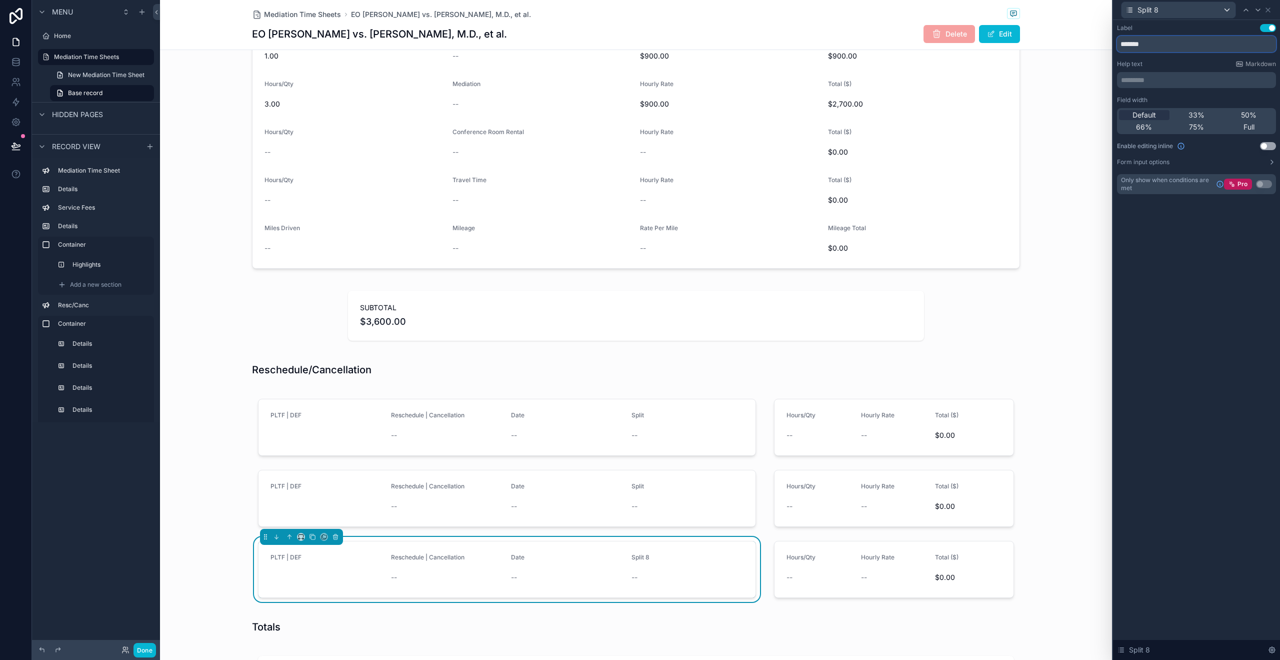
click at [1192, 37] on input "*******" at bounding box center [1196, 44] width 159 height 16
click at [1191, 40] on input "*******" at bounding box center [1196, 44] width 159 height 16
type input "*****"
click at [144, 649] on button "Done" at bounding box center [145, 650] width 23 height 15
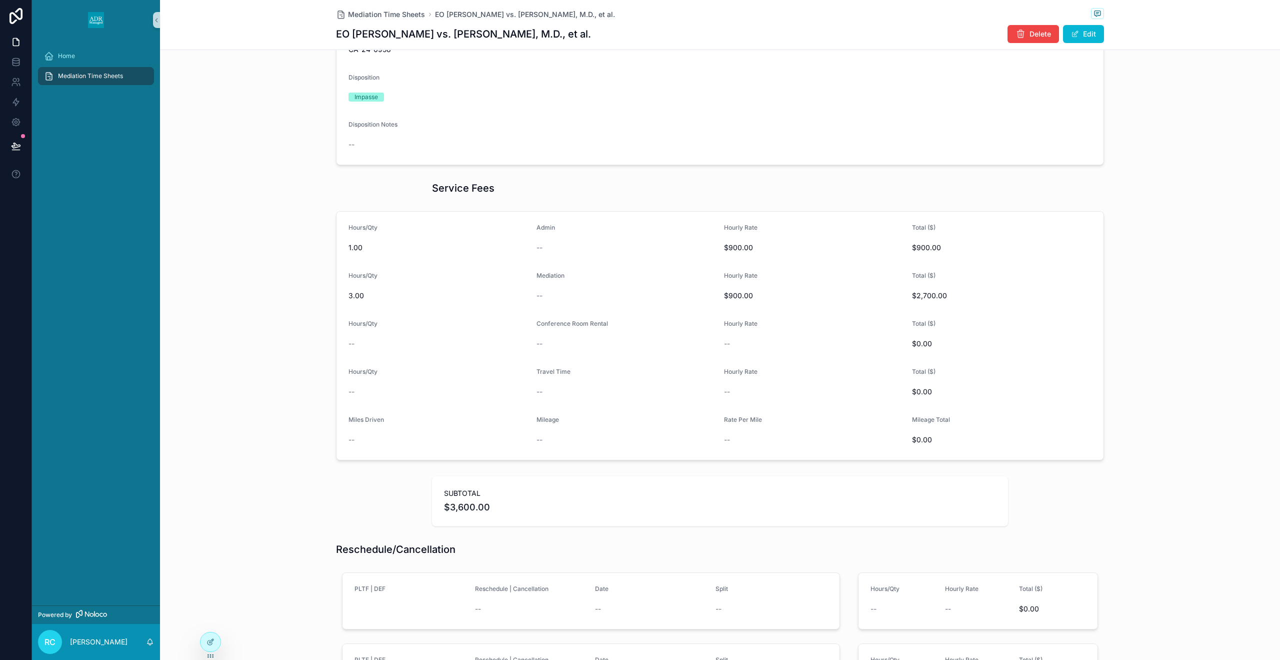
scroll to position [0, 0]
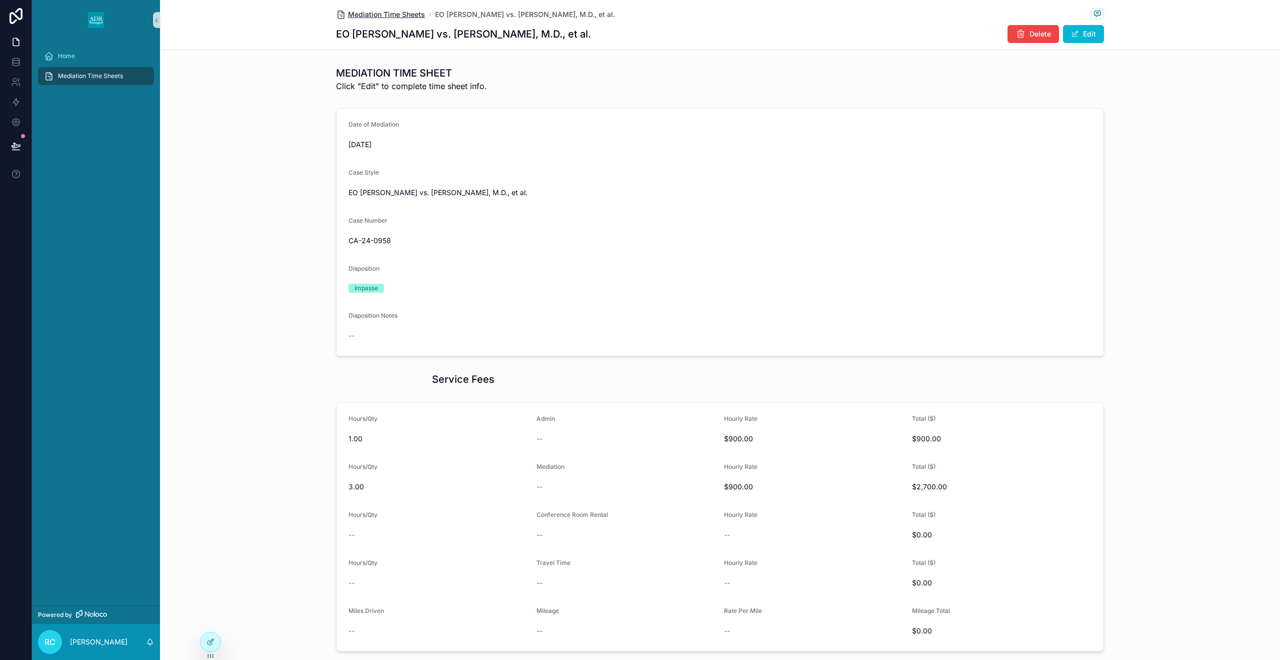
click at [381, 17] on span "Mediation Time Sheets" at bounding box center [386, 15] width 77 height 10
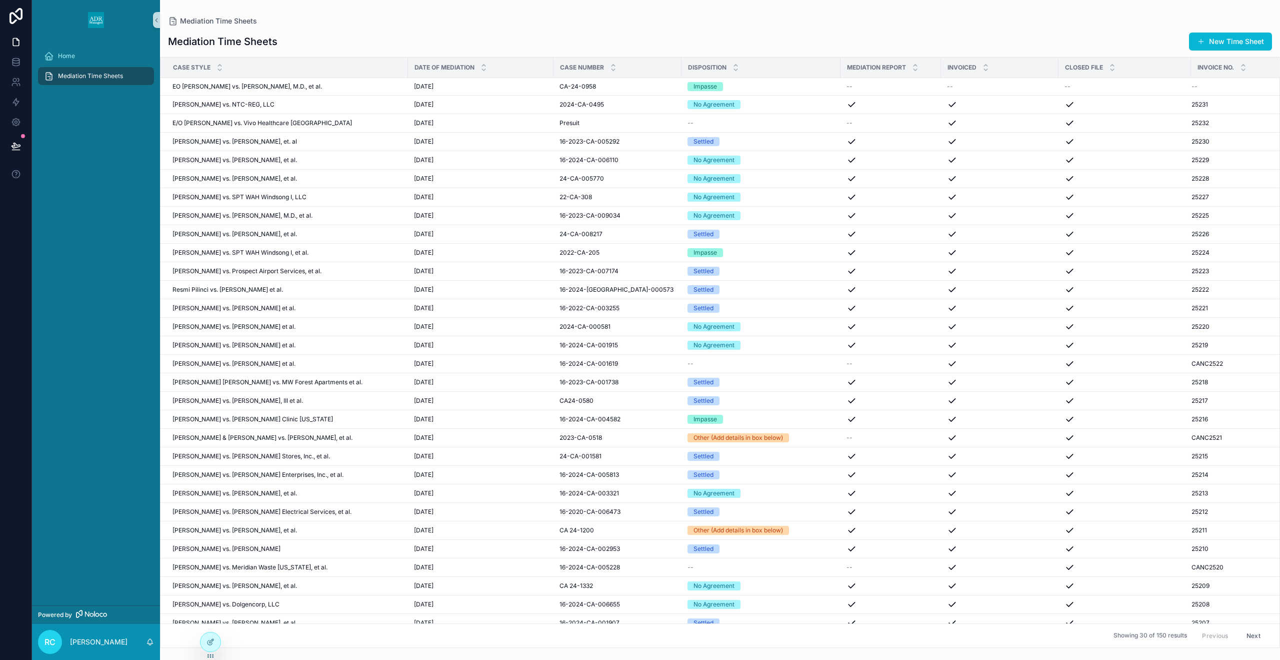
click at [1201, 36] on button "New Time Sheet" at bounding box center [1230, 42] width 83 height 18
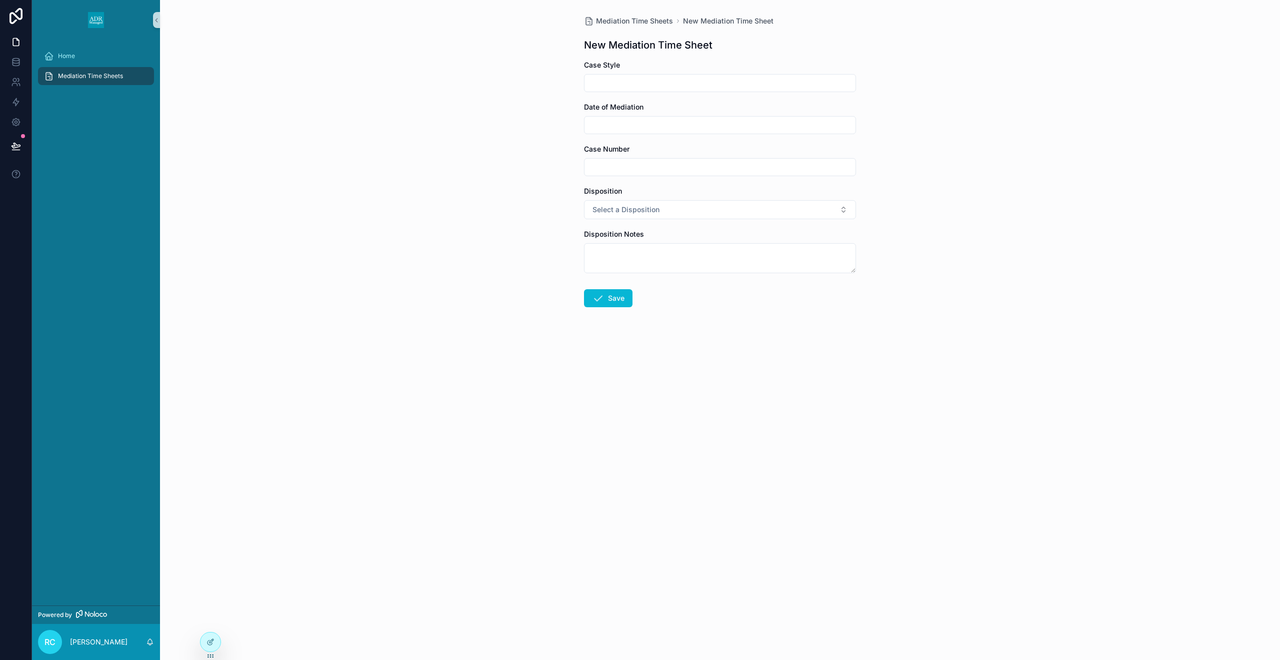
click at [643, 87] on input "scrollable content" at bounding box center [720, 83] width 271 height 14
click at [632, 93] on form "Case Style Date of Mediation Case Number Disposition Select a Disposition Dispo…" at bounding box center [720, 215] width 272 height 311
click at [611, 88] on input "scrollable content" at bounding box center [720, 83] width 271 height 14
type input "**********"
drag, startPoint x: 704, startPoint y: 130, endPoint x: 697, endPoint y: 123, distance: 9.2
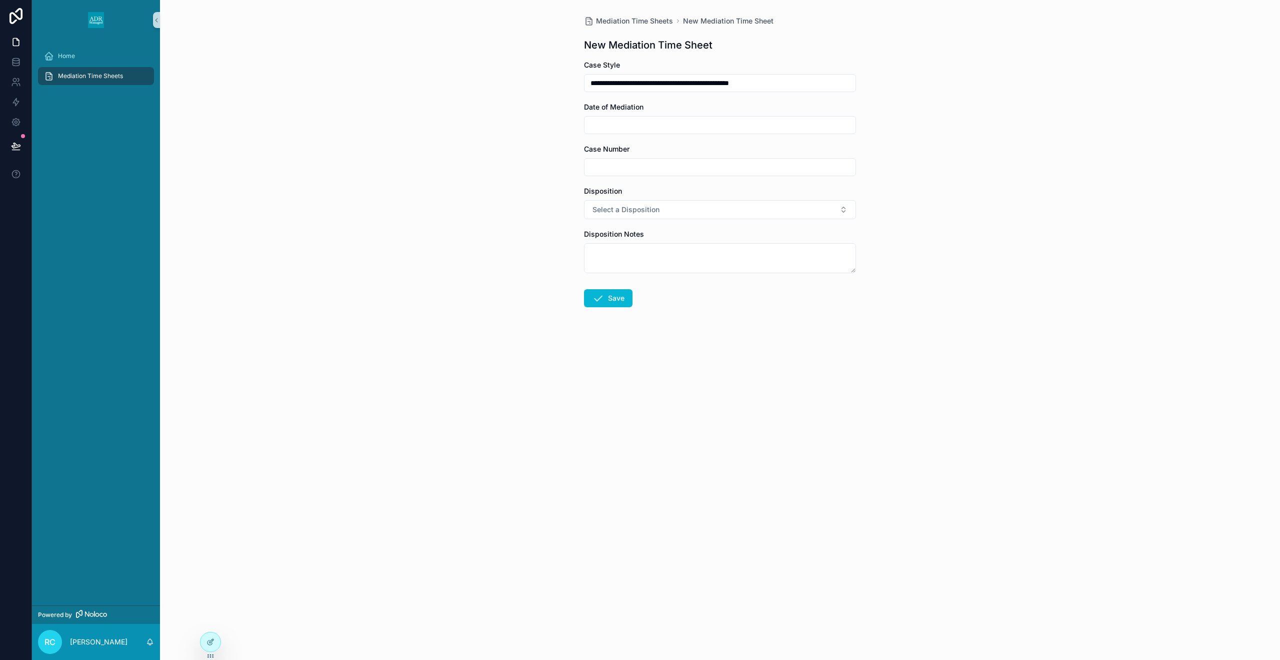
click at [703, 130] on input "scrollable content" at bounding box center [720, 125] width 271 height 14
click at [741, 295] on button "28" at bounding box center [738, 296] width 18 height 18
type input "*********"
drag, startPoint x: 601, startPoint y: 168, endPoint x: 590, endPoint y: 132, distance: 38.1
click at [601, 168] on input "scrollable content" at bounding box center [720, 167] width 271 height 14
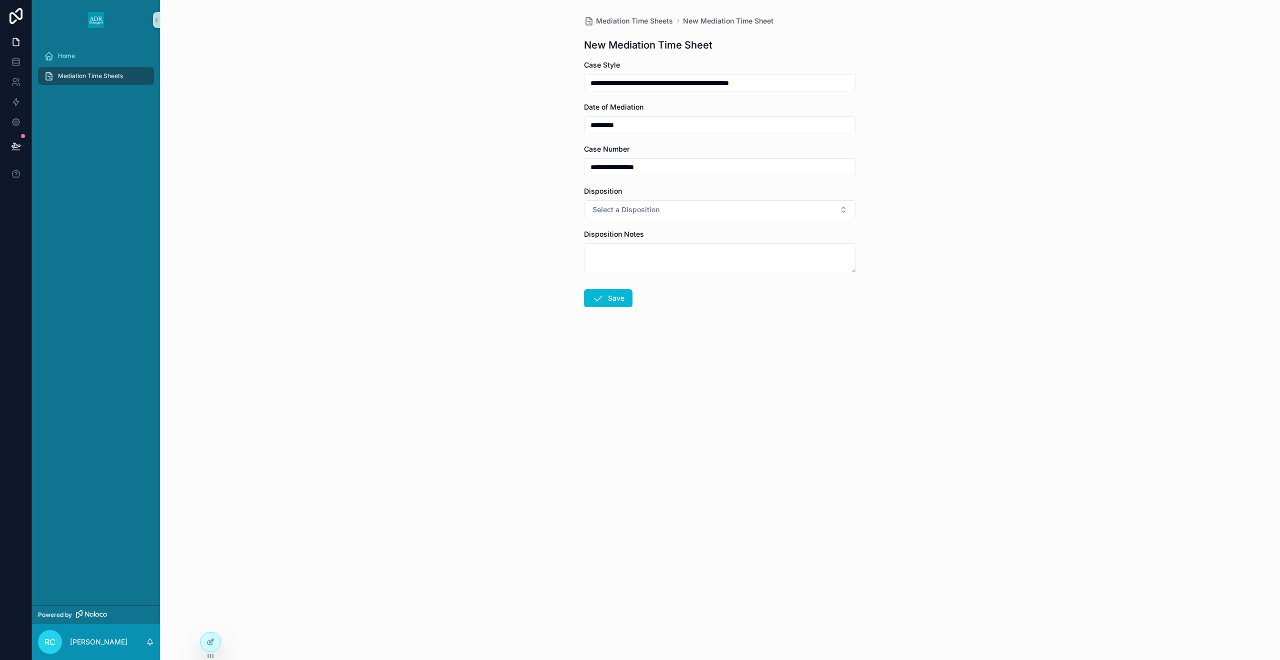
type input "**********"
click at [726, 204] on button "Select a Disposition" at bounding box center [720, 209] width 272 height 19
click at [637, 258] on div "No Agreement" at bounding box center [720, 264] width 267 height 15
click at [613, 295] on button "Save" at bounding box center [608, 298] width 49 height 18
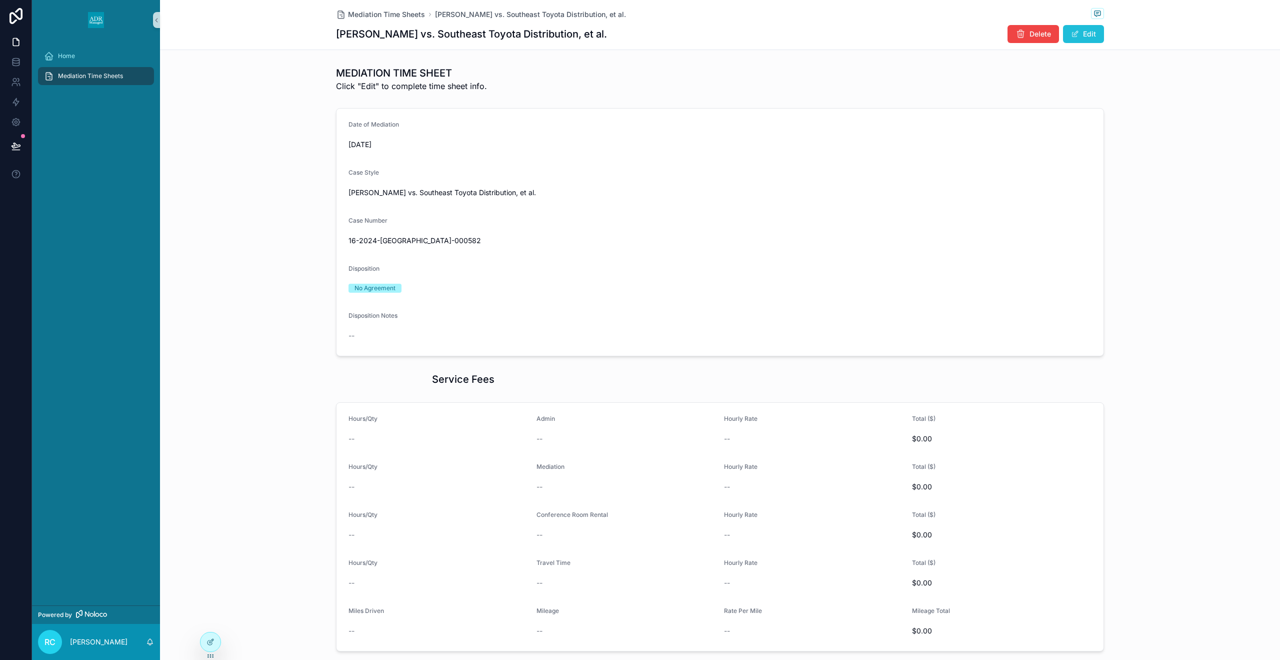
click at [1091, 37] on button "Edit" at bounding box center [1083, 34] width 41 height 18
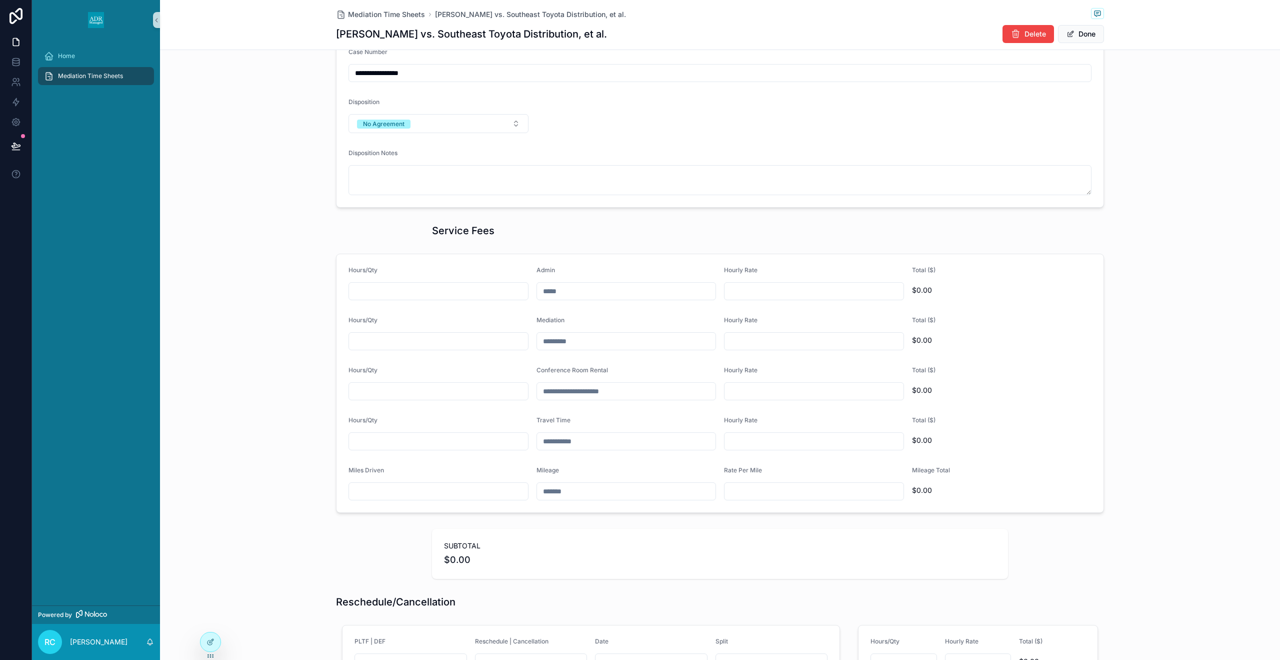
scroll to position [308, 0]
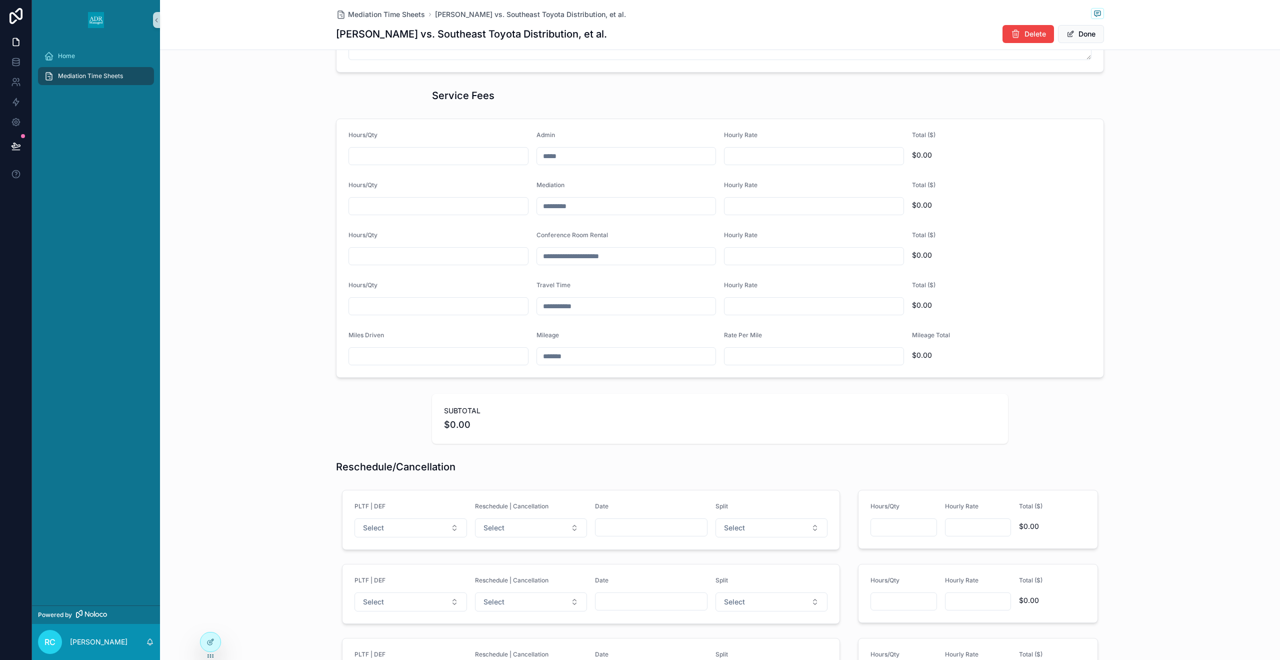
click at [401, 162] on input "scrollable content" at bounding box center [438, 156] width 179 height 14
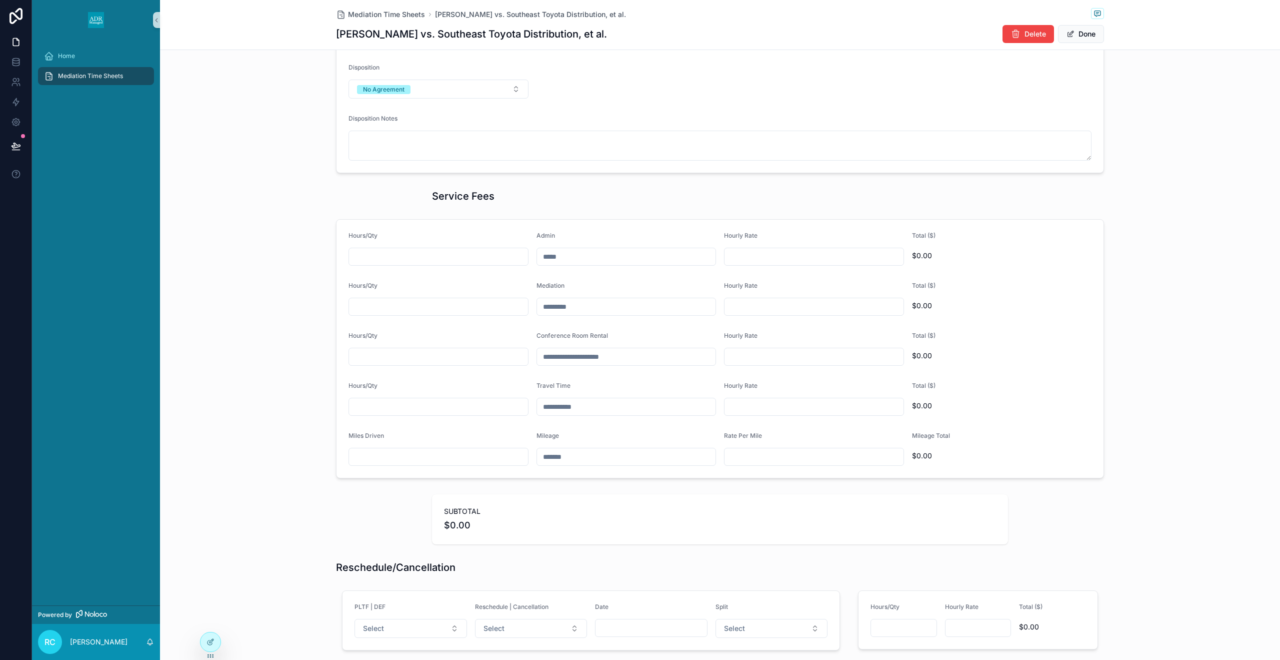
scroll to position [210, 0]
type input "****"
type input "*******"
type input "****"
type input "*******"
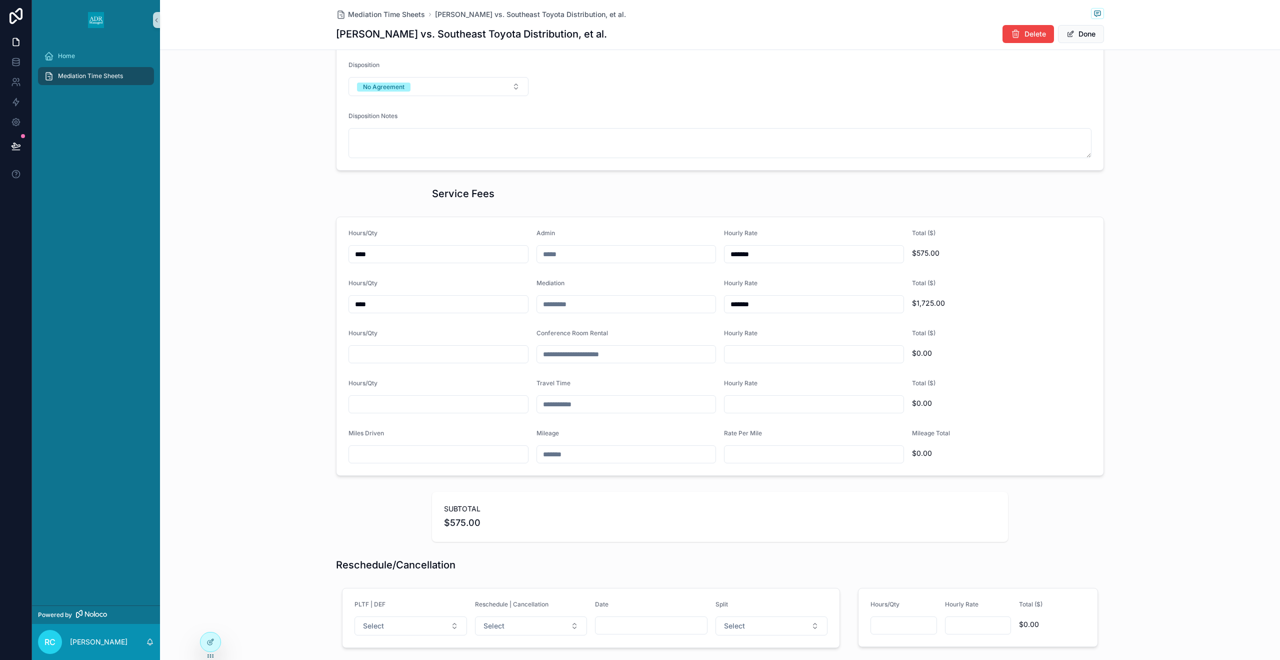
click at [1007, 253] on span "$575.00" at bounding box center [1002, 253] width 180 height 10
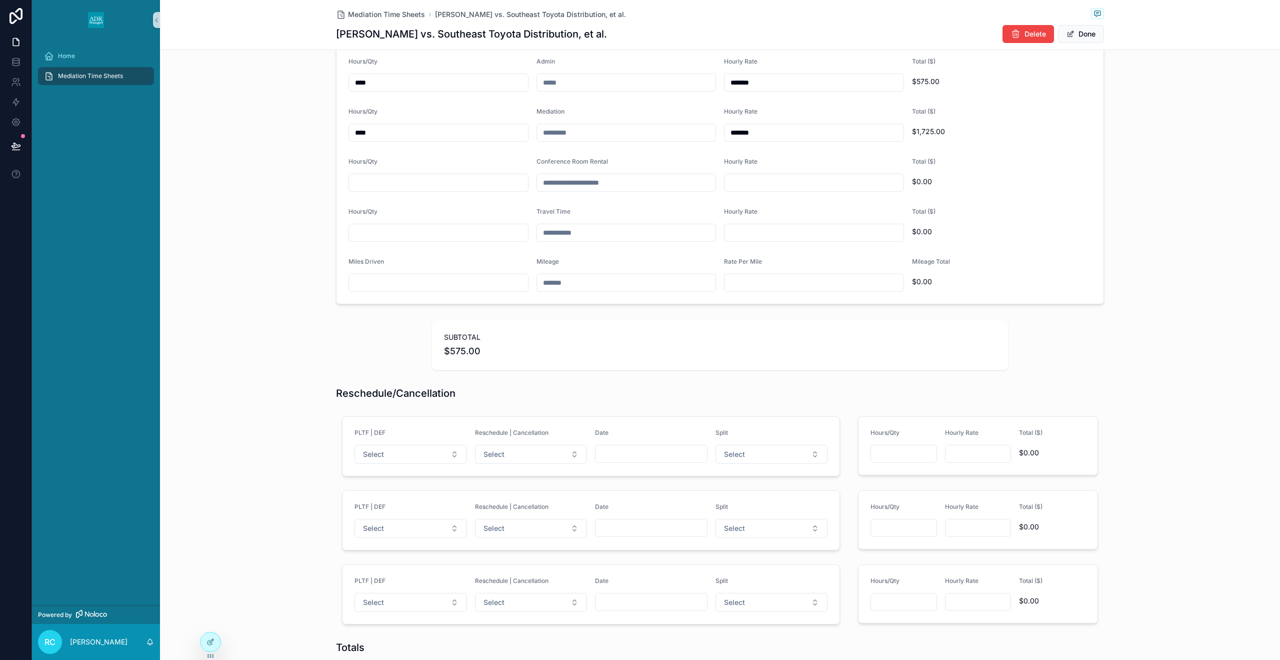
scroll to position [236, 0]
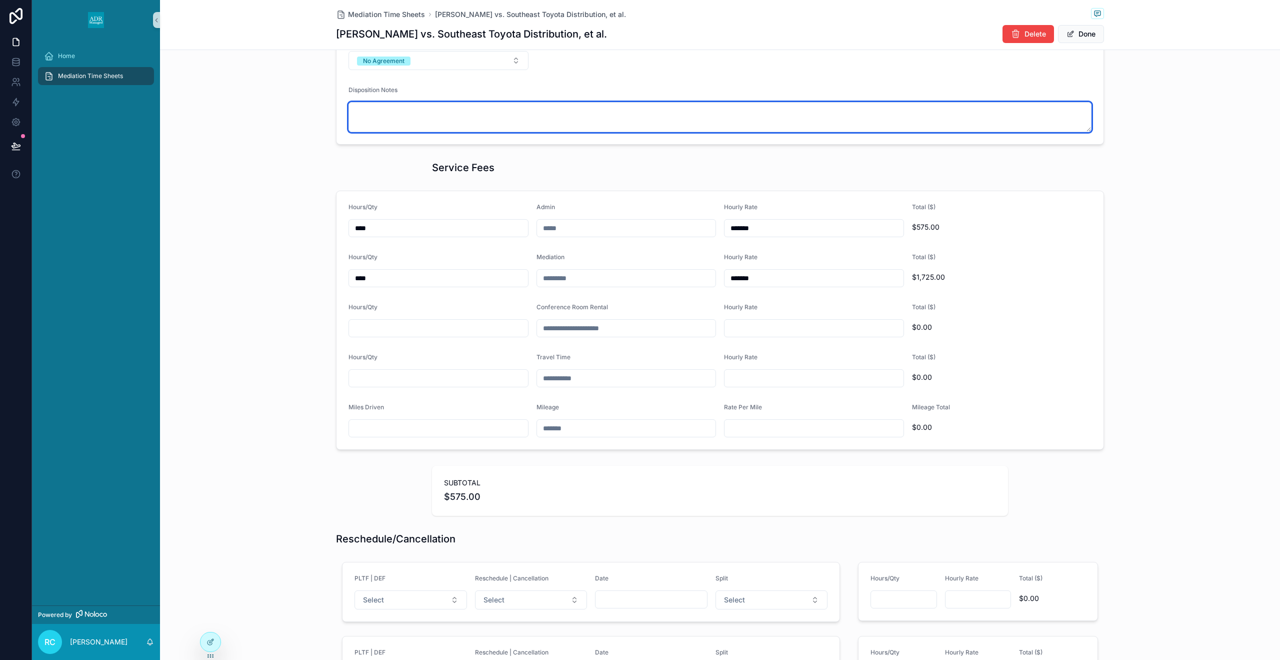
drag, startPoint x: 1060, startPoint y: 105, endPoint x: 1059, endPoint y: 98, distance: 7.6
click at [1060, 105] on textarea "scrollable content" at bounding box center [720, 117] width 743 height 30
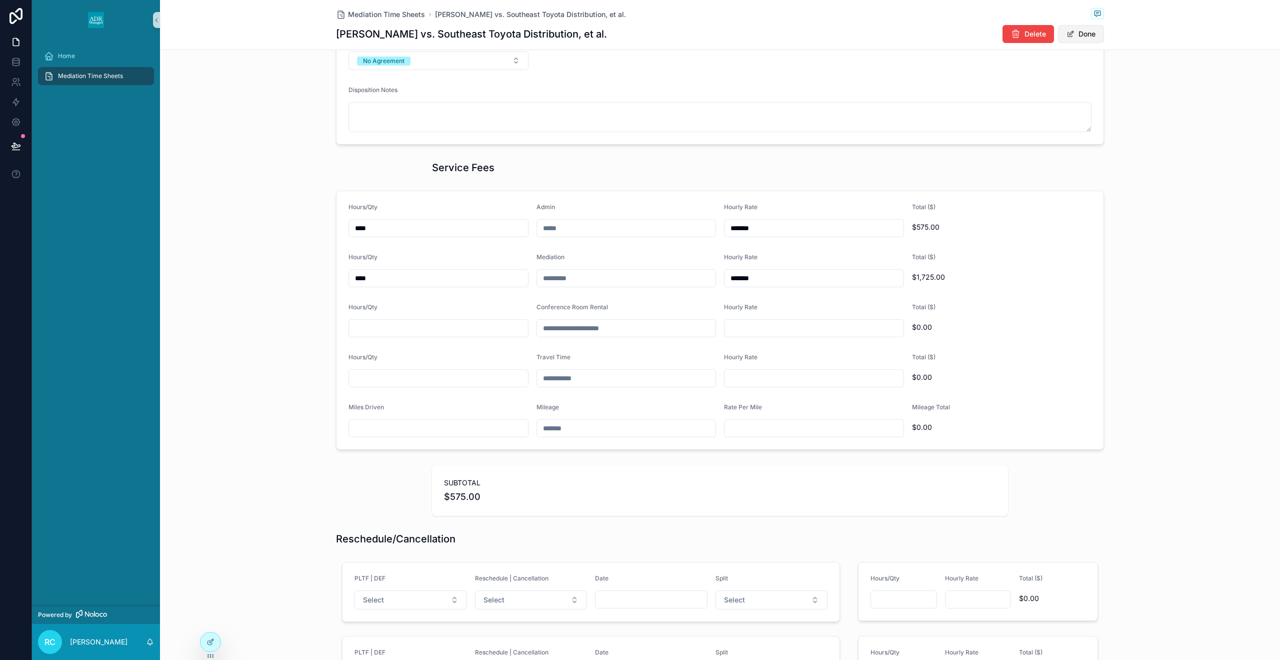
click at [1078, 35] on button "Done" at bounding box center [1081, 34] width 46 height 18
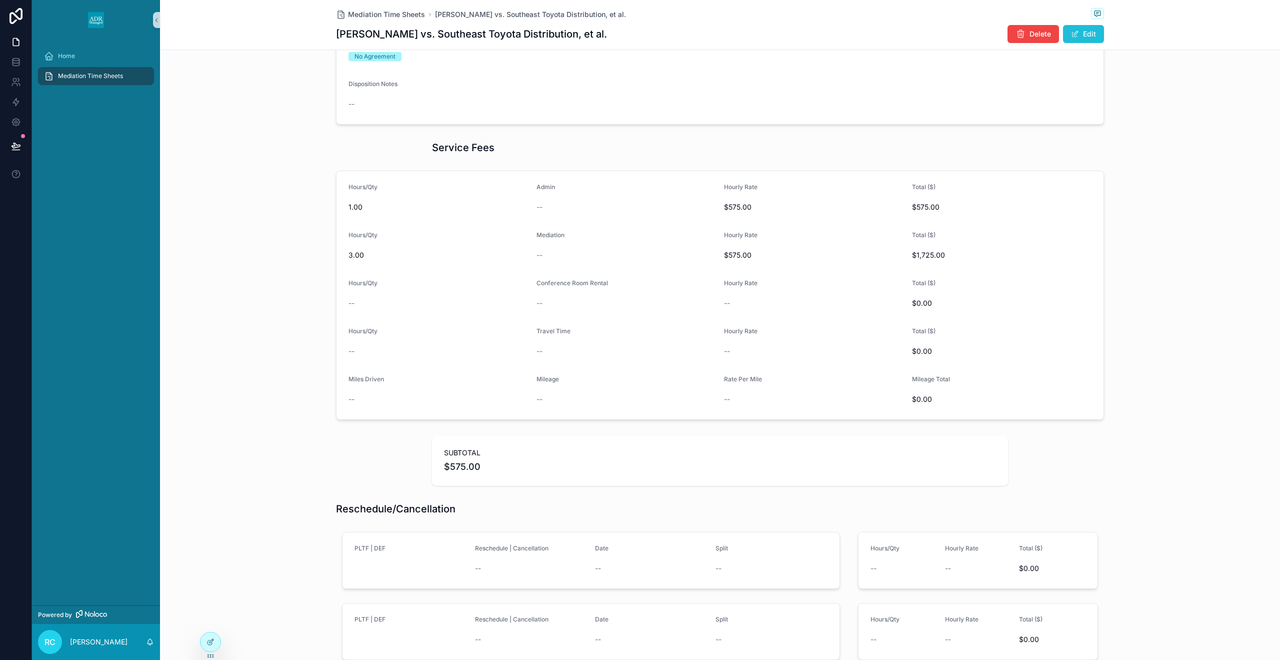
click at [1078, 35] on span "scrollable content" at bounding box center [1075, 34] width 8 height 8
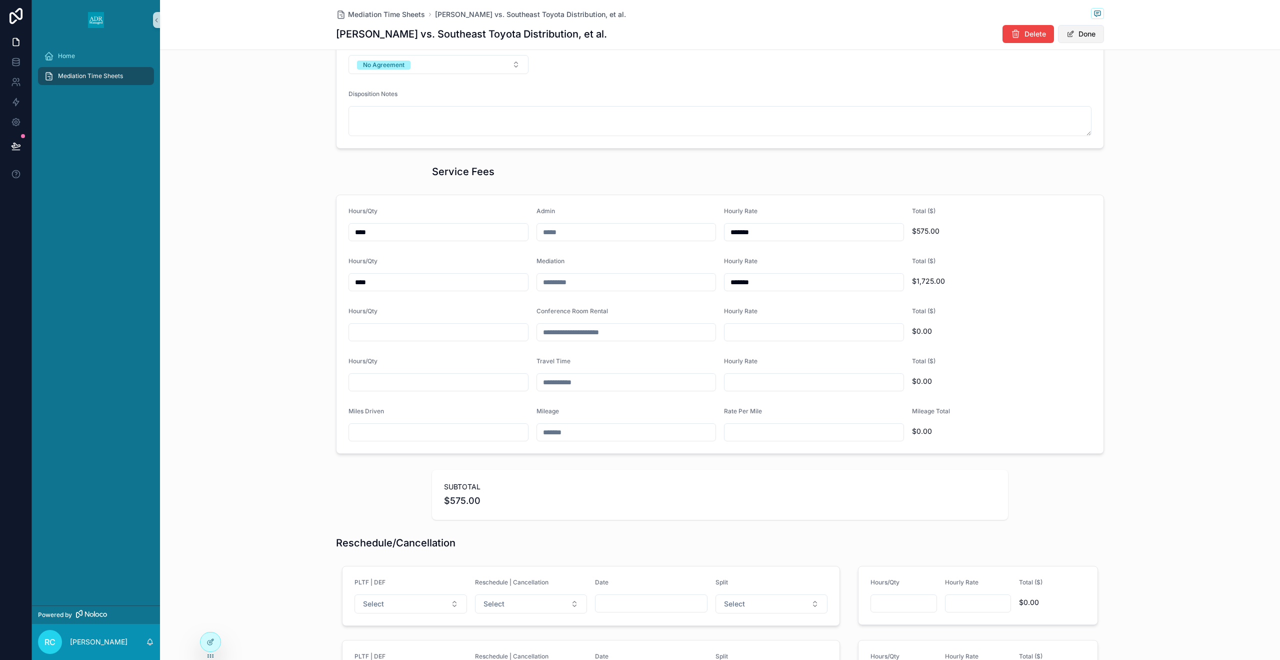
scroll to position [236, 0]
click at [1078, 35] on button "Done" at bounding box center [1081, 34] width 46 height 18
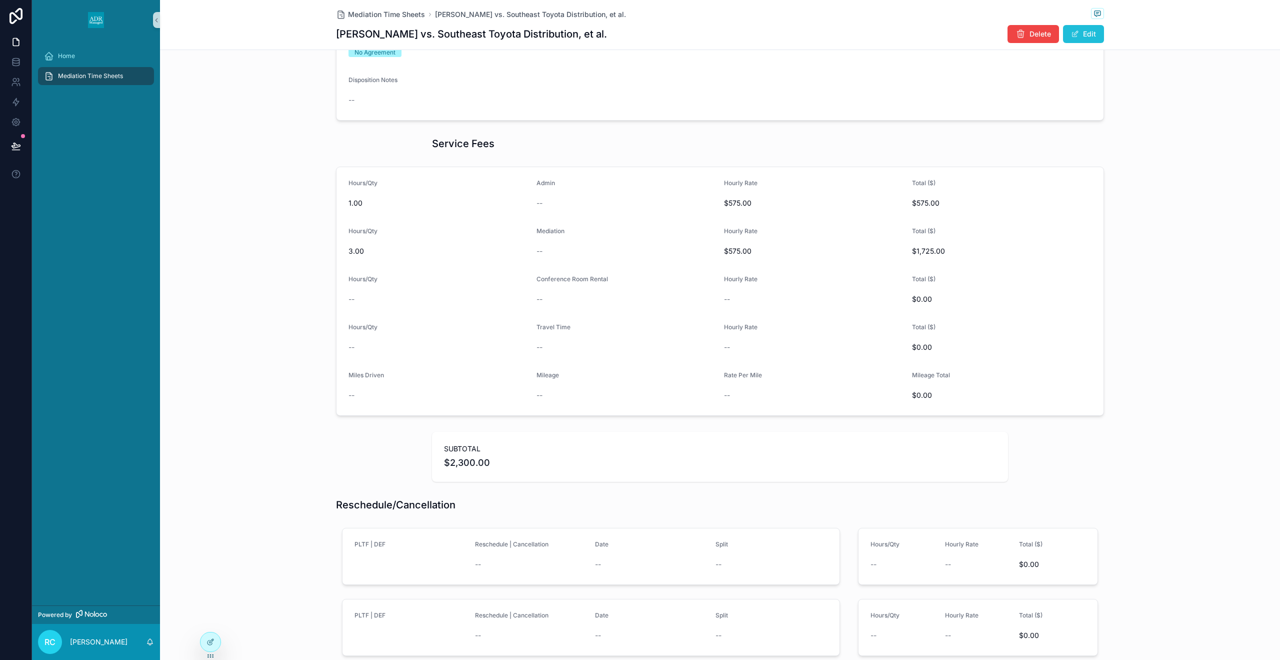
scroll to position [232, 0]
click at [1078, 35] on span "scrollable content" at bounding box center [1075, 34] width 8 height 8
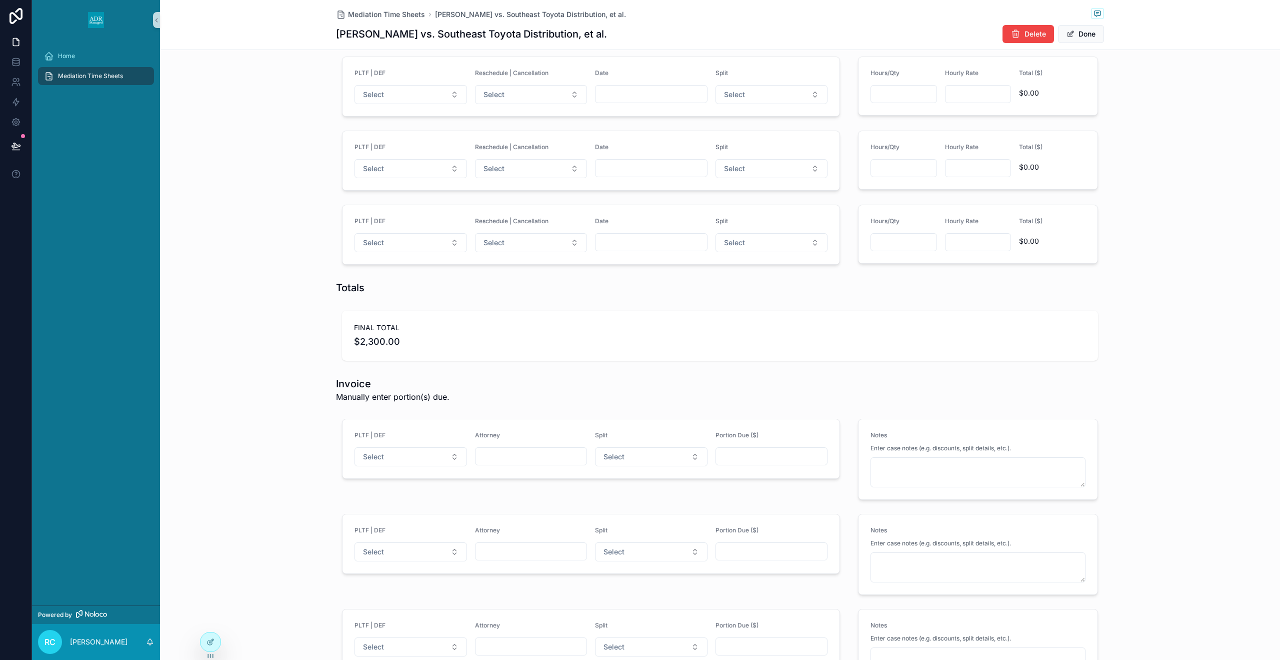
scroll to position [865, 0]
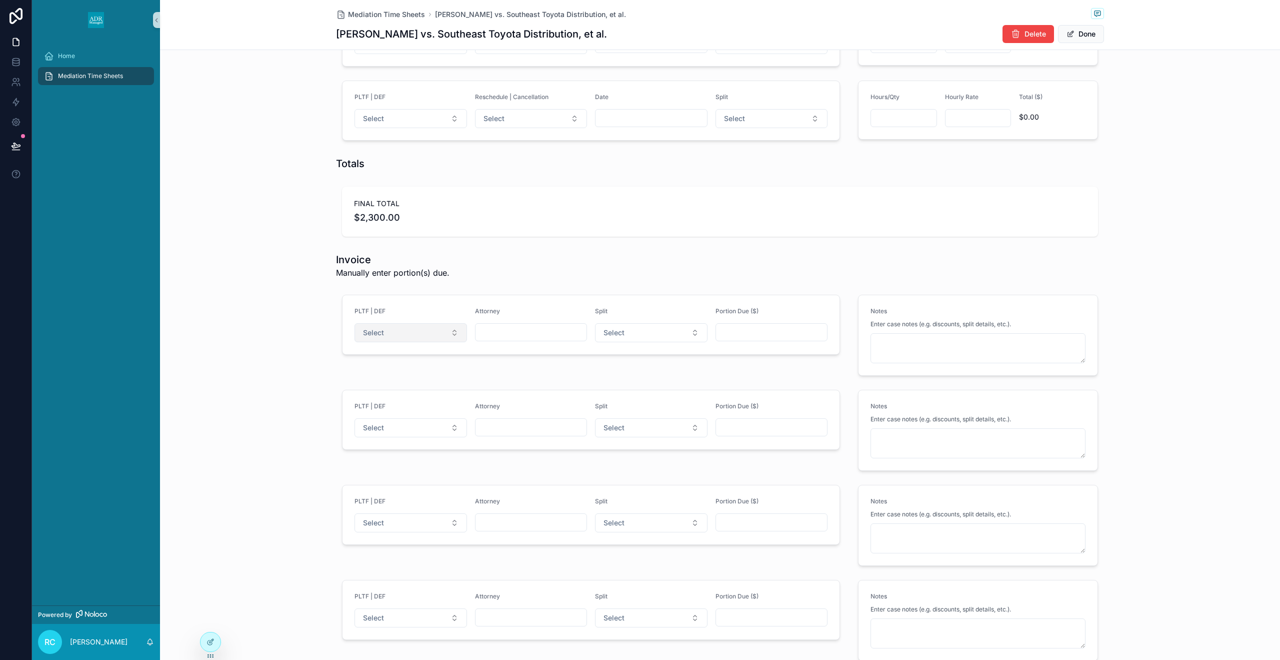
click at [437, 327] on button "Select" at bounding box center [411, 332] width 113 height 19
click at [416, 368] on div "Plaintiff" at bounding box center [411, 372] width 120 height 15
click at [392, 421] on button "Select" at bounding box center [411, 427] width 113 height 19
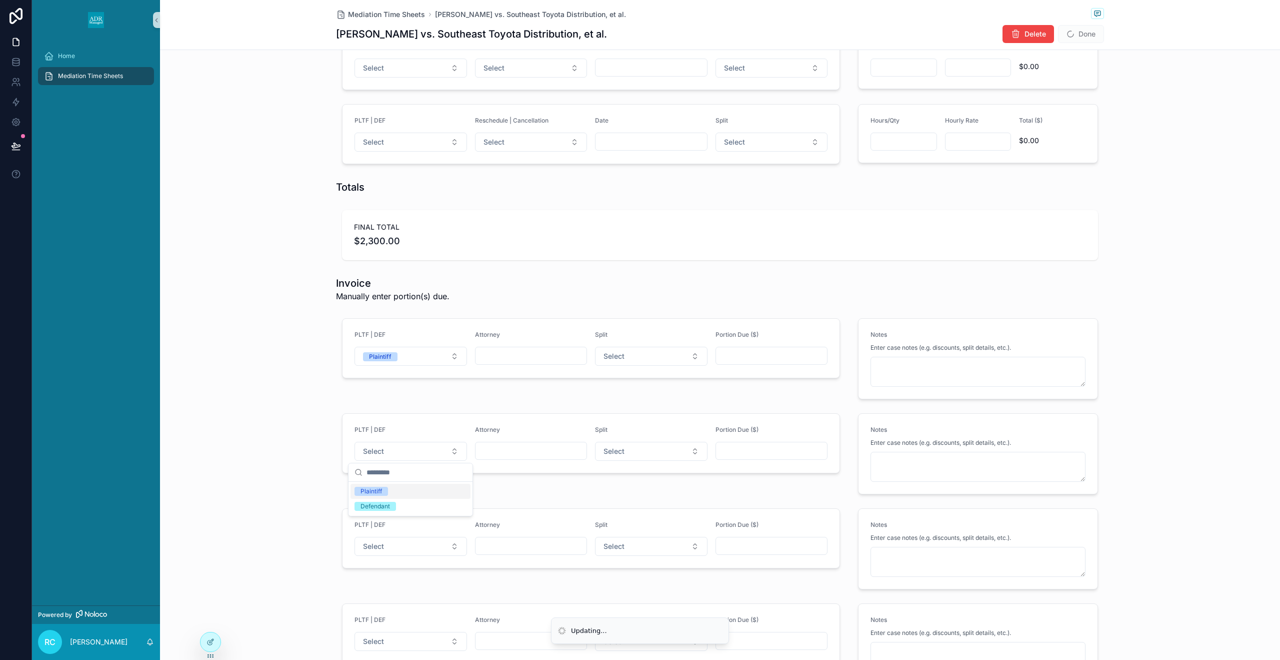
click at [399, 506] on div "Defendant" at bounding box center [411, 506] width 120 height 15
click at [501, 341] on div "Attorney" at bounding box center [531, 337] width 113 height 12
click at [502, 354] on input "scrollable content" at bounding box center [532, 356] width 112 height 14
paste input "**********"
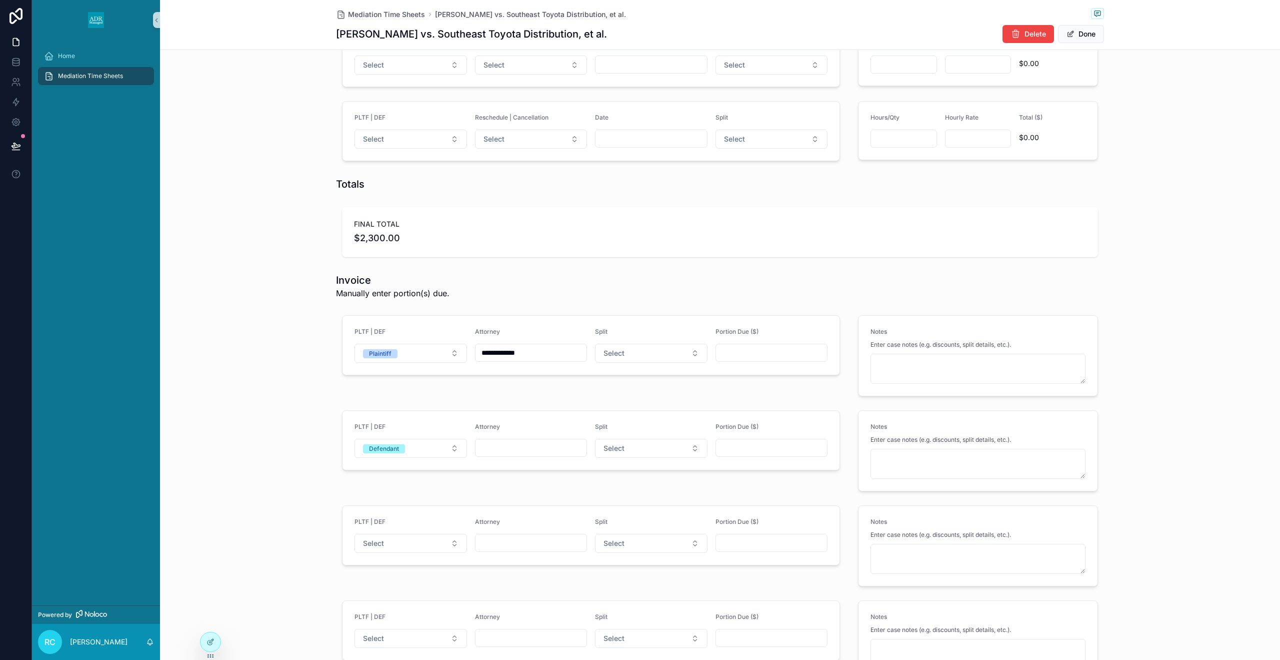
type input "**********"
click at [522, 453] on input "scrollable content" at bounding box center [532, 448] width 112 height 14
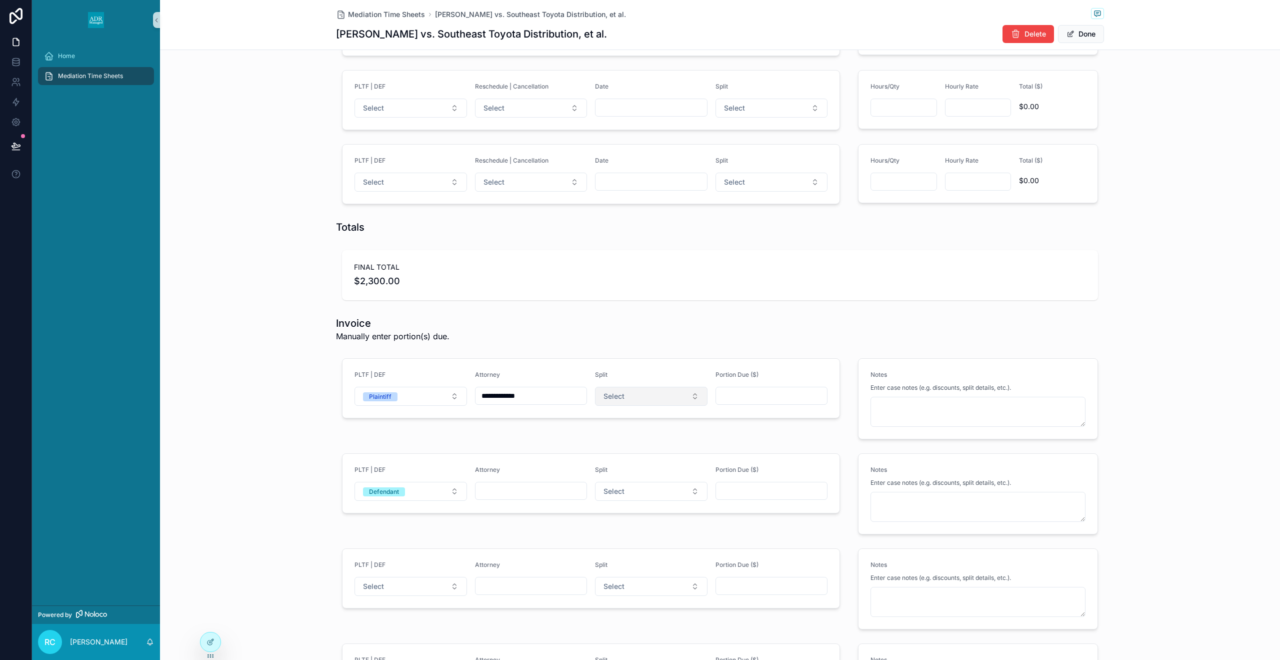
paste input "**********"
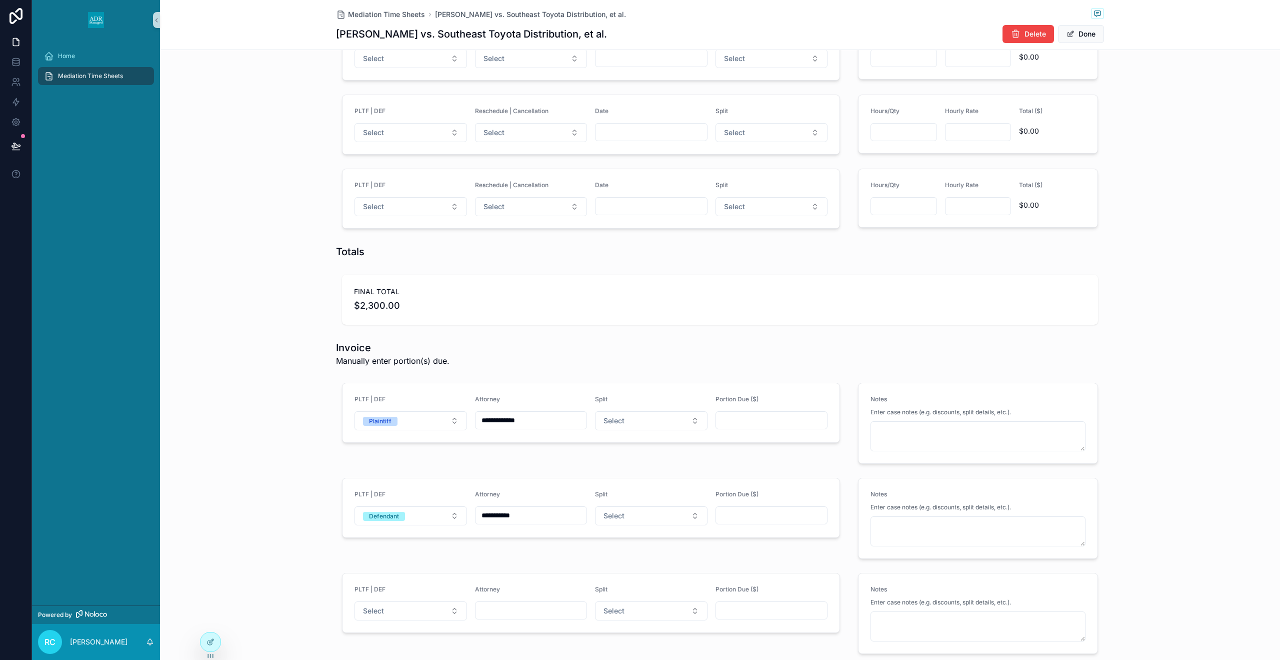
type input "**********"
drag, startPoint x: 647, startPoint y: 430, endPoint x: 631, endPoint y: 408, distance: 27.2
click at [647, 430] on form "**********" at bounding box center [591, 412] width 497 height 59
drag, startPoint x: 654, startPoint y: 436, endPoint x: 651, endPoint y: 425, distance: 11.4
click at [654, 435] on form "**********" at bounding box center [591, 412] width 497 height 59
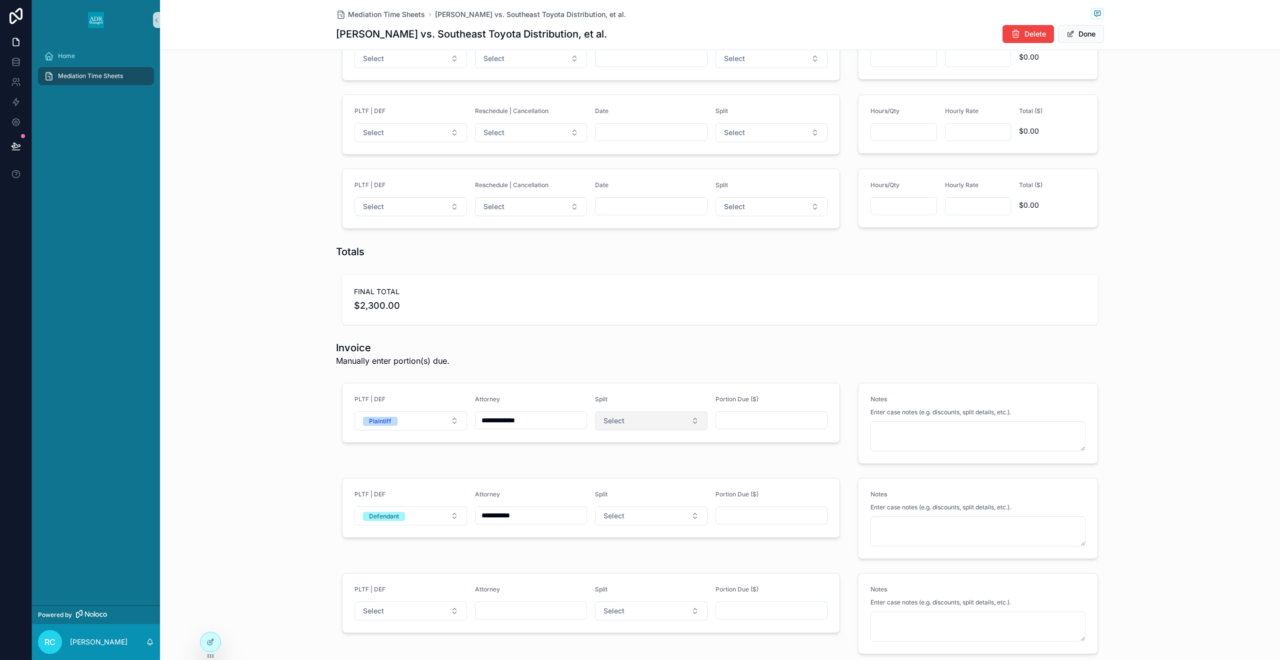
drag, startPoint x: 650, startPoint y: 425, endPoint x: 648, endPoint y: 430, distance: 5.1
click at [650, 425] on button "Select" at bounding box center [651, 420] width 113 height 19
click at [646, 470] on div "50/50" at bounding box center [651, 475] width 120 height 15
click at [658, 506] on button "Select" at bounding box center [651, 515] width 113 height 19
drag, startPoint x: 624, startPoint y: 563, endPoint x: 741, endPoint y: 472, distance: 147.9
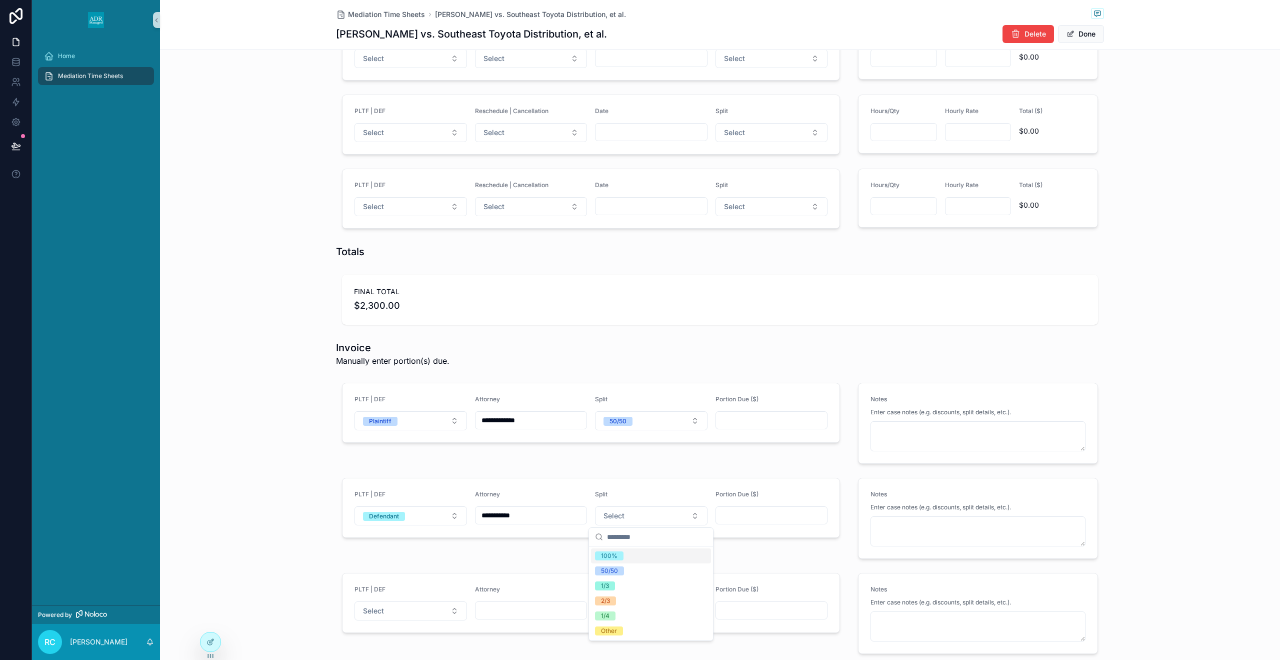
click at [624, 563] on div "50/50" at bounding box center [651, 570] width 120 height 15
click at [802, 409] on div "Portion Due ($)" at bounding box center [772, 412] width 113 height 35
click at [782, 418] on input "scrollable content" at bounding box center [772, 420] width 112 height 14
type input "*********"
click at [770, 515] on input "scrollable content" at bounding box center [772, 515] width 112 height 14
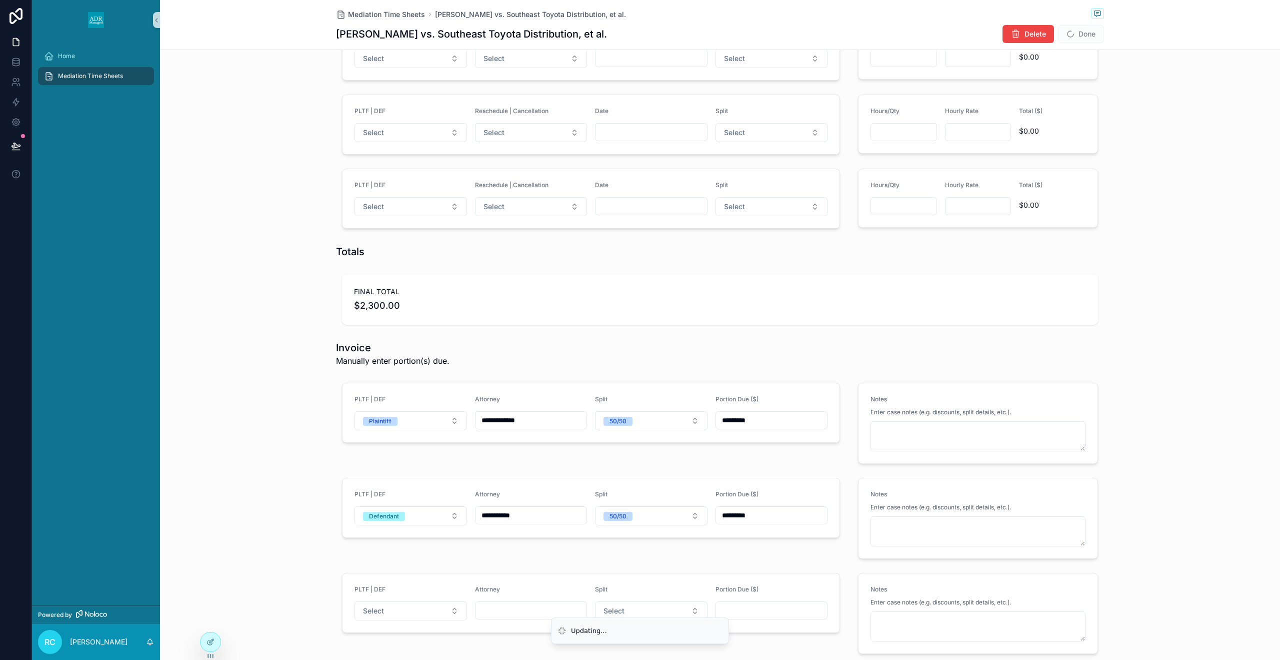
type input "*********"
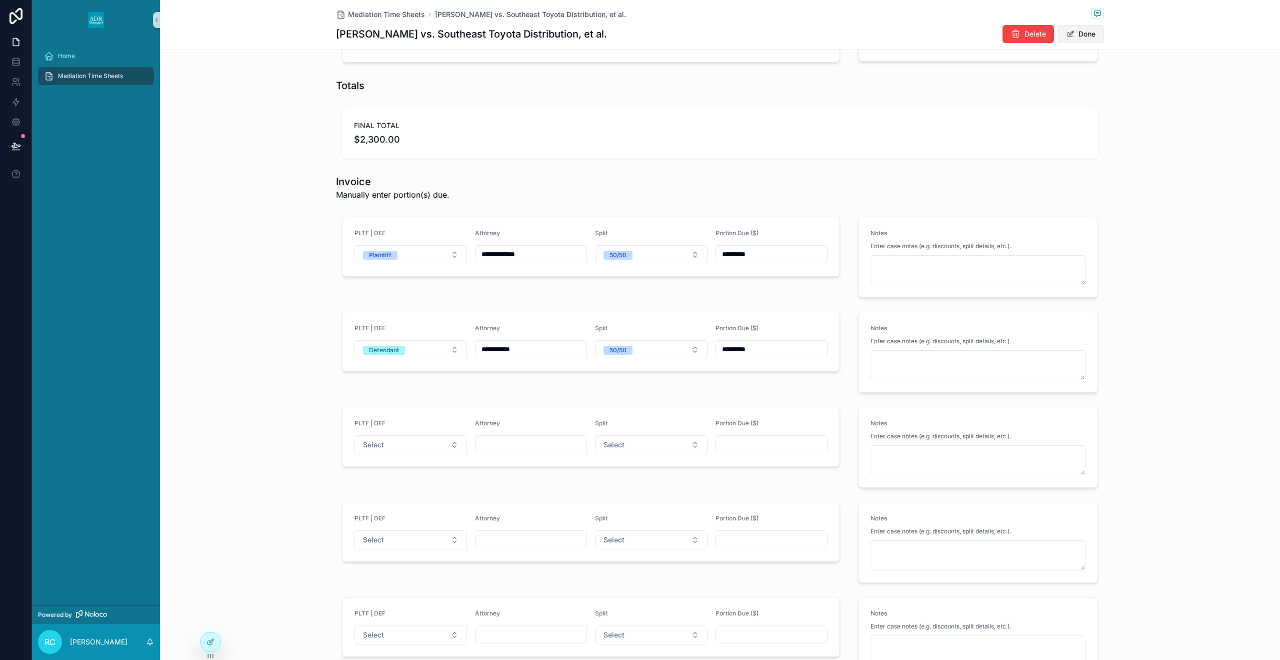
click at [1087, 36] on button "Done" at bounding box center [1081, 34] width 46 height 18
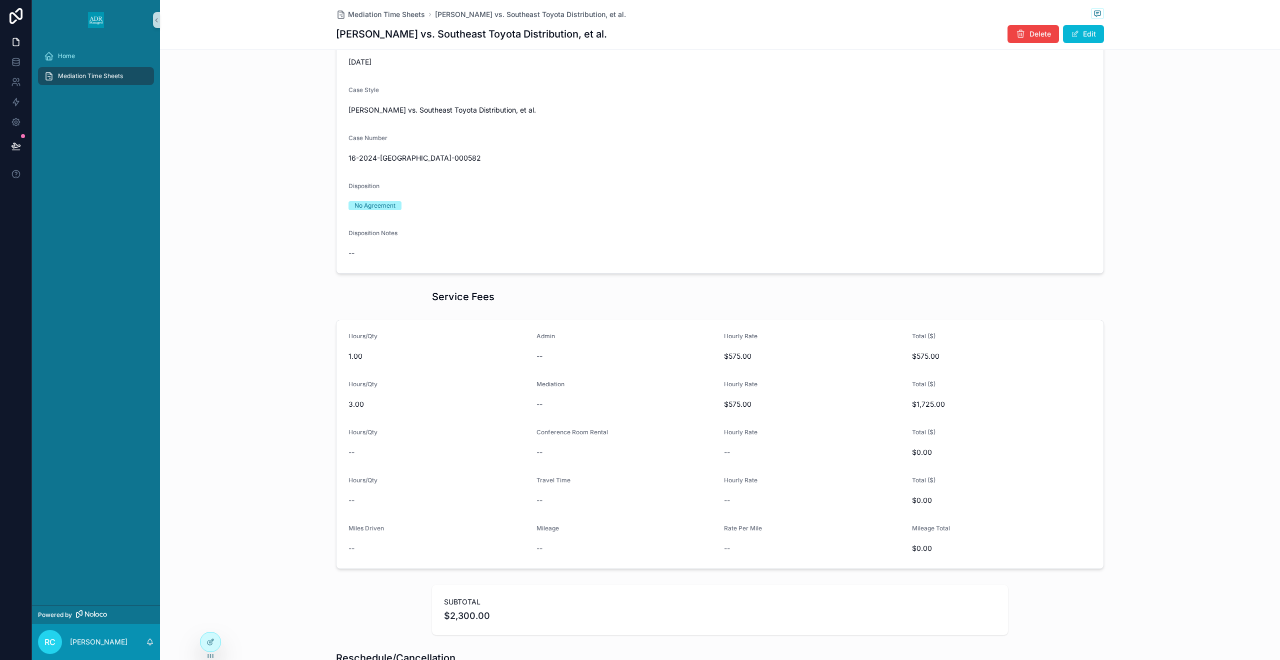
scroll to position [0, 0]
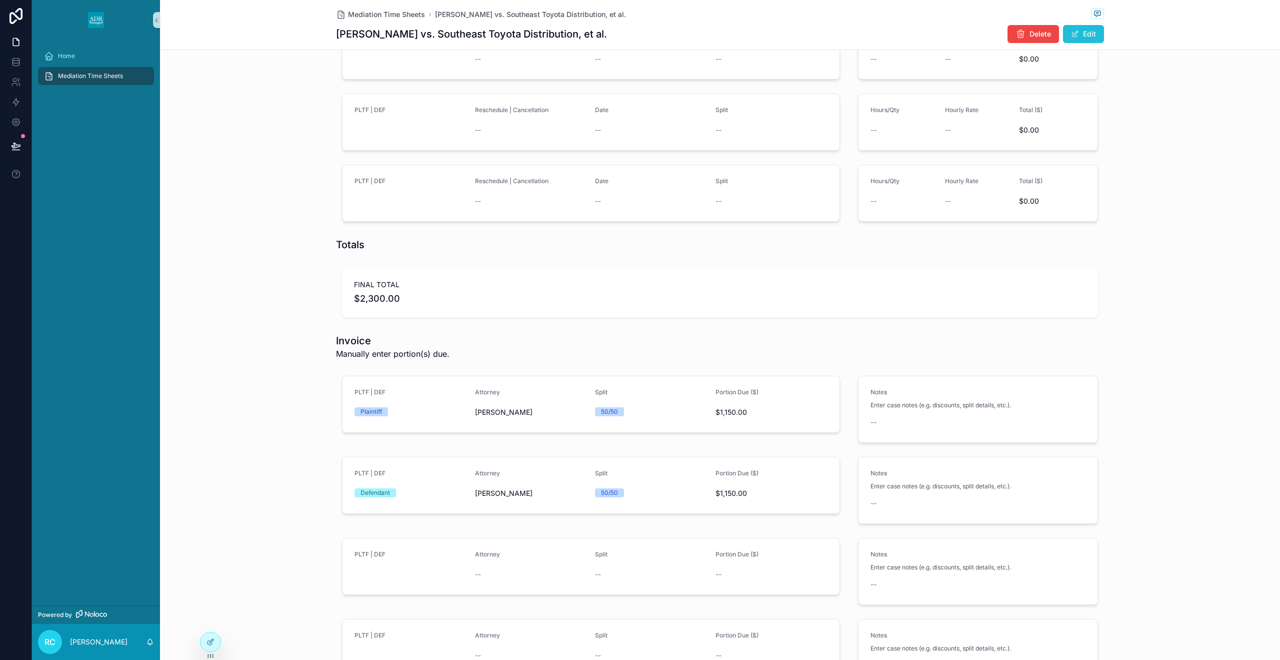
click at [1066, 39] on button "Edit" at bounding box center [1083, 34] width 41 height 18
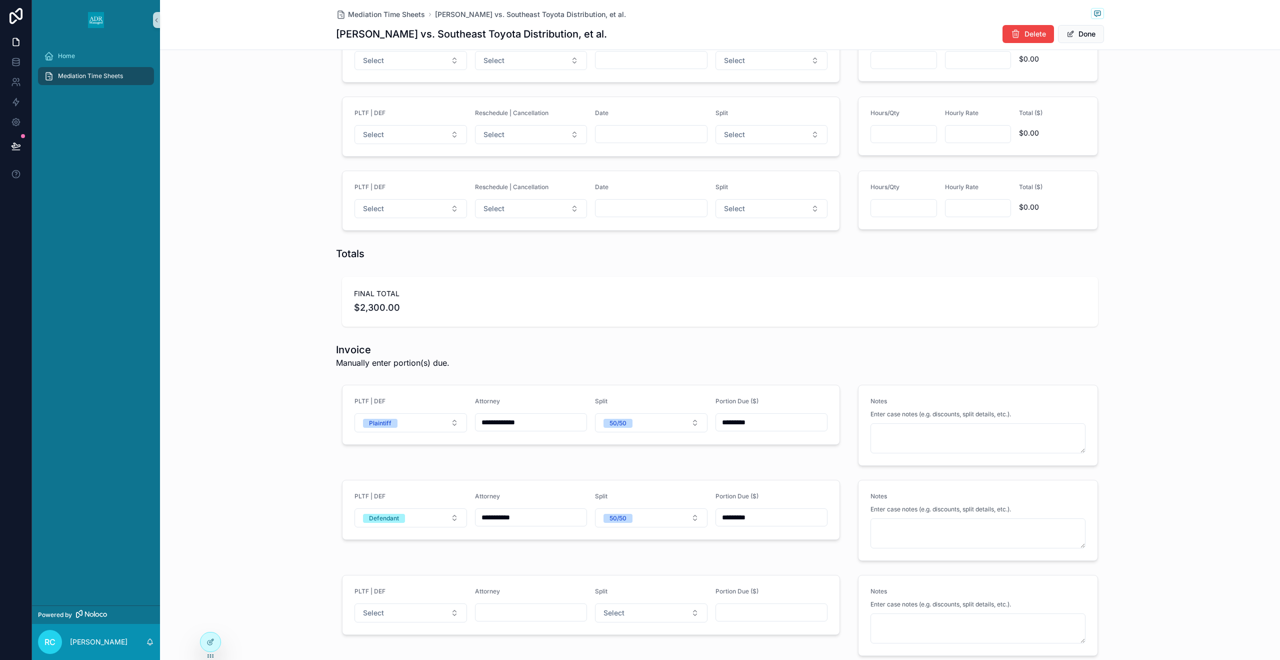
click at [547, 517] on input "**********" at bounding box center [532, 517] width 112 height 14
type input "**********"
click at [1110, 41] on div "Mediation Time Sheets [PERSON_NAME] vs. Southeast Toyota Distribution, et al. […" at bounding box center [720, 25] width 1120 height 50
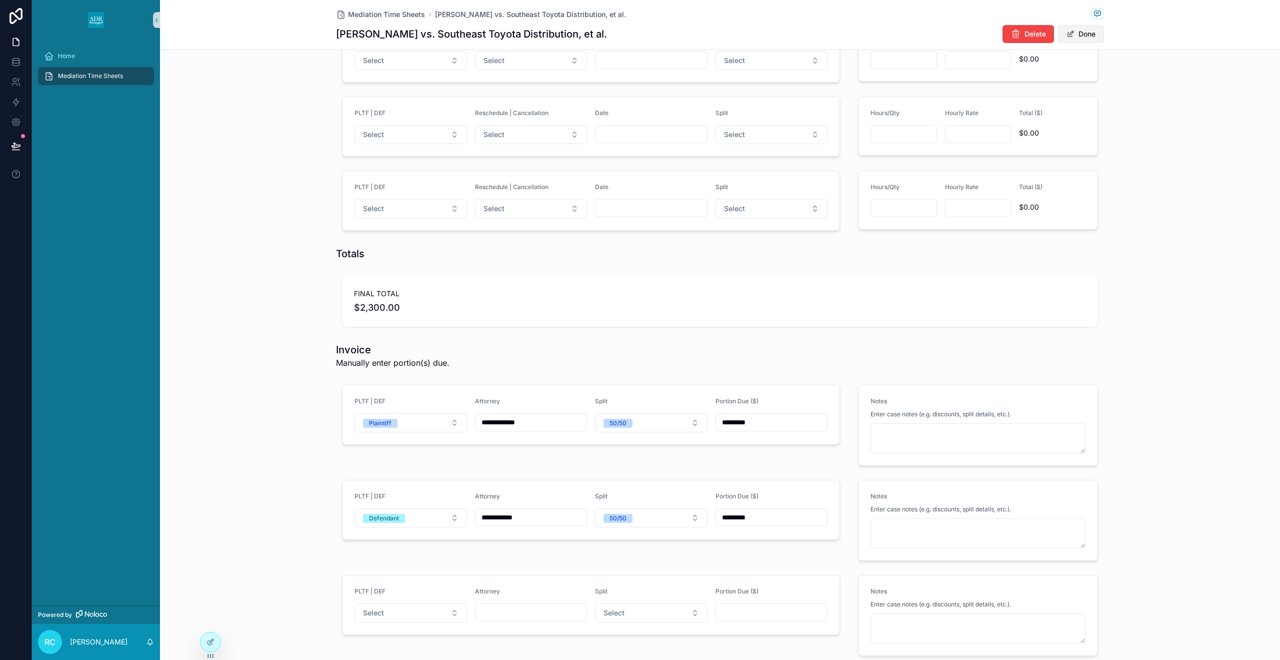
click at [1091, 38] on button "Done" at bounding box center [1081, 34] width 46 height 18
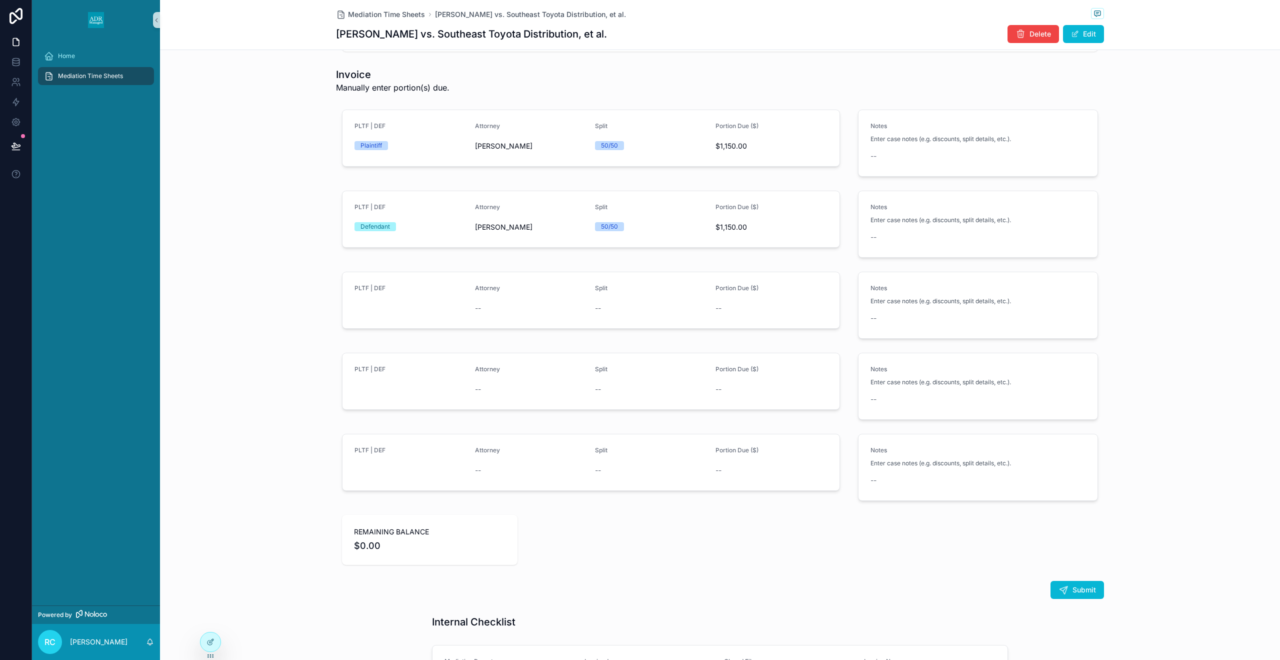
scroll to position [1117, 0]
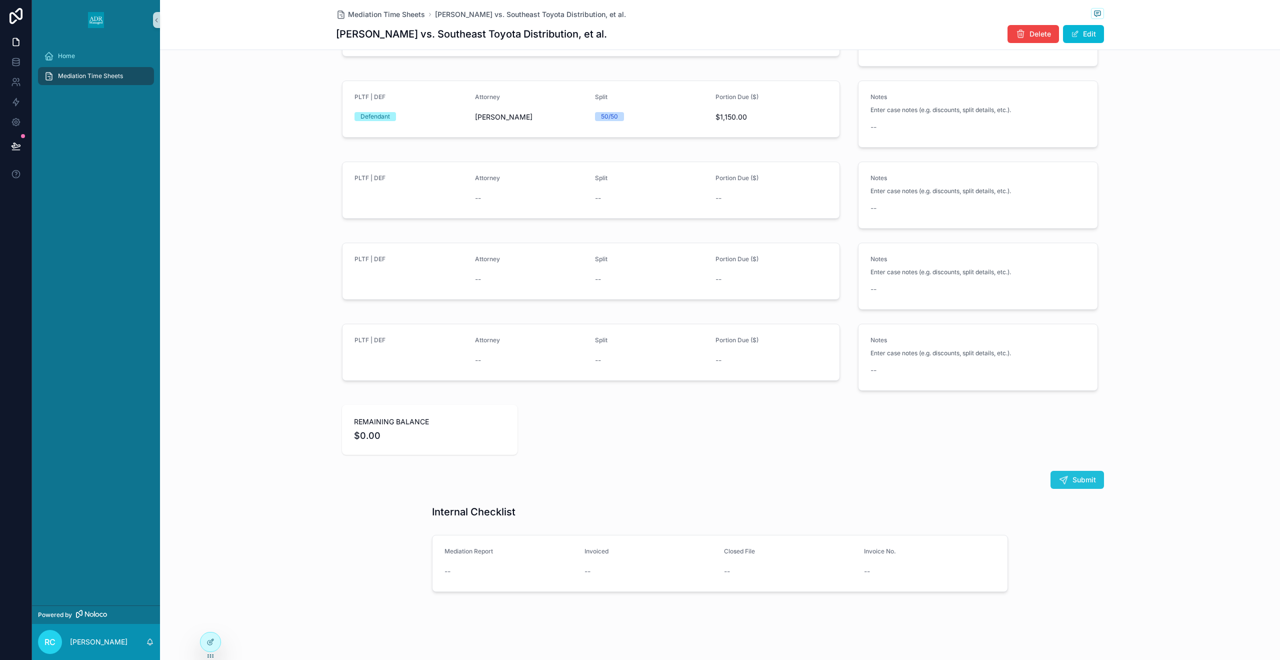
click at [1061, 470] on div "Submit" at bounding box center [720, 480] width 1120 height 26
click at [1055, 474] on button "Submit" at bounding box center [1078, 480] width 54 height 18
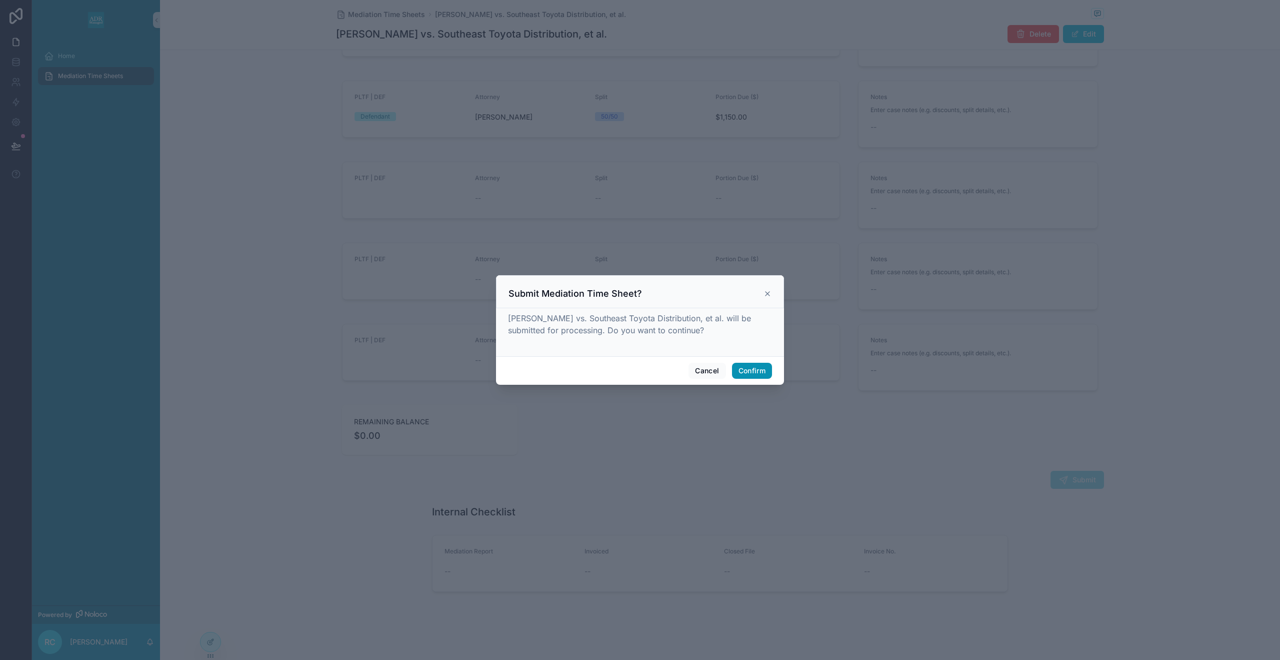
drag, startPoint x: 759, startPoint y: 373, endPoint x: 667, endPoint y: 2, distance: 382.4
click at [759, 373] on button "Confirm" at bounding box center [752, 371] width 40 height 16
